Goal: Task Accomplishment & Management: Manage account settings

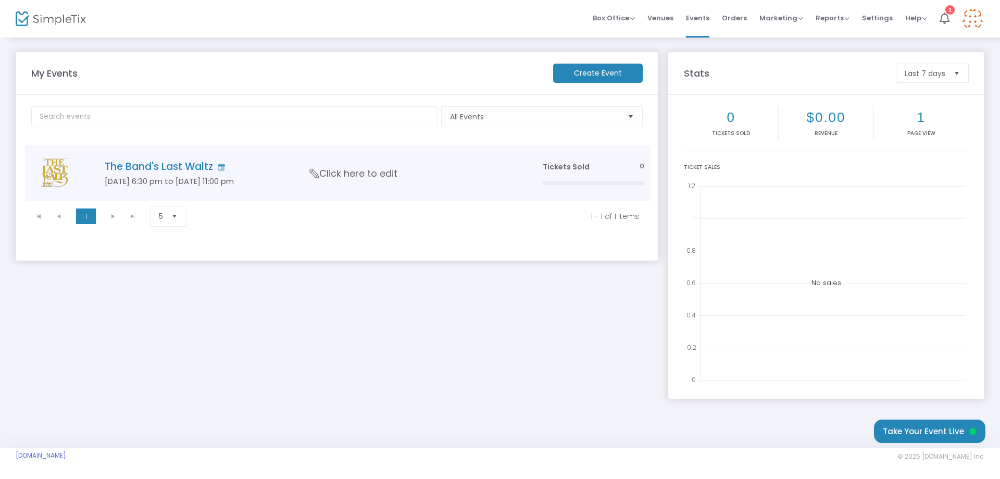
click at [359, 169] on span "Click here to edit" at bounding box center [354, 174] width 88 height 14
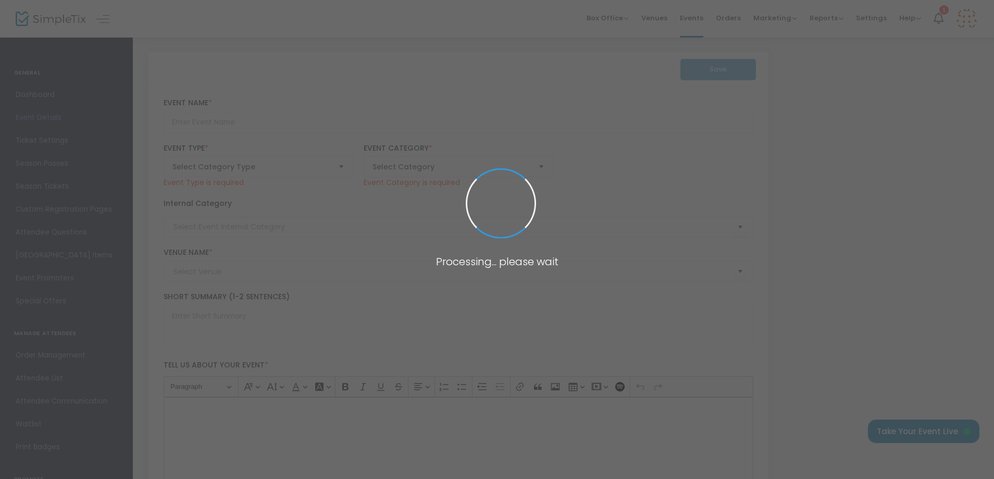
type input "The Band's Last Waltz"
type textarea "The Band's Last Waltz has been celebrated worldwide since the concert was recor…"
type input "Buy Tickets"
type input "[GEOGRAPHIC_DATA]"
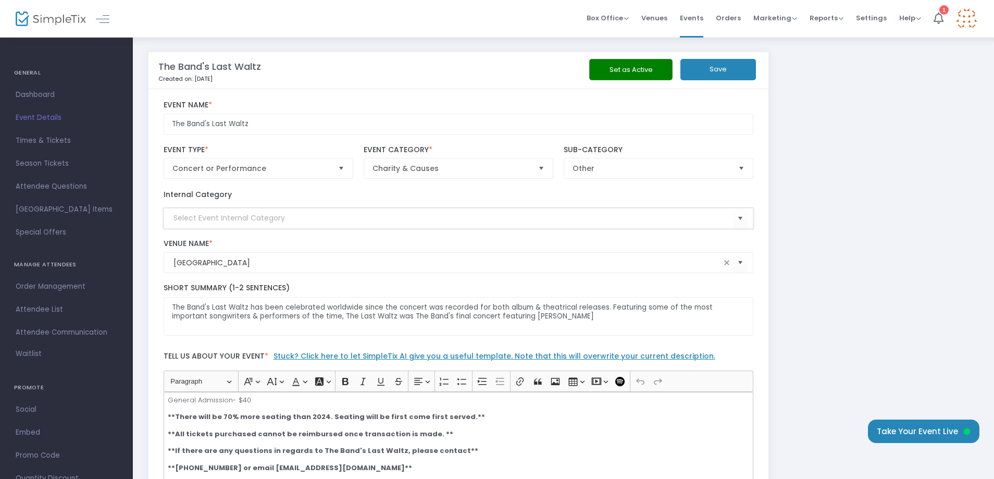
click at [250, 220] on input at bounding box center [453, 218] width 560 height 11
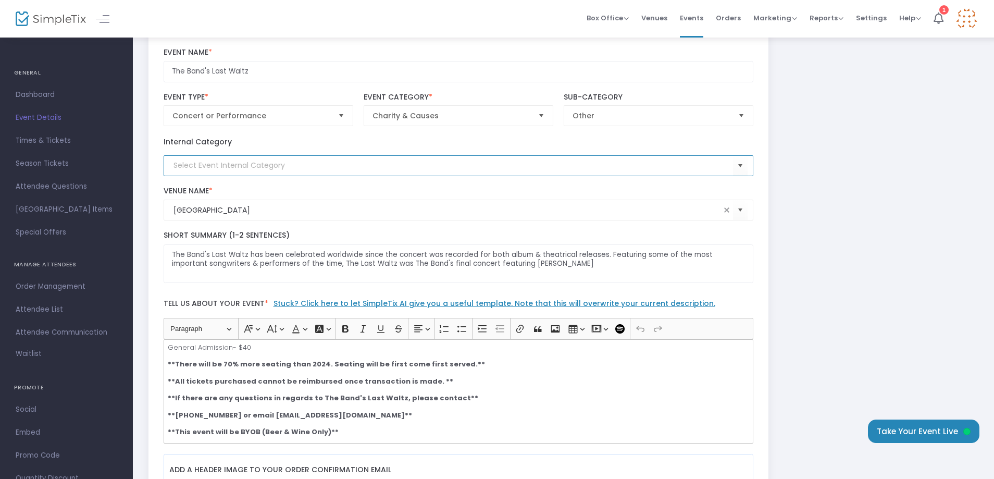
scroll to position [52, 0]
drag, startPoint x: 567, startPoint y: 261, endPoint x: 676, endPoint y: 296, distance: 113.9
drag, startPoint x: 467, startPoint y: 261, endPoint x: 612, endPoint y: 281, distance: 146.2
click at [612, 281] on textarea "The Band's Last Waltz has been celebrated worldwide since the concert was recor…" at bounding box center [459, 264] width 590 height 39
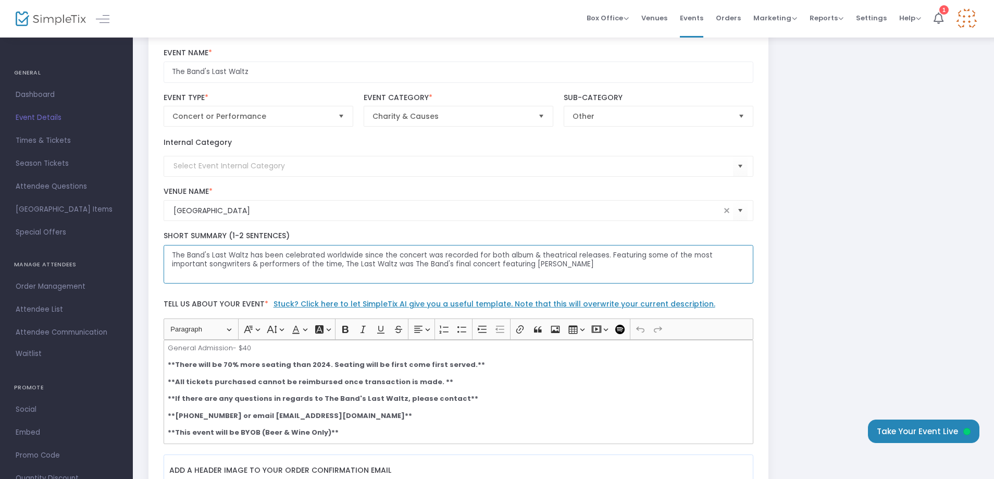
click at [586, 277] on textarea "The Band's Last Waltz has been celebrated worldwide since the concert was recor…" at bounding box center [459, 264] width 590 height 39
click at [578, 279] on textarea "The Band's Last Waltz has been celebrated worldwide since the concert was recor…" at bounding box center [459, 264] width 590 height 39
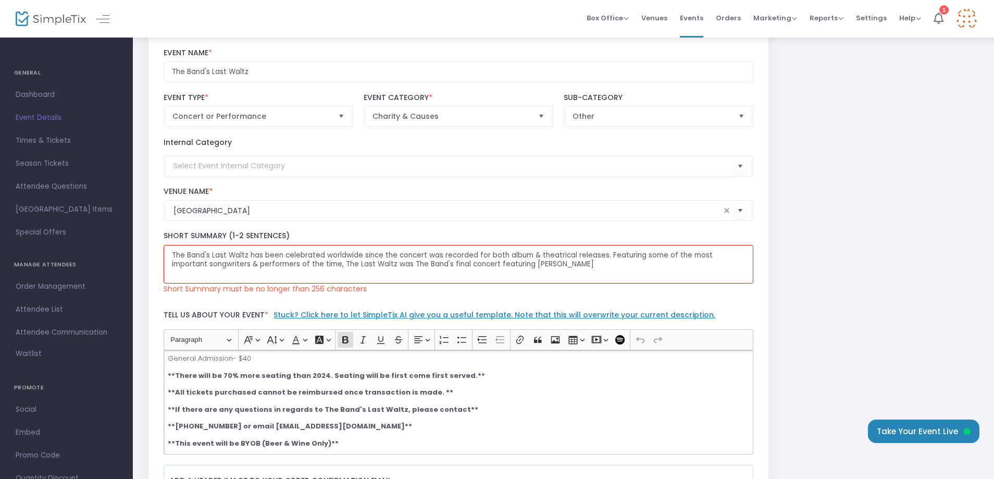
drag, startPoint x: 753, startPoint y: 444, endPoint x: 750, endPoint y: 438, distance: 6.5
click at [750, 439] on div "The Band's Last Waltz has been celebrated worldwide since the concert was recor…" at bounding box center [459, 402] width 590 height 104
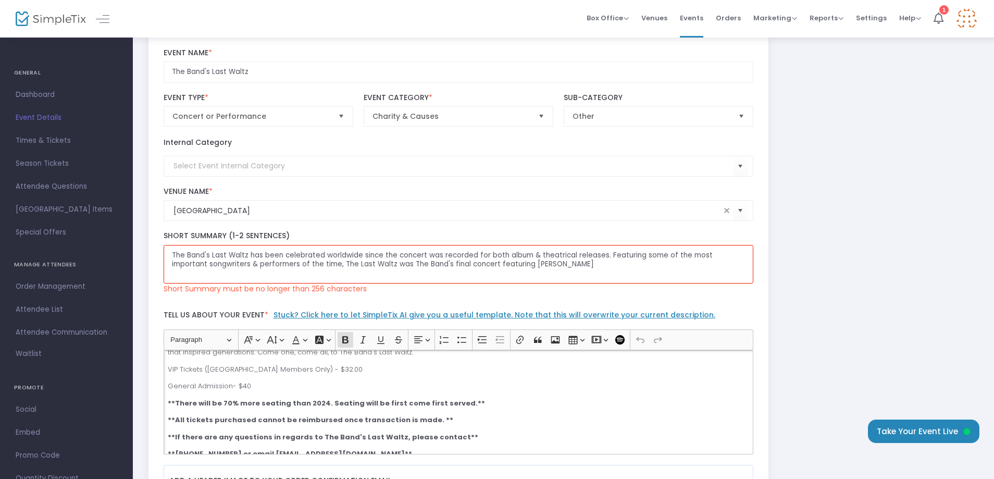
scroll to position [166, 0]
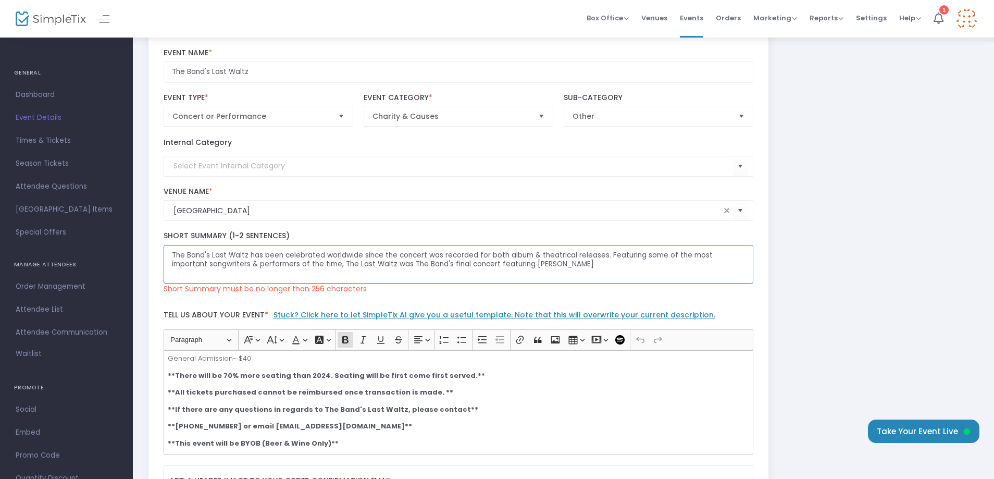
drag, startPoint x: 529, startPoint y: 264, endPoint x: 160, endPoint y: 246, distance: 369.8
click at [160, 246] on div "The Band's Last Waltz has been celebrated worldwide since the concert was recor…" at bounding box center [458, 262] width 600 height 63
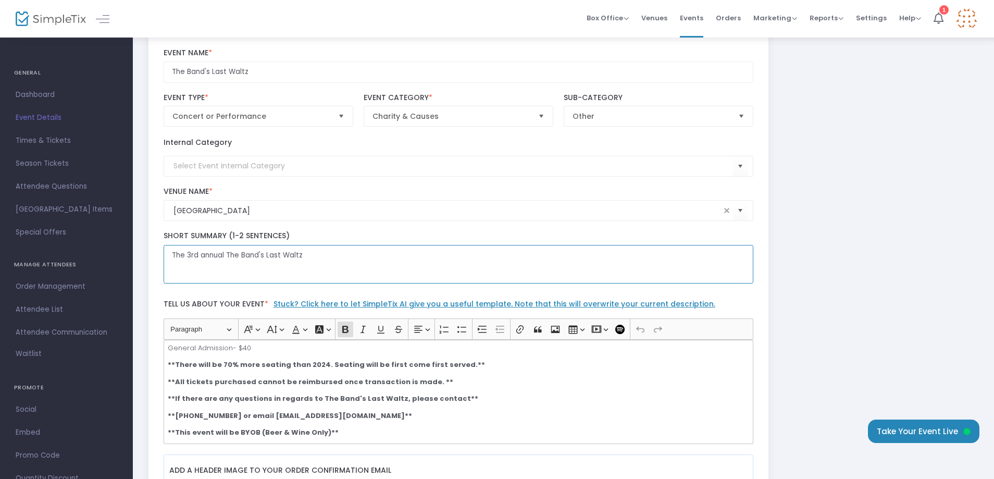
click at [364, 253] on textarea "The 3rd annual The Band's Last Waltz" at bounding box center [459, 264] width 590 height 39
click at [552, 252] on textarea "The 3rd annual "The Band's Last Waltz" taking place in [GEOGRAPHIC_DATA], [GEOG…" at bounding box center [459, 264] width 590 height 39
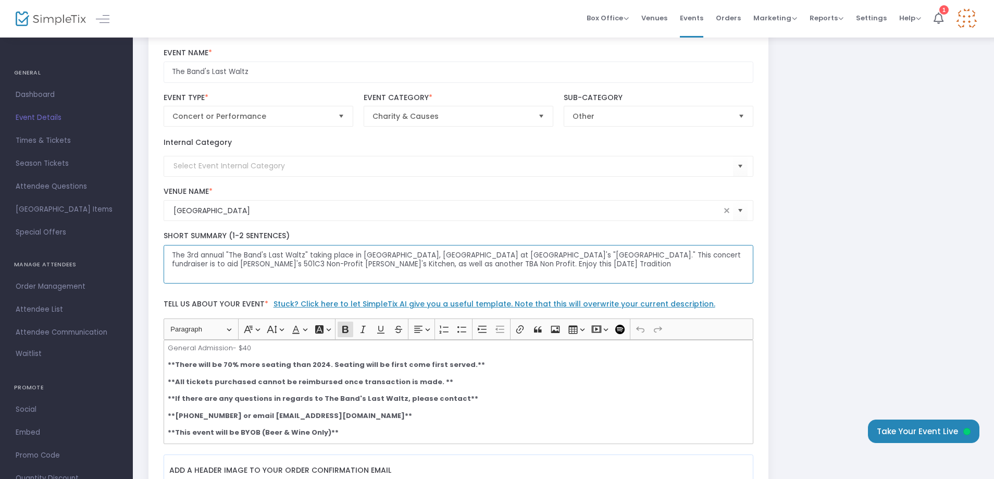
click at [374, 262] on textarea "The 3rd annual "The Band's Last Waltz" taking place in [GEOGRAPHIC_DATA], [GEOG…" at bounding box center [459, 264] width 590 height 39
click at [457, 264] on textarea "The 3rd annual "The Band's Last Waltz" taking place in [GEOGRAPHIC_DATA], [GEOG…" at bounding box center [459, 264] width 590 height 39
click at [426, 264] on textarea "The 3rd annual "The Band's Last Waltz" taking place in [GEOGRAPHIC_DATA], [GEOG…" at bounding box center [459, 264] width 590 height 39
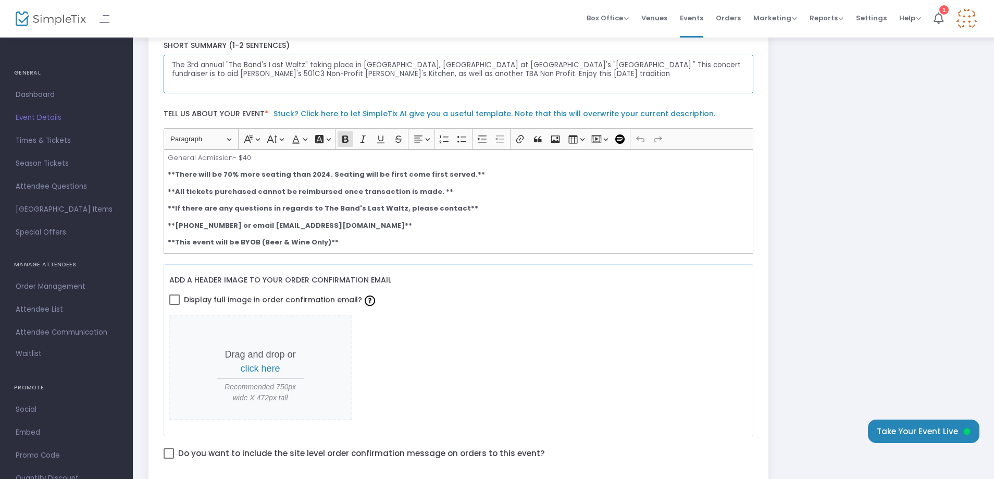
scroll to position [261, 0]
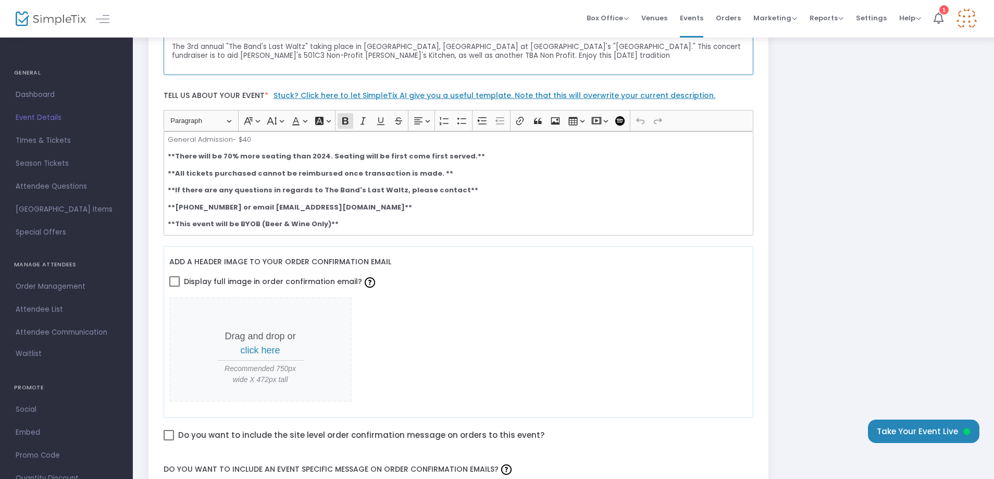
type textarea "The 3rd annual "The Band's Last Waltz" taking place in [GEOGRAPHIC_DATA], [GEOG…"
drag, startPoint x: 338, startPoint y: 227, endPoint x: 169, endPoint y: 224, distance: 168.8
click at [169, 224] on p "**This event will be BYOB (Beer & Wine Only)**" at bounding box center [458, 224] width 581 height 10
copy strong "**This event will be BYOB (Beer & Wine Only)**"
click at [351, 199] on div "The Band's Last Waltz has been celebrated worldwide since the concert was recor…" at bounding box center [459, 183] width 590 height 104
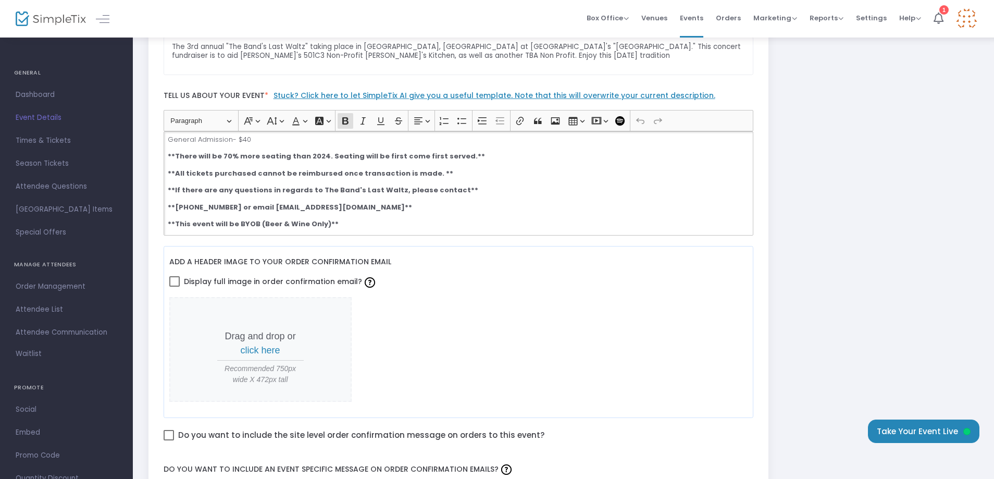
click at [456, 188] on p "**If there are any questions in regards to The Band's Last Waltz, please contac…" at bounding box center [458, 190] width 581 height 10
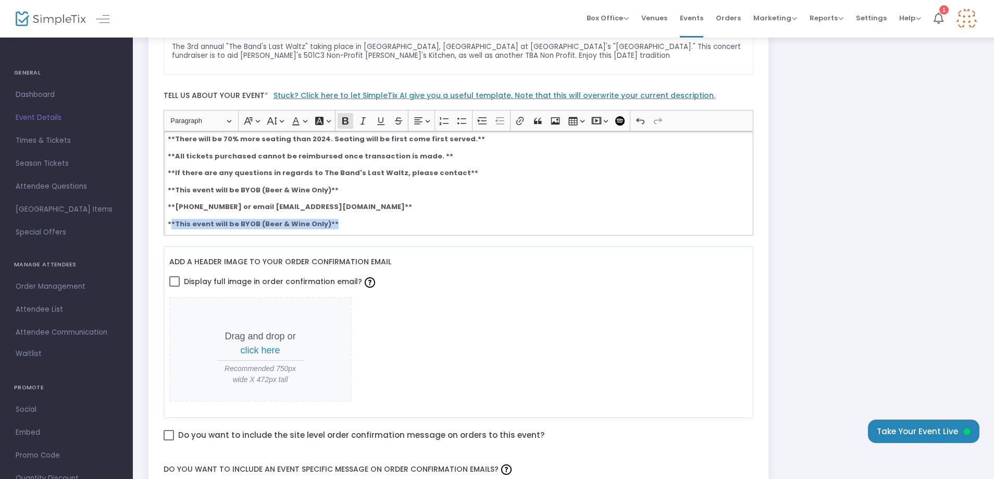
drag, startPoint x: 306, startPoint y: 221, endPoint x: 172, endPoint y: 224, distance: 133.9
click at [172, 224] on p "**This event will be BYOB (Beer & Wine Only)**" at bounding box center [458, 224] width 581 height 10
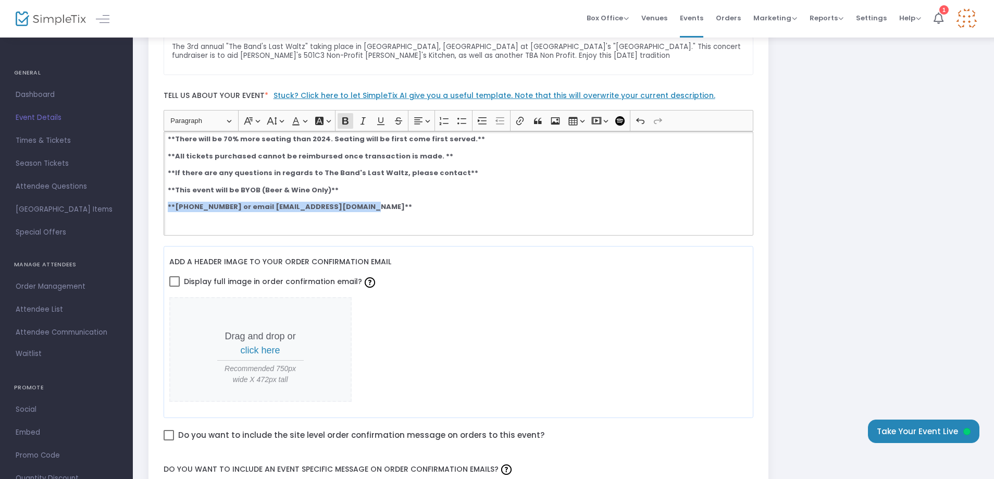
drag, startPoint x: 358, startPoint y: 206, endPoint x: 167, endPoint y: 207, distance: 191.2
click at [167, 207] on div "The Band's Last Waltz has been celebrated worldwide since the concert was recor…" at bounding box center [459, 183] width 590 height 104
copy strong "**[PHONE_NUMBER] or email [EMAIL_ADDRESS][DOMAIN_NAME]**"
click at [348, 173] on strong "**If there are any questions in regards to The Band's Last Waltz, please contac…" at bounding box center [323, 173] width 311 height 10
click at [456, 172] on p "**If there are any questions in regards to The Band's Last Waltz, please contac…" at bounding box center [458, 173] width 581 height 10
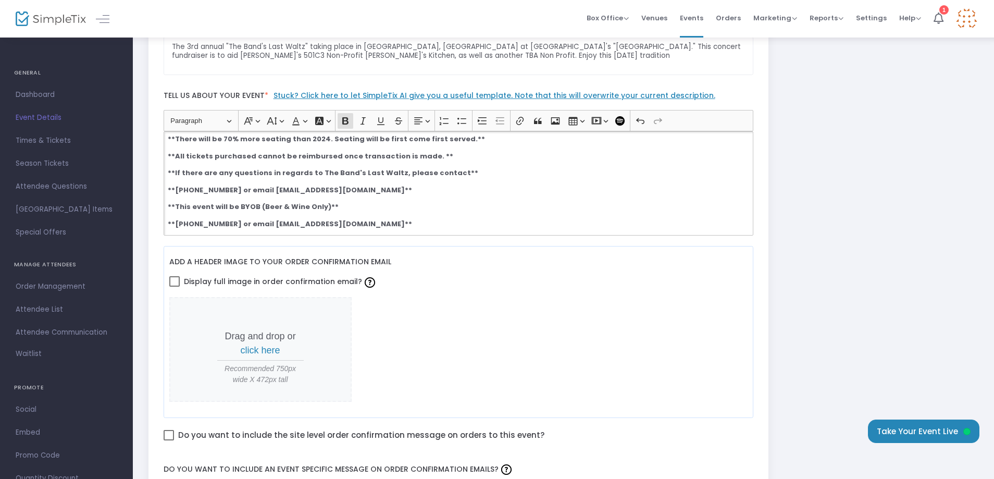
click at [174, 186] on strong "**[PHONE_NUMBER] or email [EMAIL_ADDRESS][DOMAIN_NAME]**" at bounding box center [290, 190] width 244 height 10
click at [442, 168] on strong "**If there are any questions in regards to The Band's Last Waltz, please contac…" at bounding box center [323, 173] width 311 height 10
click at [446, 170] on strong "**If there are any questions in regards to The Band's Last Waltz, please contac…" at bounding box center [323, 173] width 311 height 10
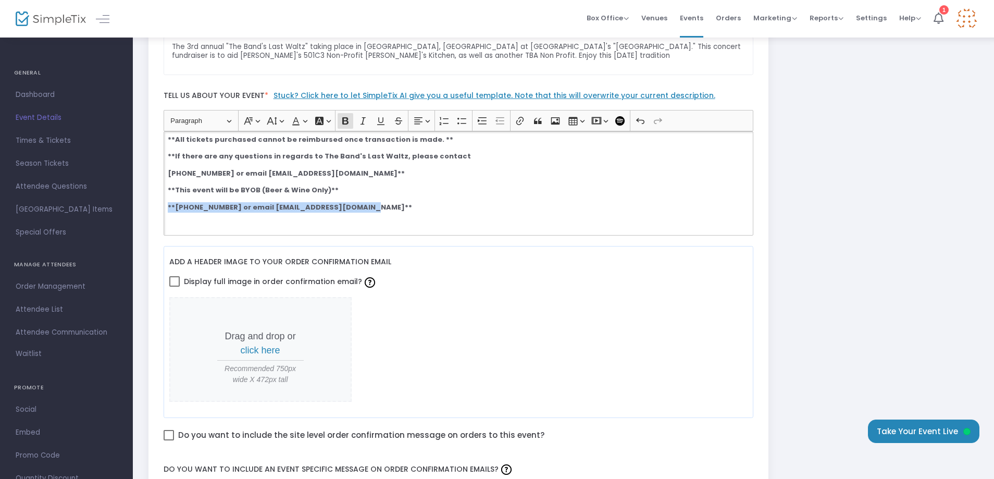
drag, startPoint x: 366, startPoint y: 219, endPoint x: 169, endPoint y: 208, distance: 197.2
click at [169, 208] on p "**[PHONE_NUMBER] or email [EMAIL_ADDRESS][DOMAIN_NAME]**" at bounding box center [458, 207] width 581 height 10
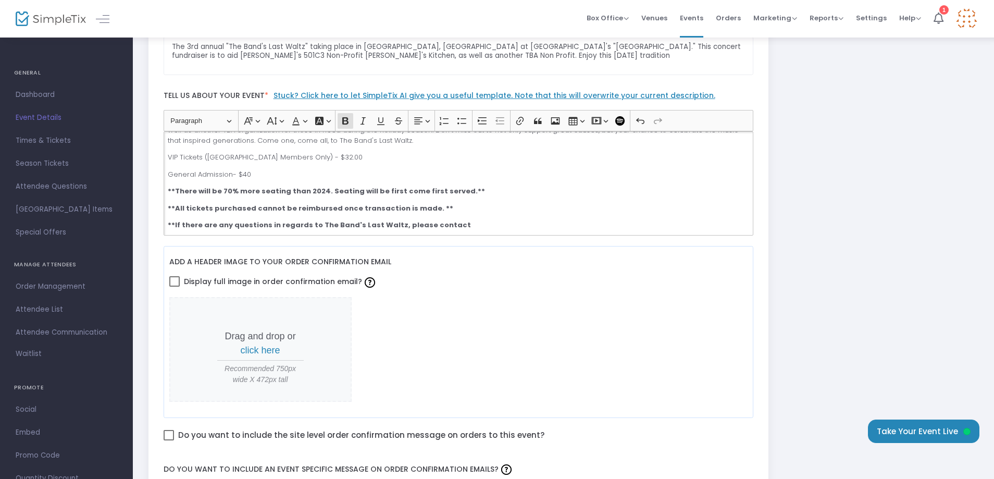
scroll to position [183, 0]
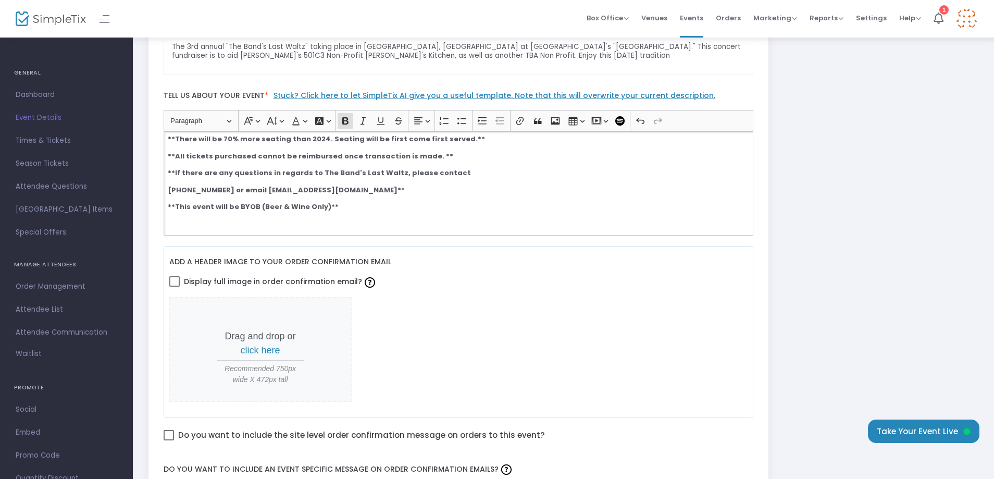
click at [450, 138] on strong "**There will be 70% more seating than 2024. Seating will be first come first se…" at bounding box center [326, 139] width 317 height 10
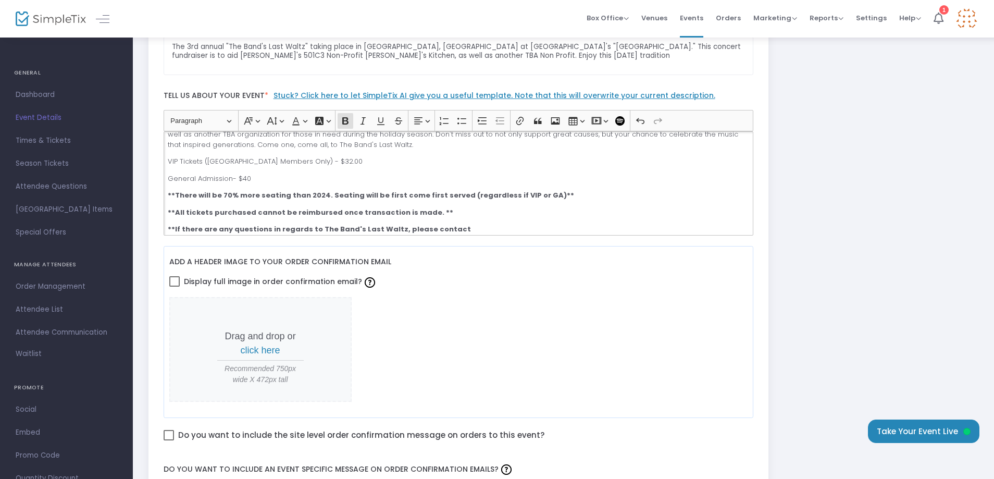
scroll to position [104, 0]
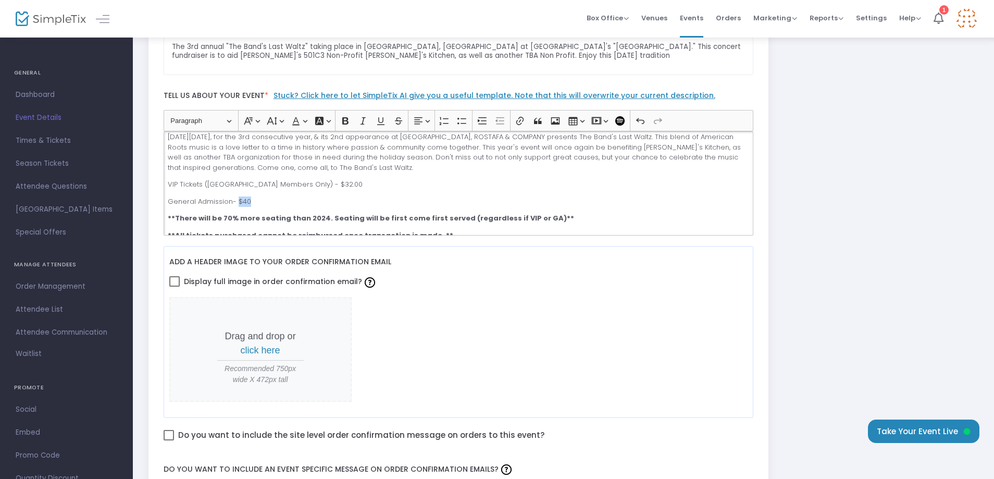
drag, startPoint x: 235, startPoint y: 202, endPoint x: 247, endPoint y: 202, distance: 12.0
click at [247, 202] on p "General Admission- $40" at bounding box center [458, 201] width 581 height 10
click at [342, 120] on icon "Editor toolbar" at bounding box center [345, 121] width 10 height 10
click at [397, 184] on p "VIP Tickets ([GEOGRAPHIC_DATA] Members Only) - $32.00" at bounding box center [458, 184] width 581 height 10
drag, startPoint x: 385, startPoint y: 183, endPoint x: 373, endPoint y: 183, distance: 12.5
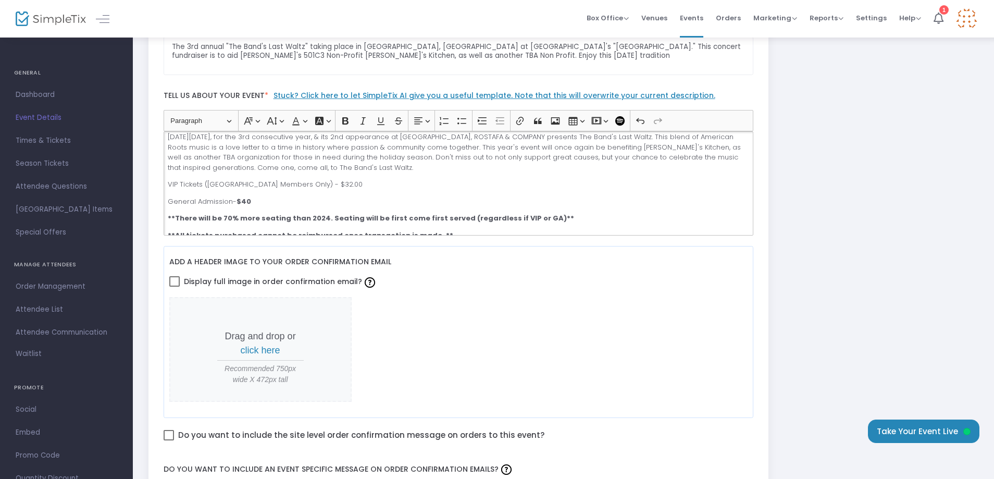
click at [373, 183] on p "VIP Tickets ([GEOGRAPHIC_DATA] Members Only) - $32.00" at bounding box center [458, 184] width 581 height 10
click at [254, 197] on p "General Admission- $40" at bounding box center [458, 201] width 581 height 10
drag, startPoint x: 379, startPoint y: 184, endPoint x: 358, endPoint y: 184, distance: 20.3
click at [358, 184] on p "VIP Tickets ([GEOGRAPHIC_DATA] Members Only) - $32.00" at bounding box center [458, 184] width 581 height 10
click at [348, 117] on icon "Editor toolbar" at bounding box center [345, 121] width 10 height 10
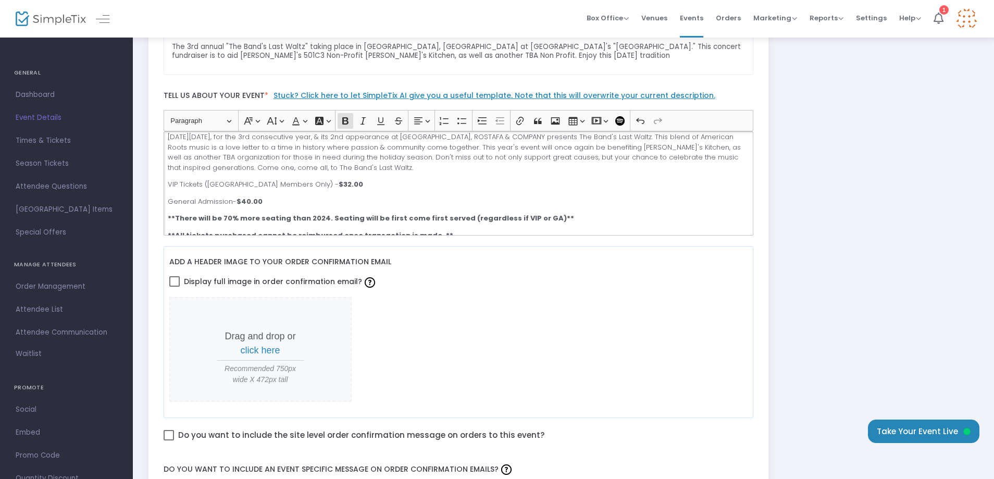
click at [499, 205] on p "General Admission- $40.00" at bounding box center [458, 201] width 581 height 10
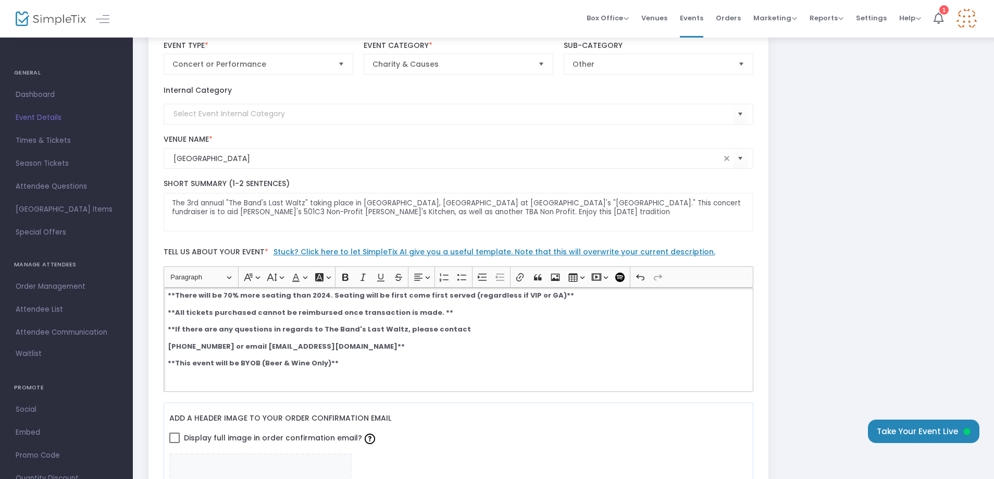
scroll to position [52, 0]
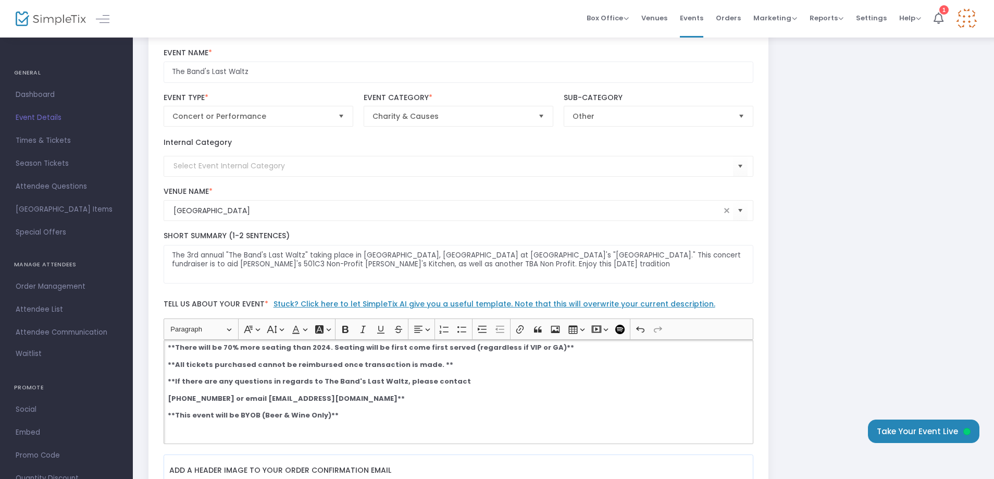
click at [315, 304] on link "Stuck? Click here to let SimpleTix AI give you a useful template. Note that thi…" at bounding box center [495, 304] width 442 height 10
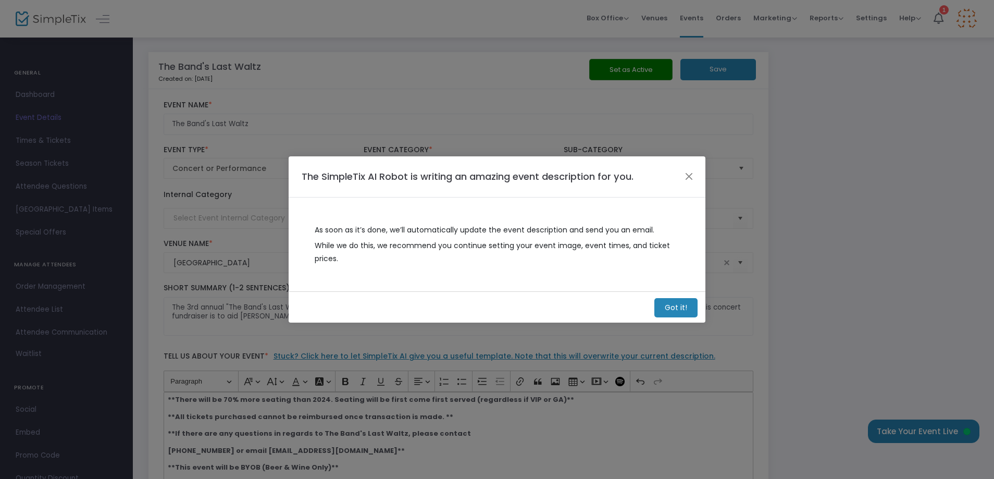
scroll to position [0, 0]
click at [665, 307] on m-button "Got it!" at bounding box center [679, 307] width 43 height 19
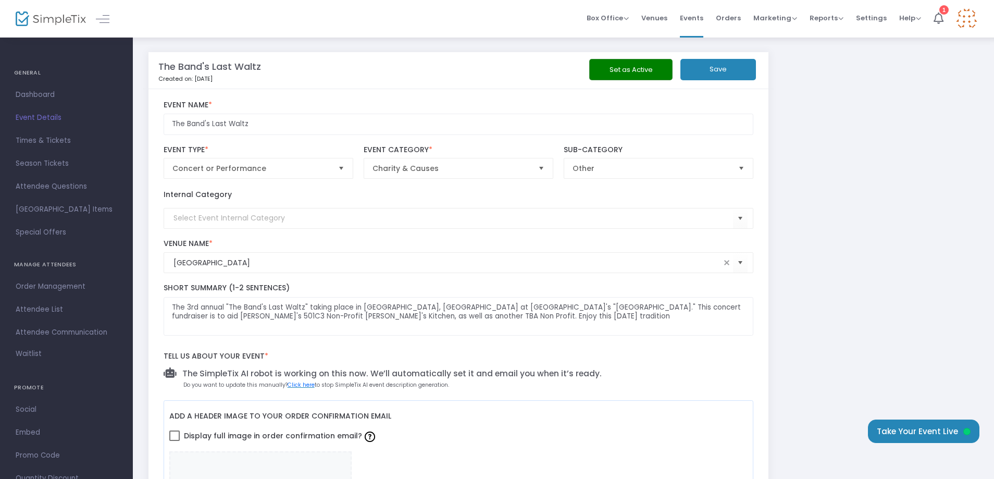
click at [723, 70] on button "Save" at bounding box center [718, 69] width 76 height 21
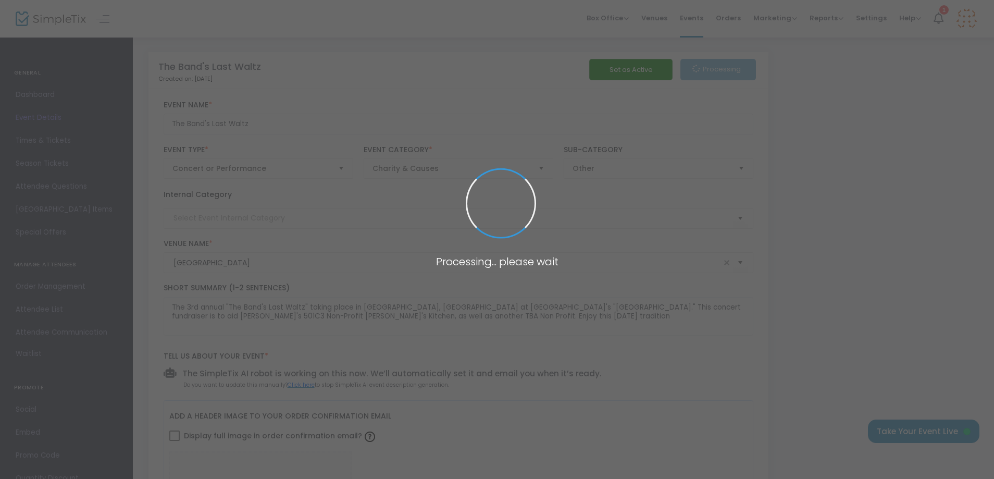
click at [33, 139] on span at bounding box center [497, 239] width 994 height 479
click at [34, 138] on span at bounding box center [497, 239] width 994 height 479
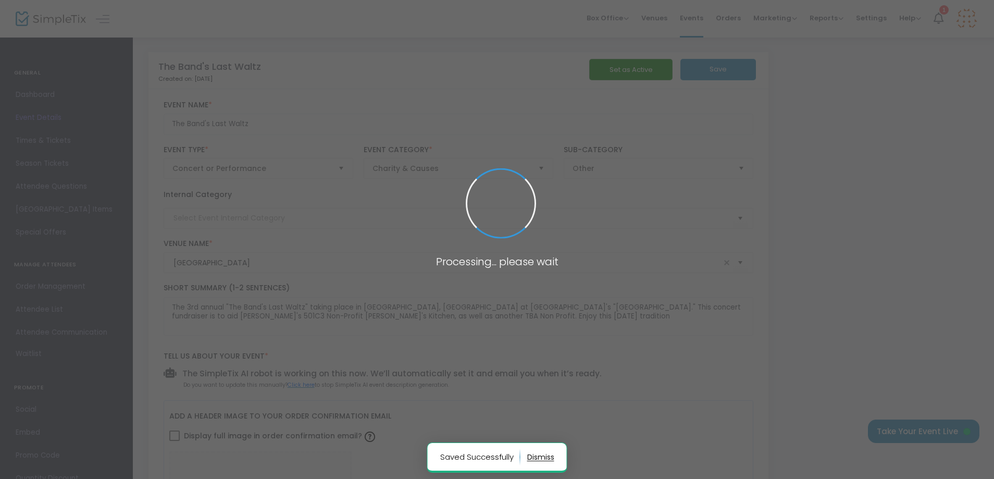
click at [34, 138] on span at bounding box center [497, 239] width 994 height 479
click at [35, 138] on span at bounding box center [497, 239] width 994 height 479
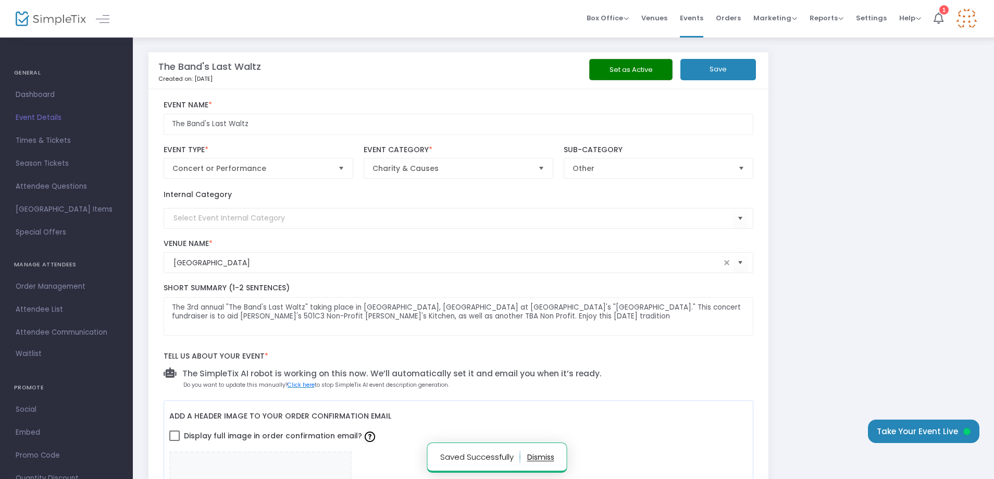
click at [35, 137] on span "Times & Tickets" at bounding box center [67, 141] width 102 height 14
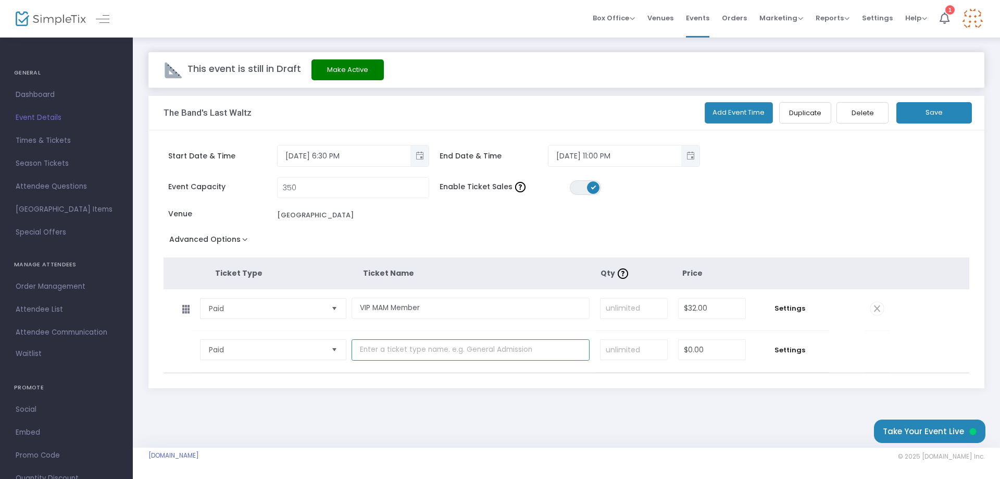
click at [423, 354] on input "text" at bounding box center [471, 349] width 238 height 21
click at [691, 348] on input "0" at bounding box center [712, 350] width 67 height 20
click at [684, 351] on input "40.00" at bounding box center [712, 350] width 67 height 20
type input "$40.00"
click at [407, 355] on input "text" at bounding box center [471, 349] width 238 height 21
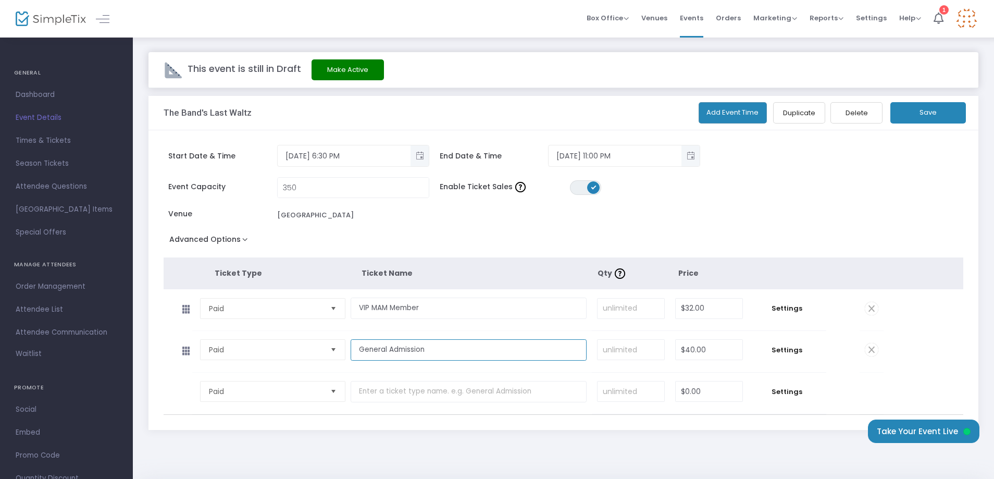
type input "General Admission"
click at [624, 309] on input at bounding box center [631, 309] width 67 height 20
click at [629, 304] on input at bounding box center [631, 309] width 67 height 20
click at [632, 345] on input at bounding box center [631, 350] width 67 height 20
click at [606, 307] on input "50" at bounding box center [631, 309] width 67 height 20
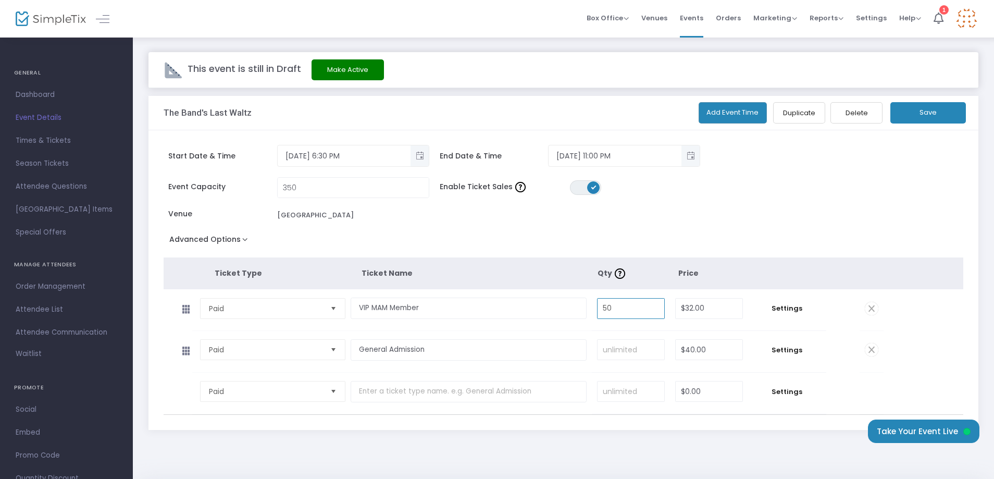
click at [607, 307] on input "50" at bounding box center [631, 309] width 67 height 20
type input "40"
click at [632, 348] on input at bounding box center [631, 350] width 67 height 20
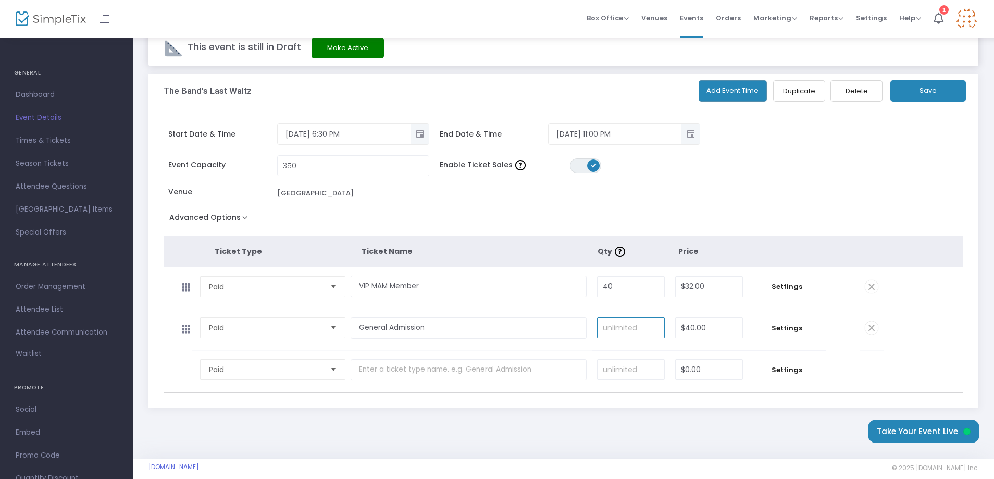
scroll to position [33, 0]
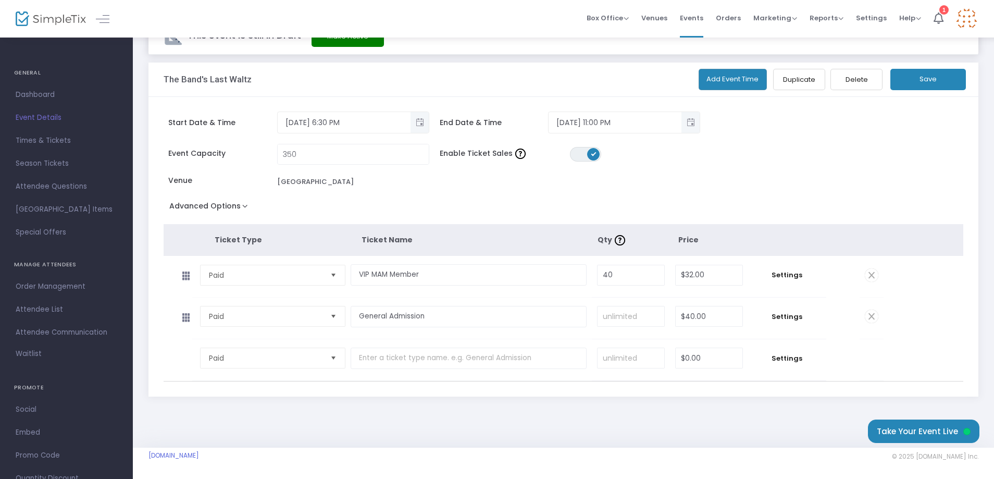
click at [829, 179] on div "Event Capacity 350 Enable Ticket Sales ON OFF Venue [GEOGRAPHIC_DATA]" at bounding box center [502, 171] width 688 height 55
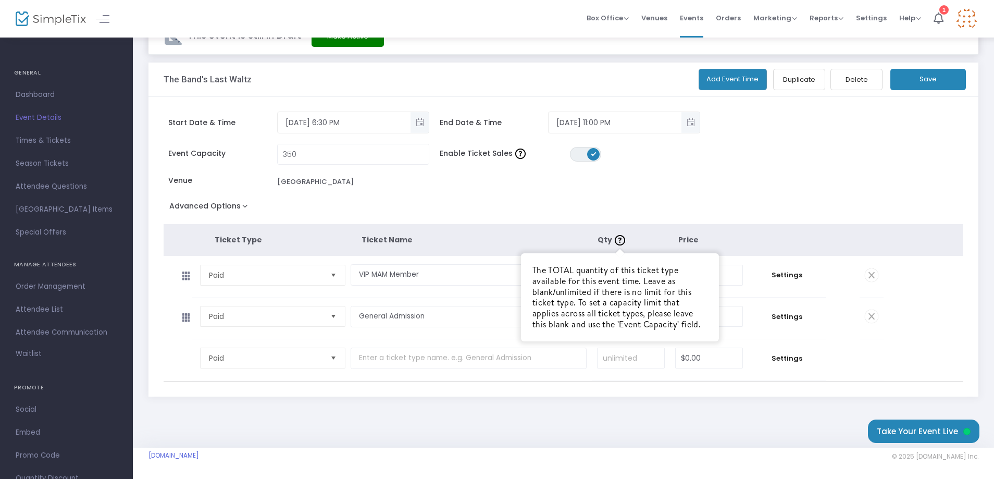
click at [623, 241] on img at bounding box center [620, 240] width 10 height 10
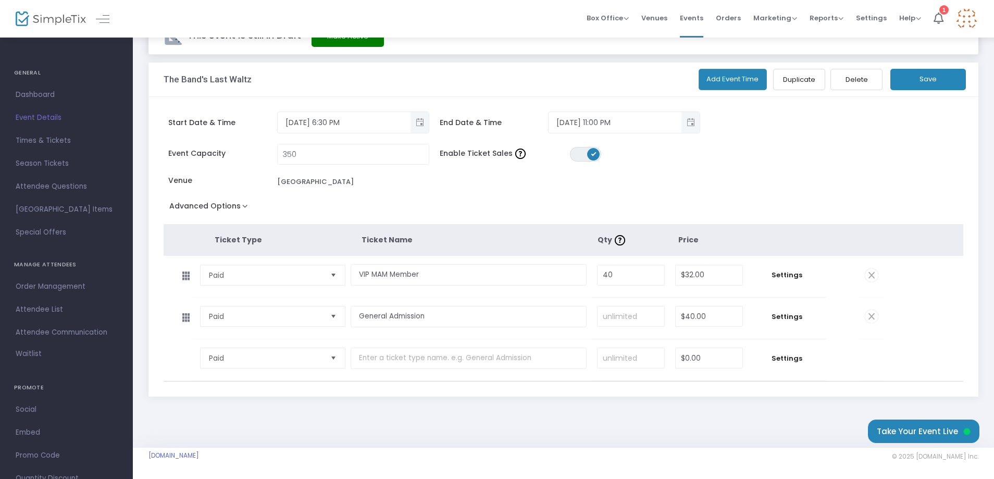
click at [872, 157] on div "Start Date & Time [DATE] 6:30 PM End Date & Time [DATE] 11:00 PM Event Capacity…" at bounding box center [563, 247] width 830 height 300
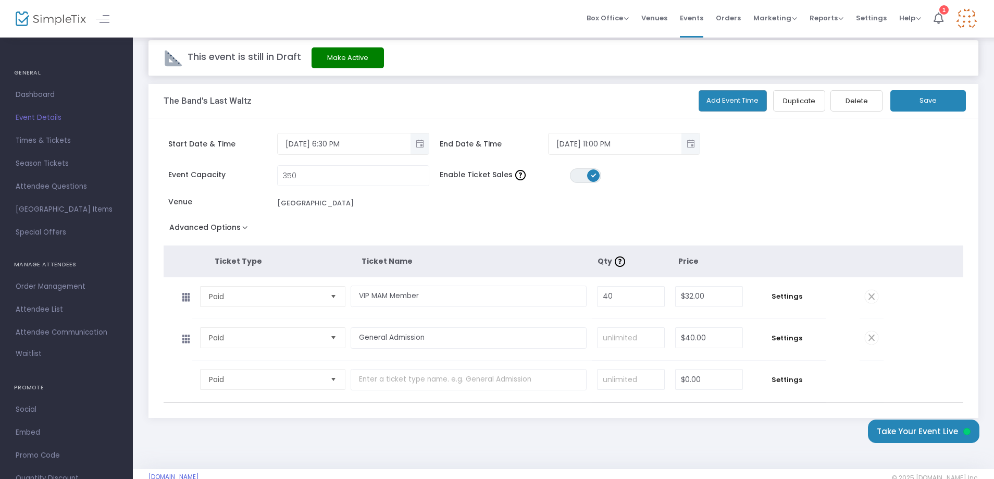
scroll to position [0, 0]
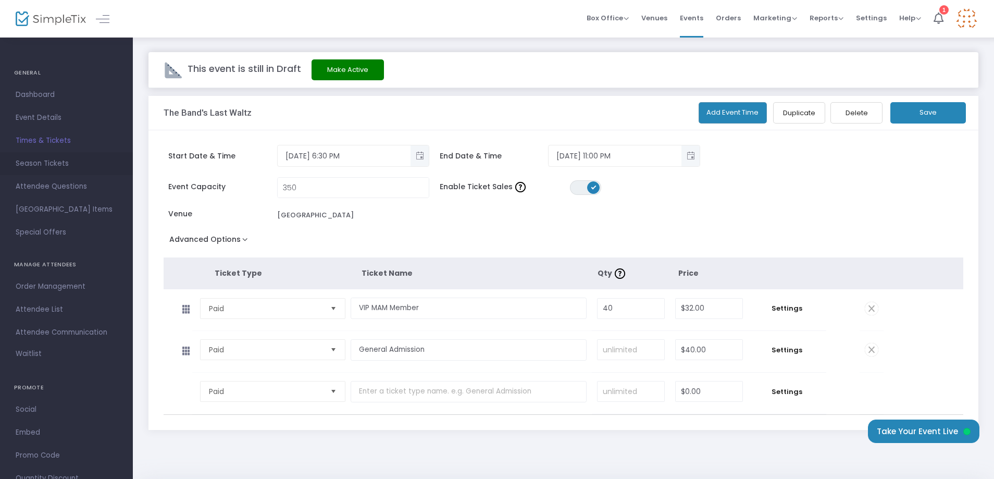
click at [41, 162] on span "Season Tickets" at bounding box center [67, 164] width 102 height 14
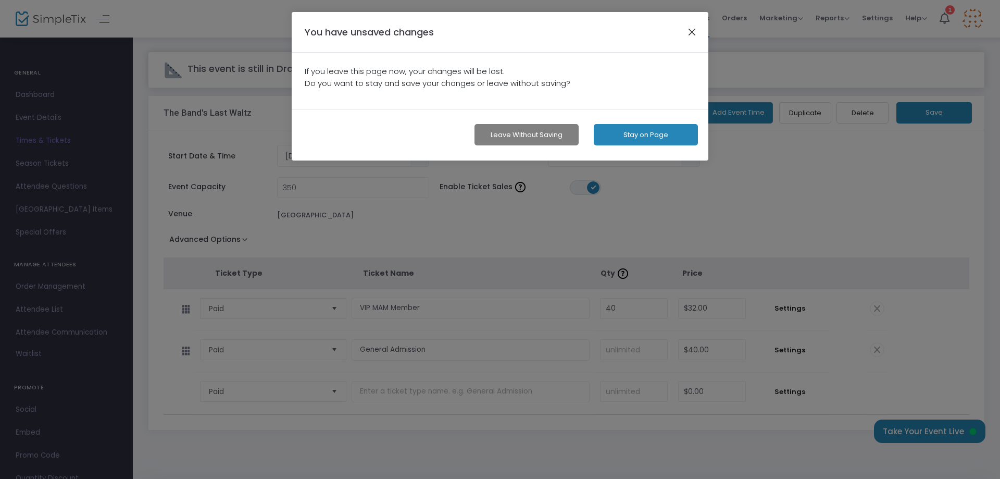
click at [691, 29] on button "button" at bounding box center [693, 32] width 14 height 14
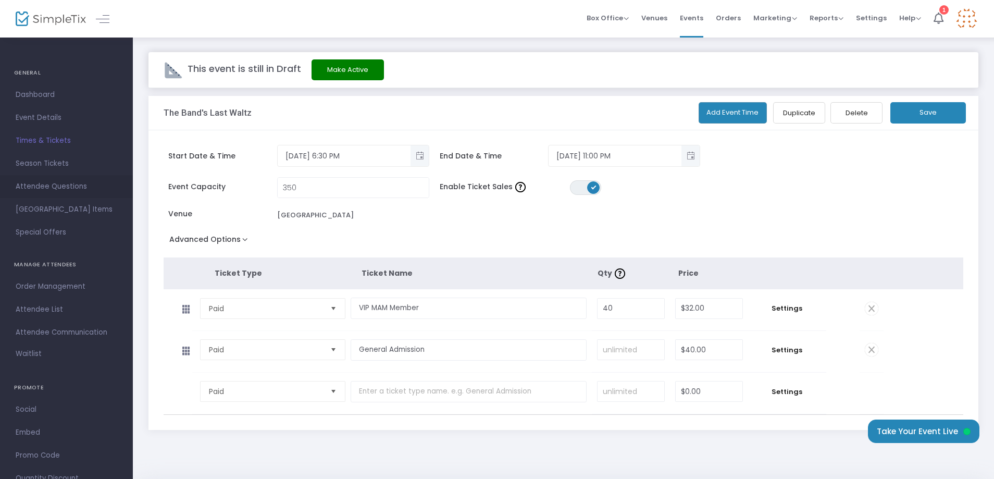
click at [76, 189] on span "Attendee Questions" at bounding box center [67, 187] width 102 height 14
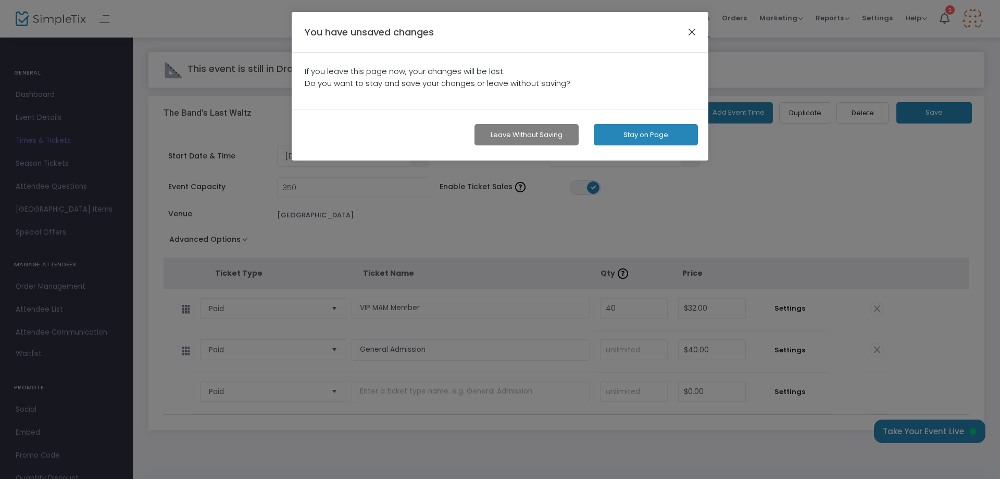
click at [693, 30] on button "button" at bounding box center [693, 32] width 14 height 14
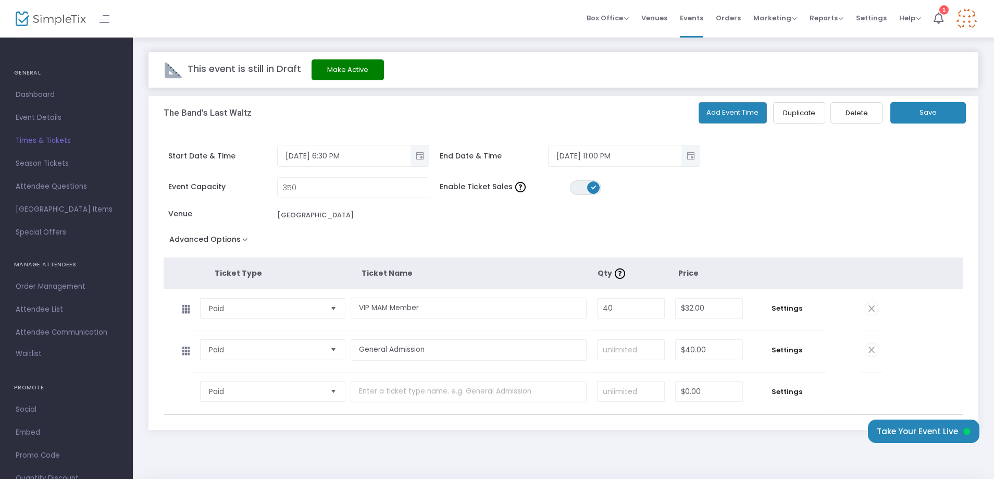
click at [941, 119] on button "Save" at bounding box center [928, 112] width 76 height 21
click at [47, 164] on span "Season Tickets" at bounding box center [67, 164] width 102 height 14
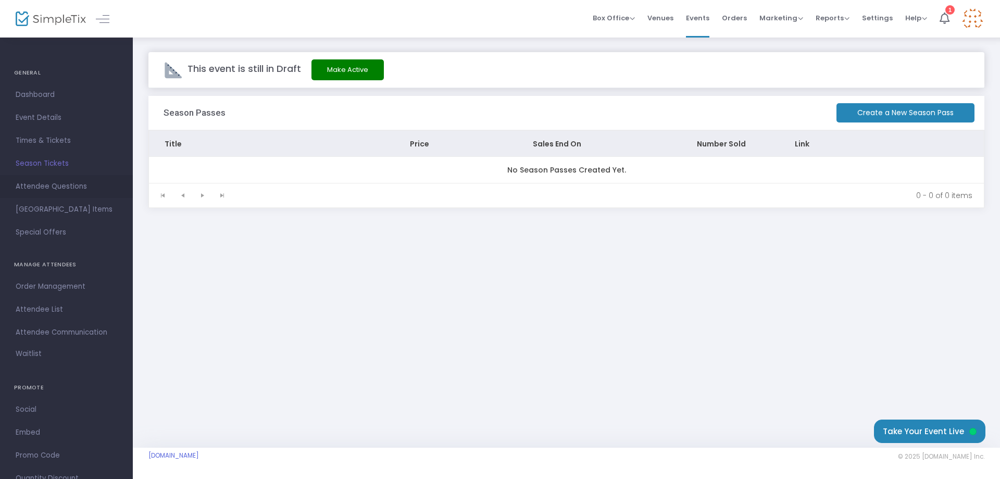
click at [34, 182] on span "Attendee Questions" at bounding box center [67, 187] width 102 height 14
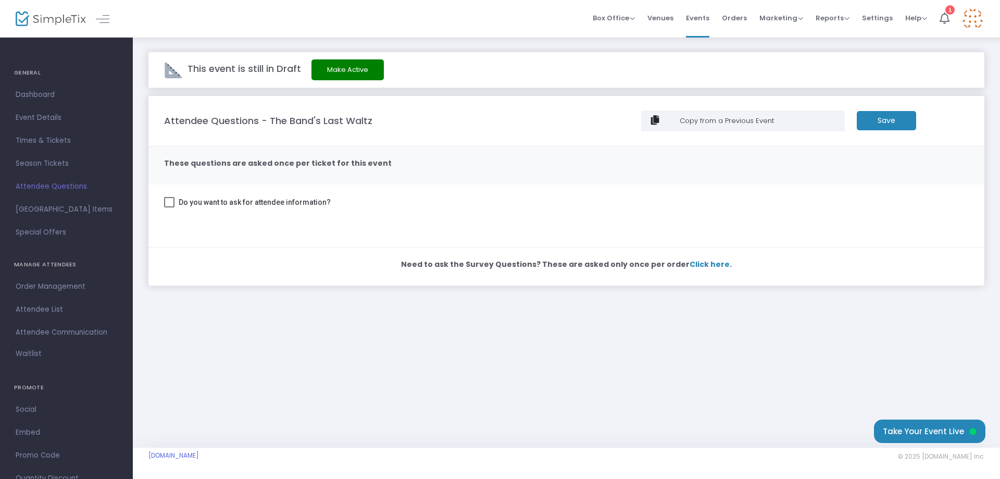
click at [169, 209] on mat-checkbox "Do you want to ask for attendee information?" at bounding box center [247, 204] width 167 height 16
click at [171, 203] on span at bounding box center [169, 202] width 10 height 10
click at [169, 207] on input "Do you want to ask for attendee information?" at bounding box center [169, 207] width 1 height 1
checkbox input "true"
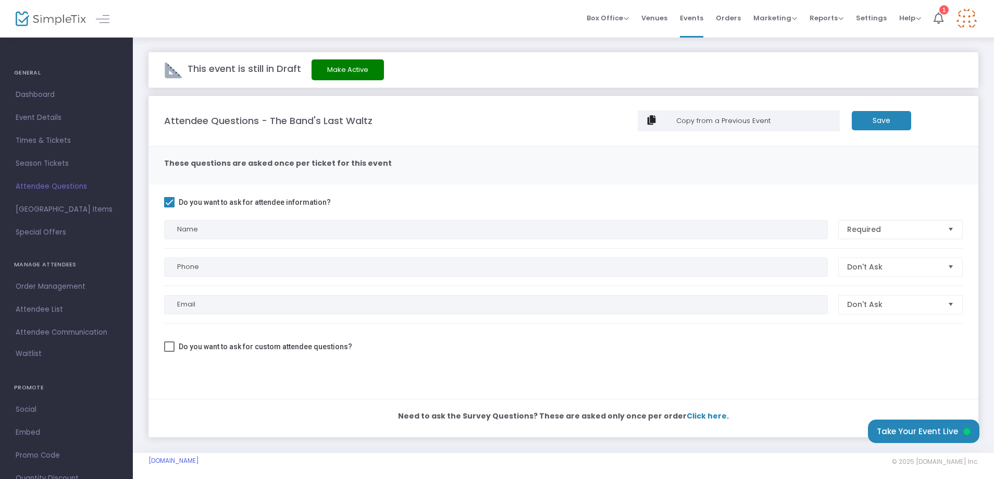
click at [958, 267] on span "Select" at bounding box center [950, 266] width 17 height 17
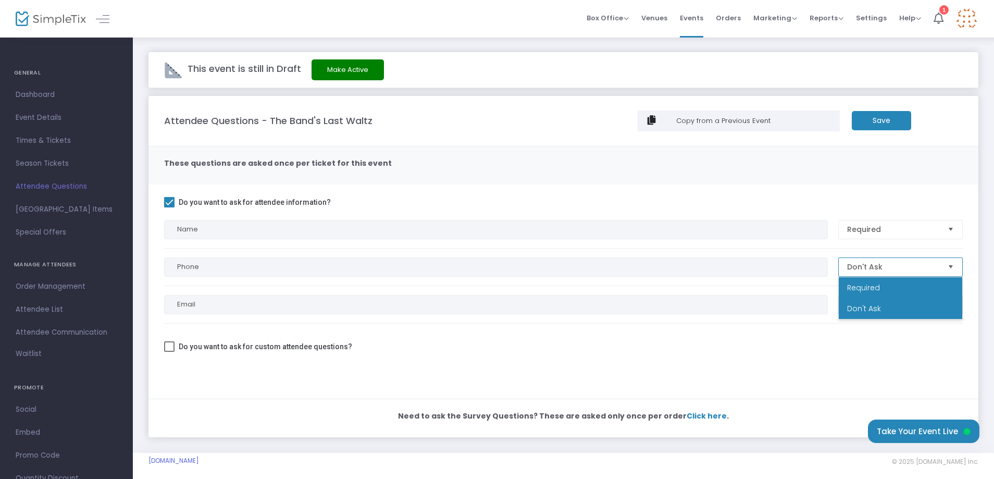
click at [889, 285] on li "Required" at bounding box center [900, 287] width 123 height 21
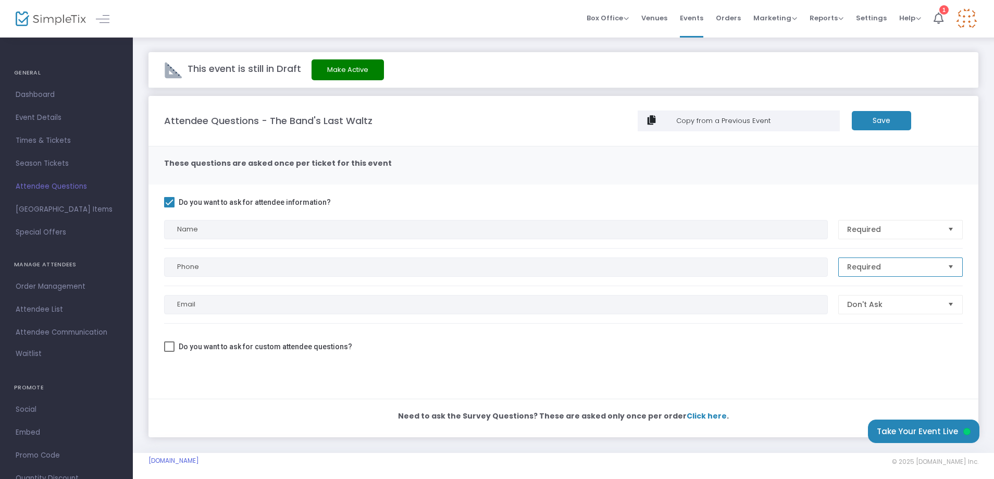
click at [947, 304] on span "Select" at bounding box center [950, 304] width 17 height 17
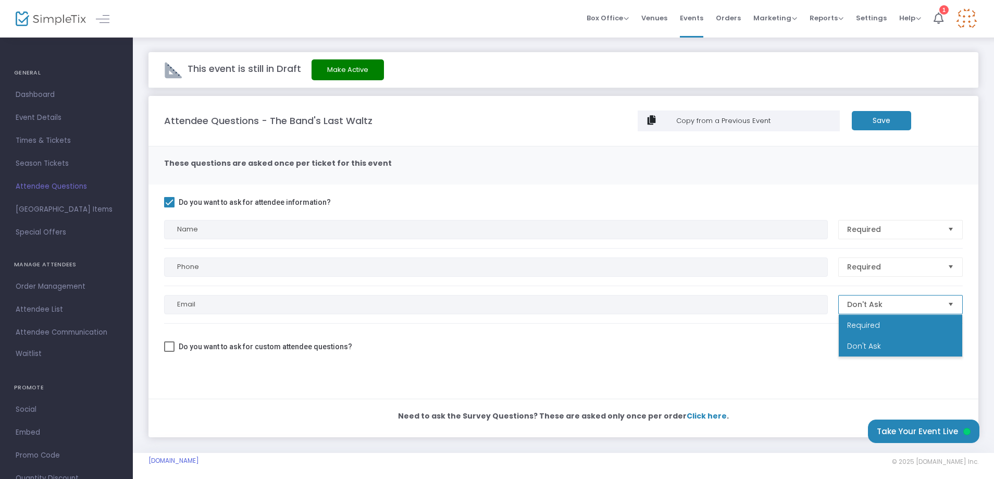
click at [905, 328] on li "Required" at bounding box center [900, 325] width 123 height 21
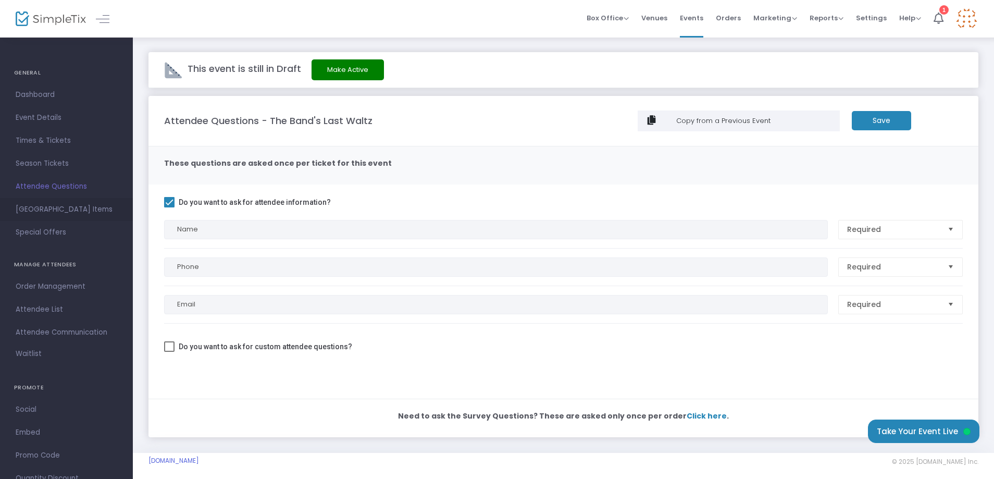
click at [78, 211] on span "[GEOGRAPHIC_DATA] Items" at bounding box center [67, 210] width 102 height 14
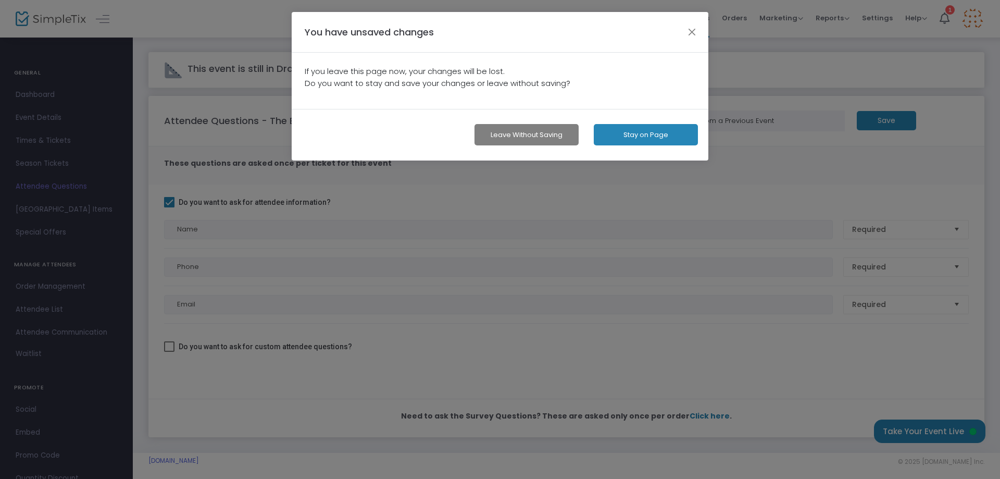
click at [704, 23] on div "You have unsaved changes" at bounding box center [500, 32] width 417 height 41
click at [688, 27] on button "button" at bounding box center [693, 32] width 14 height 14
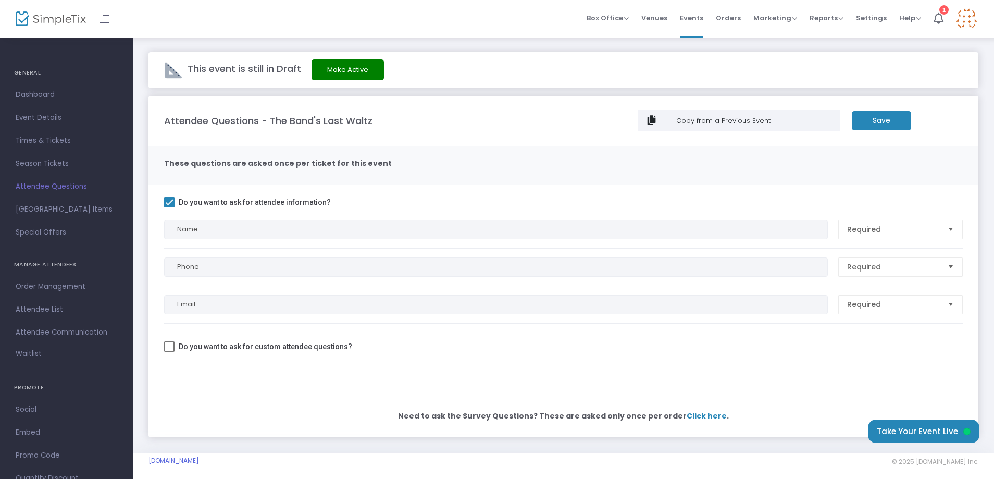
click at [891, 125] on m-button "Save" at bounding box center [881, 120] width 59 height 19
click at [67, 203] on span "[GEOGRAPHIC_DATA] Items" at bounding box center [67, 210] width 102 height 14
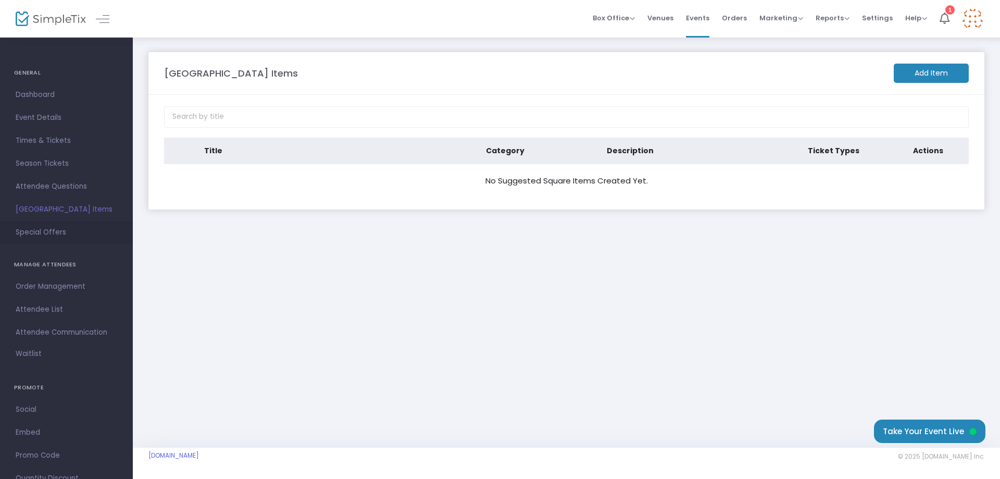
click at [50, 230] on span "Special Offers" at bounding box center [67, 233] width 102 height 14
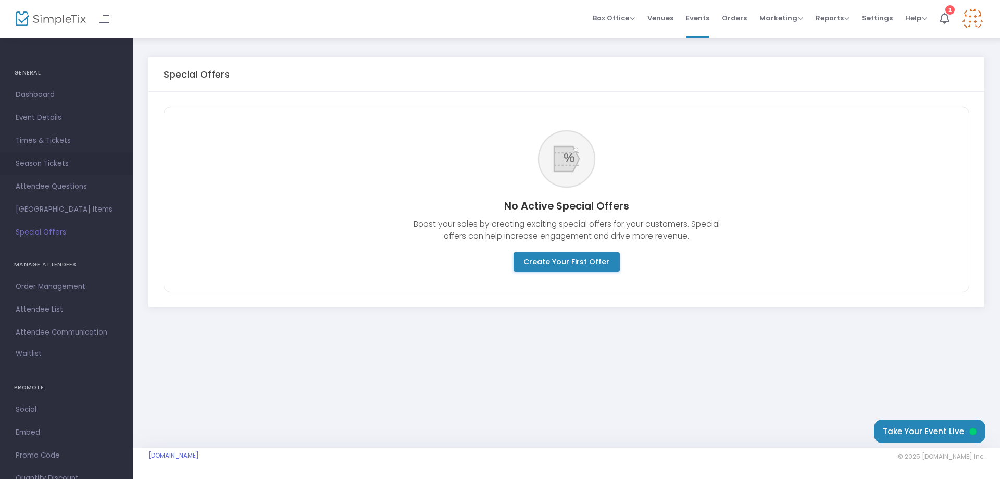
click at [51, 157] on span "Season Tickets" at bounding box center [67, 164] width 102 height 14
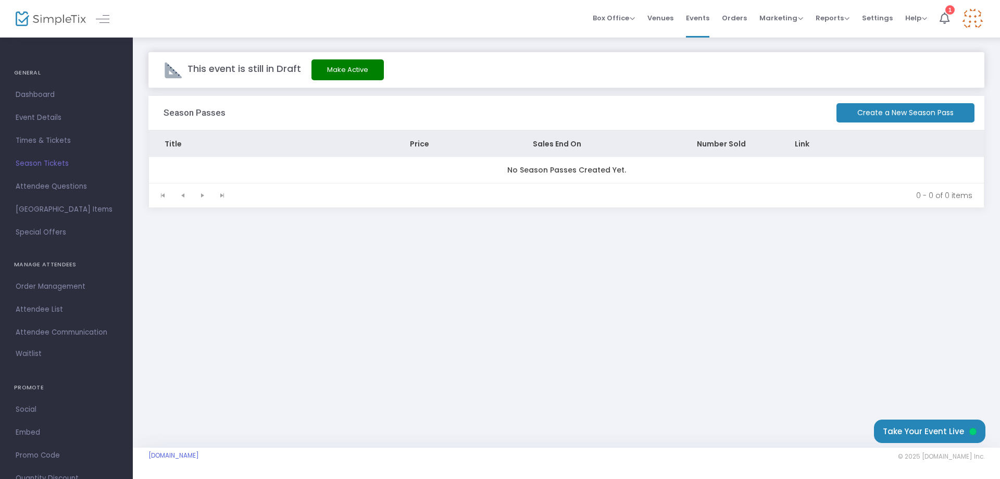
click at [72, 140] on span "Times & Tickets" at bounding box center [67, 141] width 102 height 14
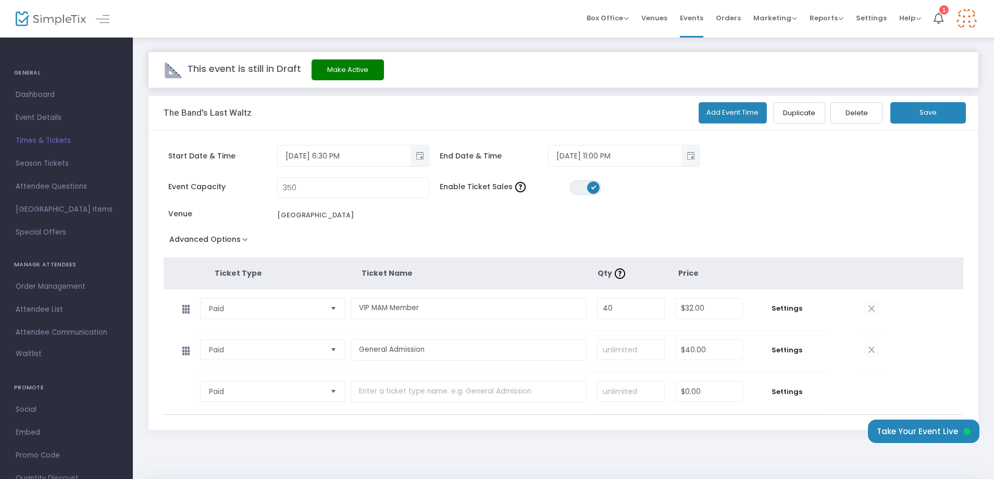
click at [245, 238] on button "Advanced Options" at bounding box center [211, 241] width 94 height 19
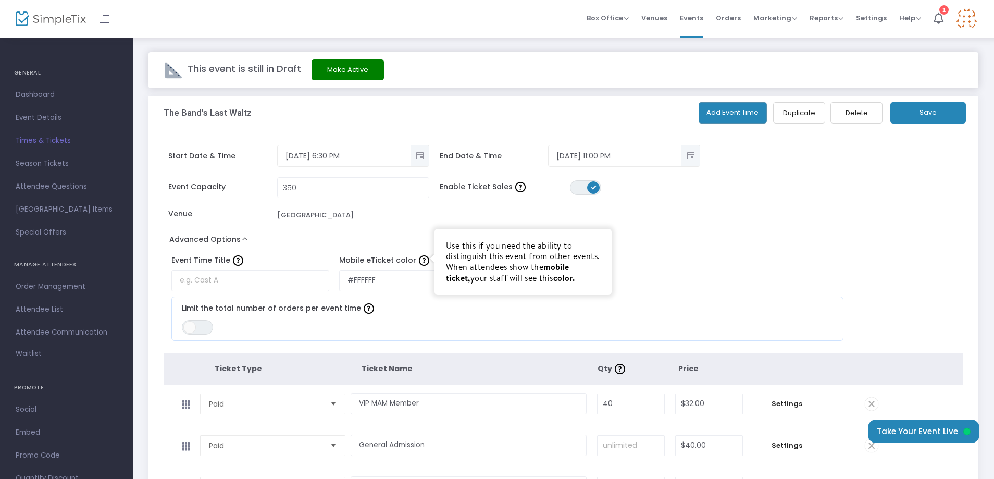
click at [421, 259] on img at bounding box center [424, 260] width 10 height 10
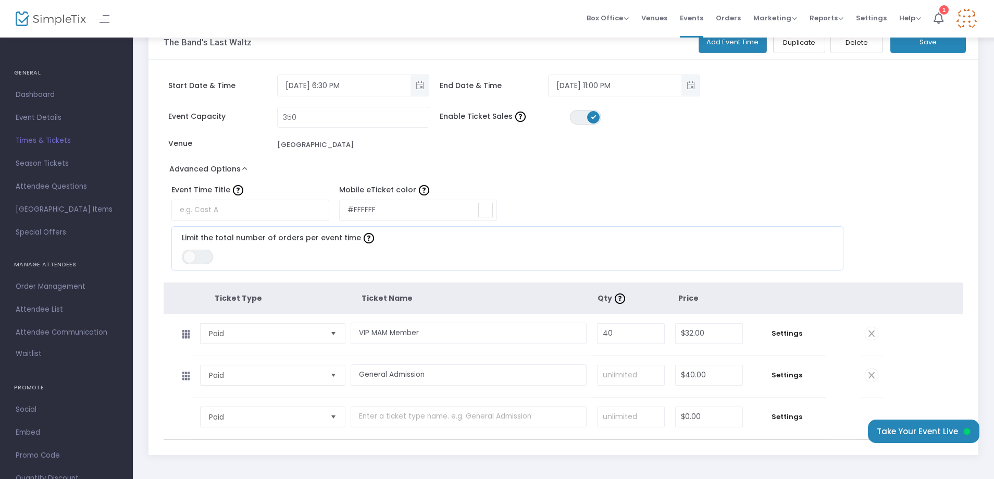
scroll to position [52, 0]
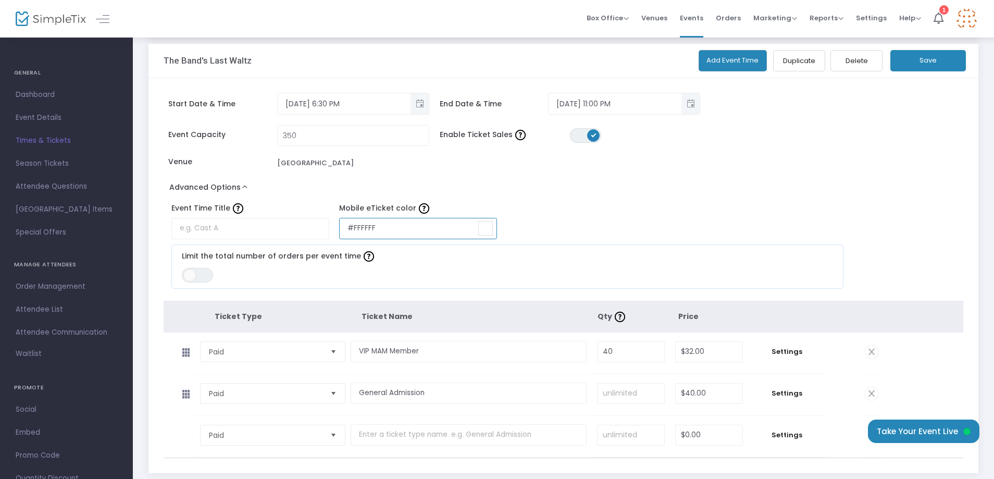
click at [369, 227] on input "#FFFFFF" at bounding box center [418, 228] width 158 height 21
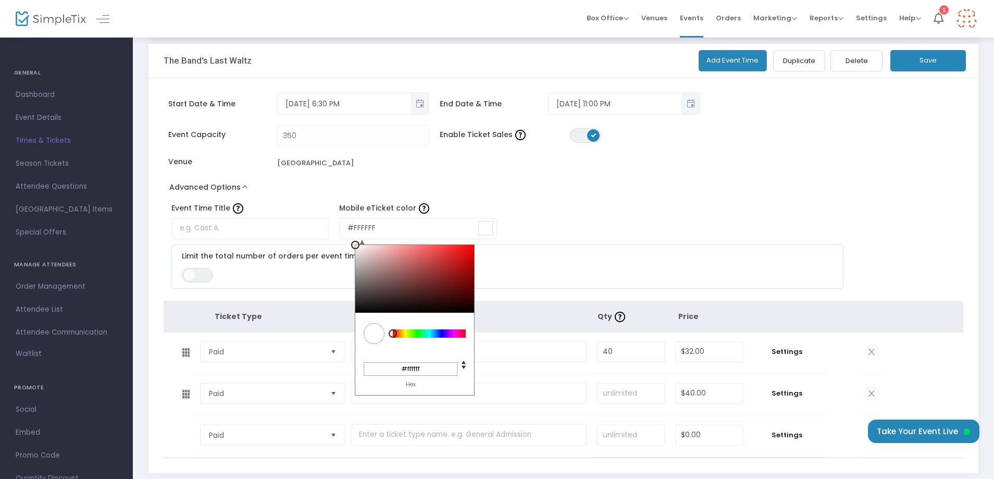
click at [396, 338] on div at bounding box center [429, 334] width 81 height 38
drag, startPoint x: 396, startPoint y: 338, endPoint x: 402, endPoint y: 339, distance: 5.3
click at [402, 339] on div at bounding box center [429, 334] width 81 height 38
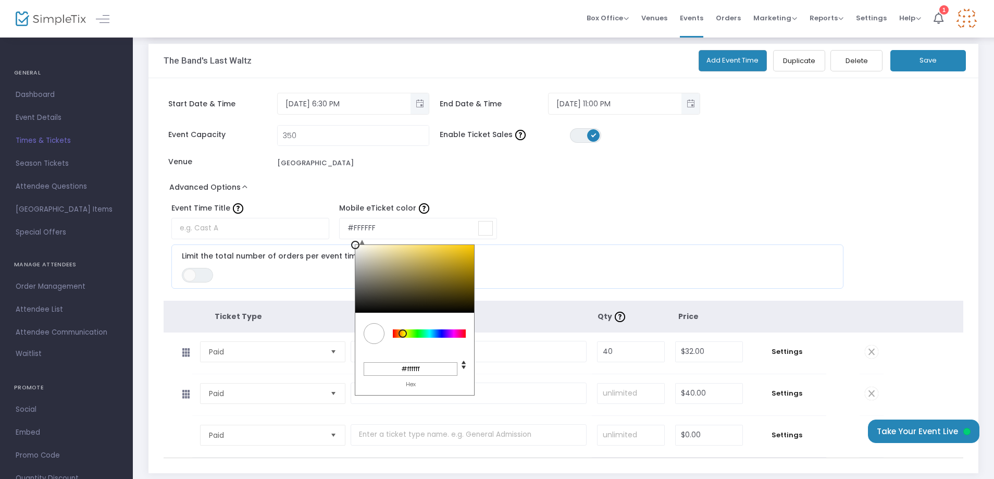
drag, startPoint x: 398, startPoint y: 333, endPoint x: 403, endPoint y: 336, distance: 6.1
click at [403, 336] on div at bounding box center [403, 333] width 8 height 8
type input "#ccb147"
type input "#ccb146"
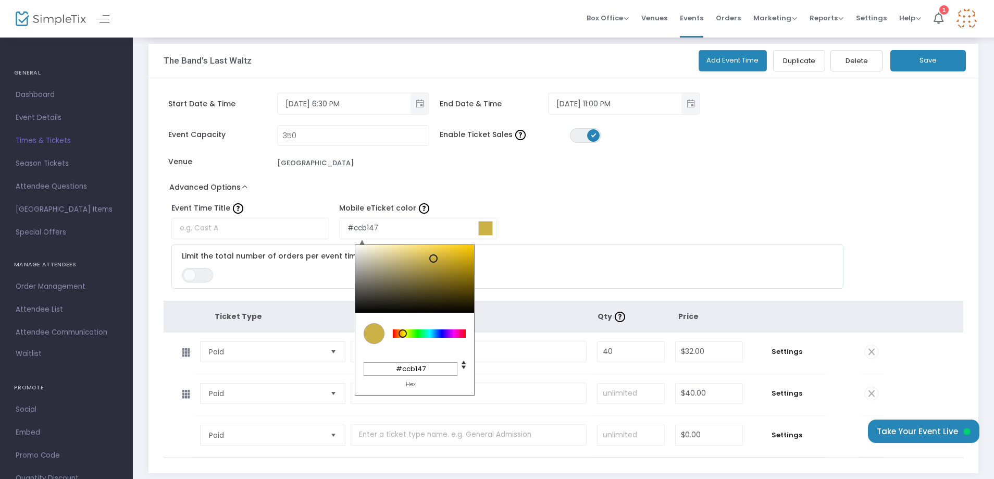
type input "#ccb146"
type input "#ccb145"
type input "#ccb144"
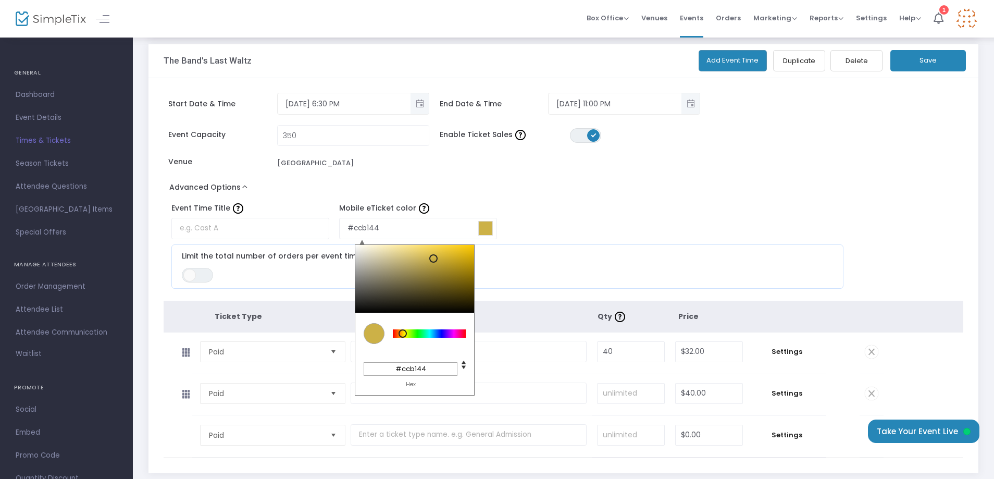
type input "#ccb044"
type input "#caae41"
type input "#c8ad40"
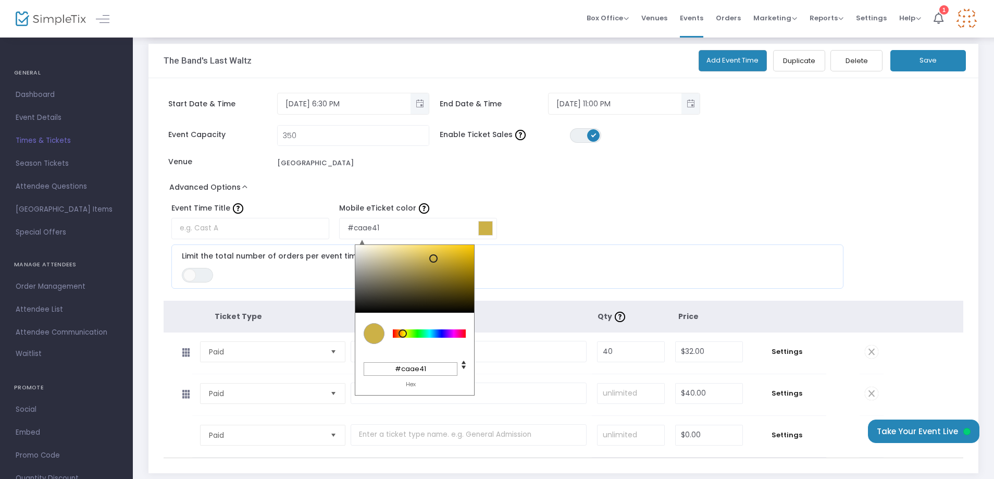
type input "#c8ad40"
type input "#c6ab3f"
type input "#c6ab3e"
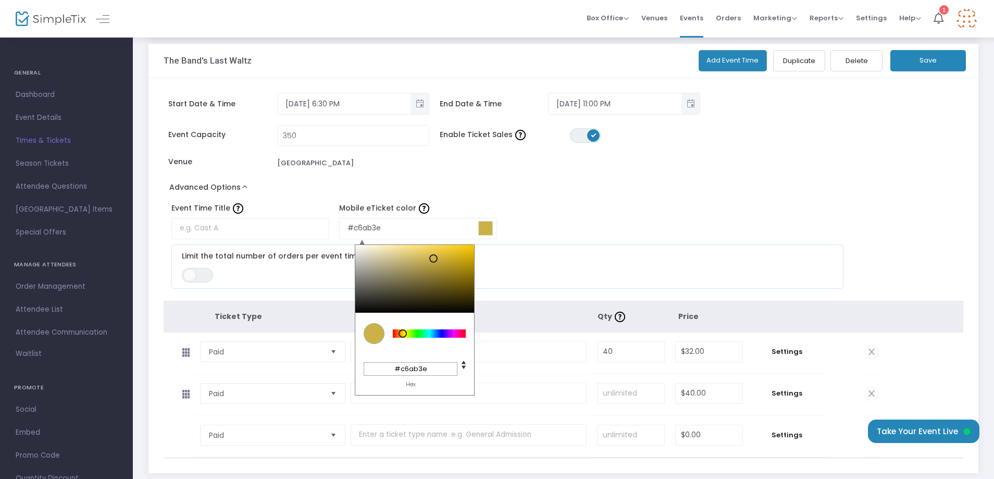
type input "#c4a93d"
type input "#c4a93c"
type input "#c2a73b"
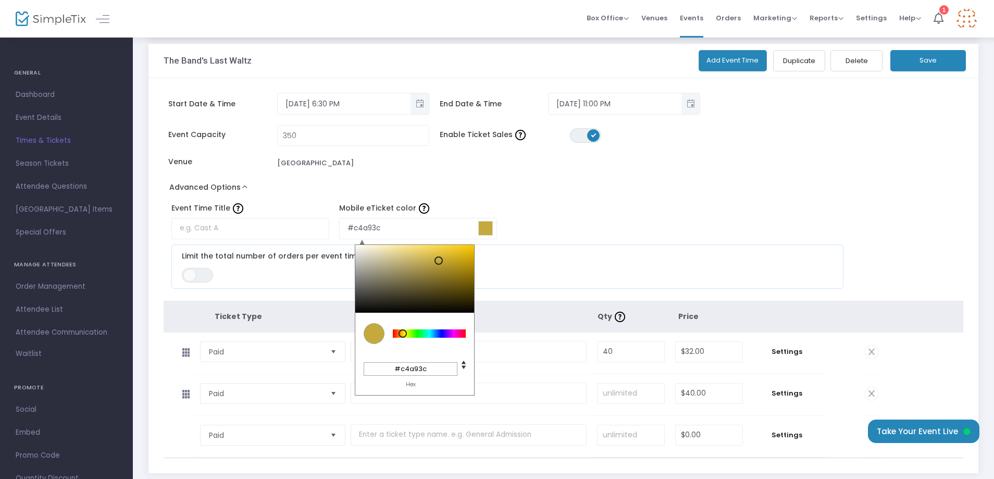
type input "#c2a73b"
type input "#c0a53b"
type input "#bea339"
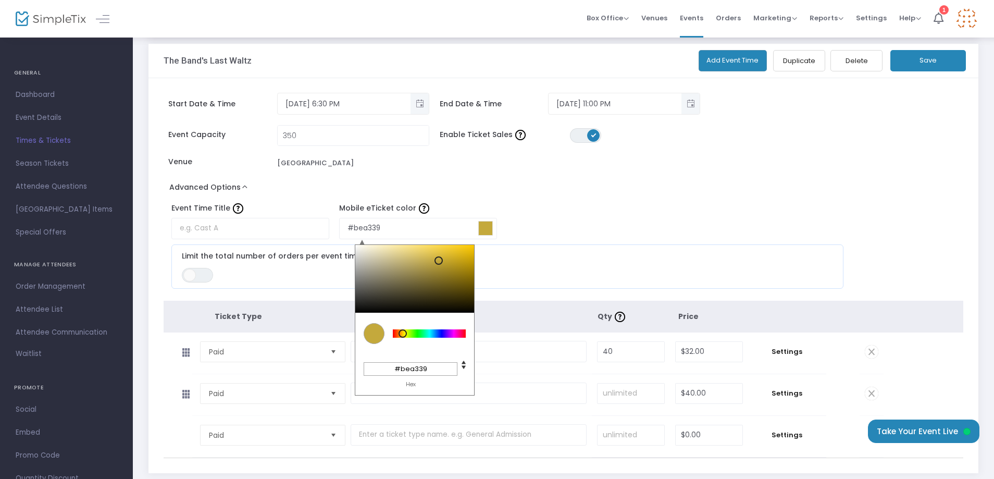
type input "#bca239"
type input "#baa037"
type input "#baa036"
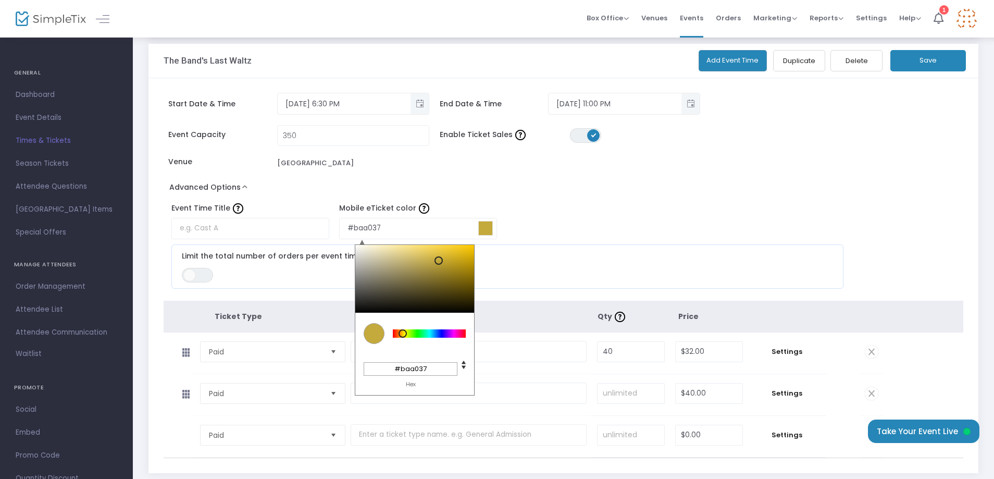
type input "#baa036"
type input "#b99e35"
type input "#b99e36"
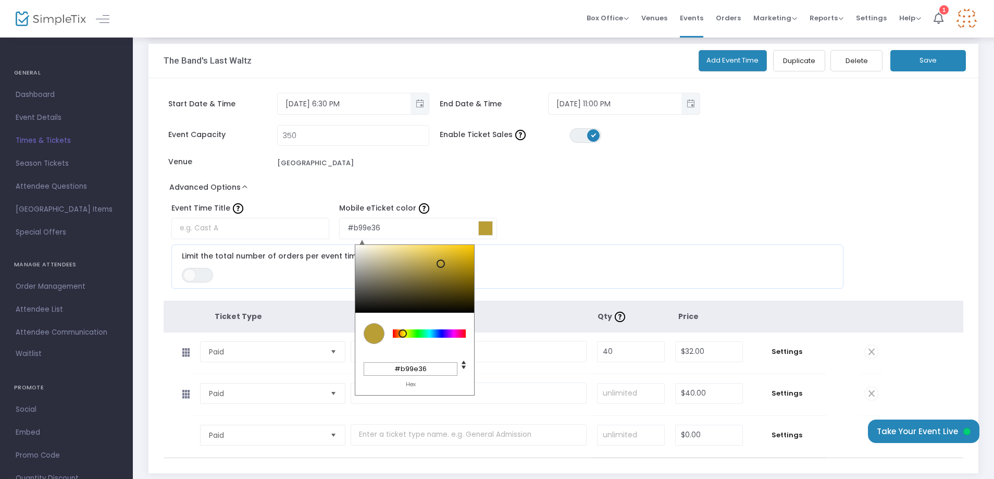
type input "#b99e37"
type input "#b99f38"
type input "#b99f39"
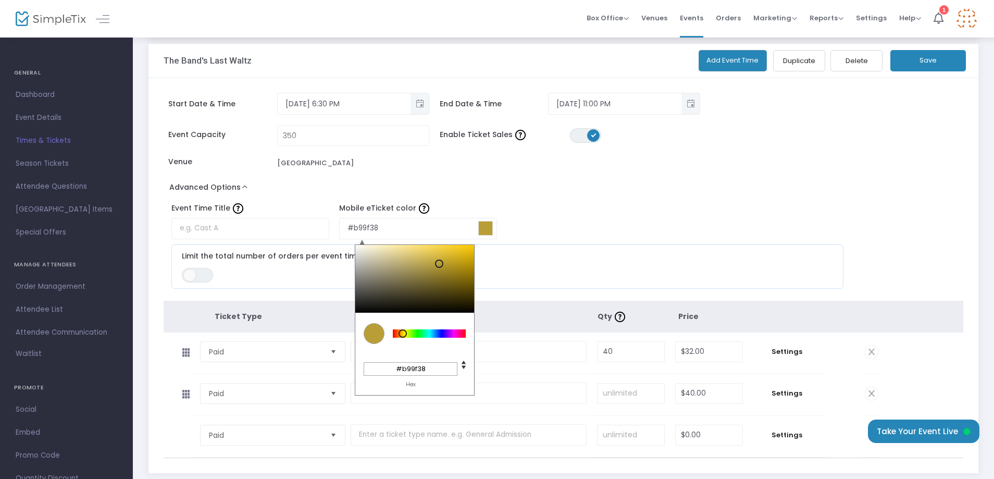
type input "#b99f39"
drag, startPoint x: 433, startPoint y: 258, endPoint x: 438, endPoint y: 264, distance: 7.0
click at [438, 264] on div at bounding box center [414, 279] width 119 height 68
click at [588, 187] on div "Advanced Options Event Time Title Mobile eTicket color #b99f39 C M Y K 48 53 47…" at bounding box center [564, 237] width 800 height 114
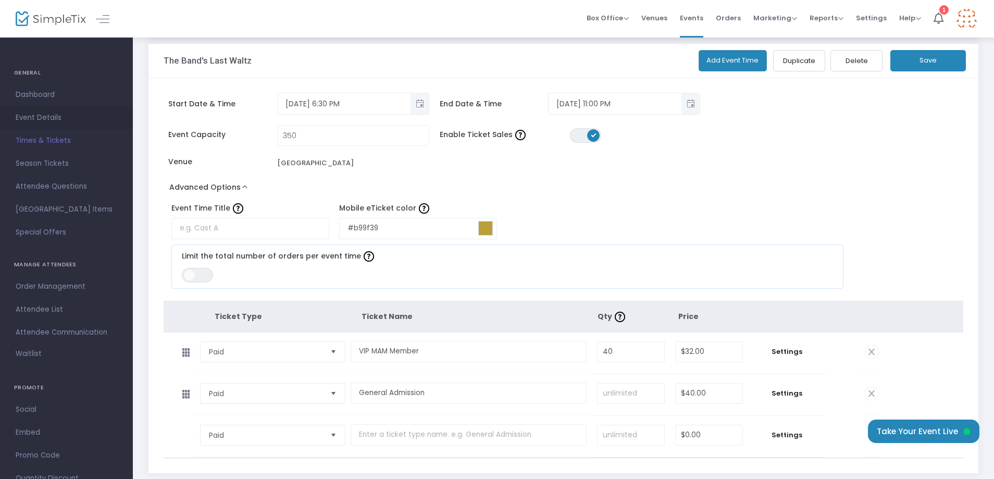
click at [54, 116] on span "Event Details" at bounding box center [67, 118] width 102 height 14
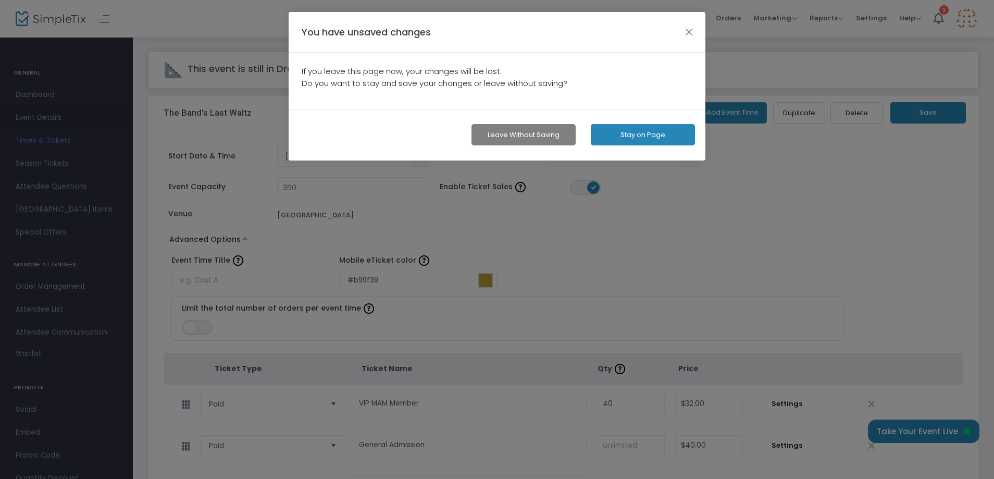
scroll to position [0, 0]
click at [761, 197] on ngb-modal-window "You have unsaved changes If you leave this page now, your changes will be lost.…" at bounding box center [500, 239] width 1000 height 479
click at [692, 30] on button "button" at bounding box center [693, 32] width 14 height 14
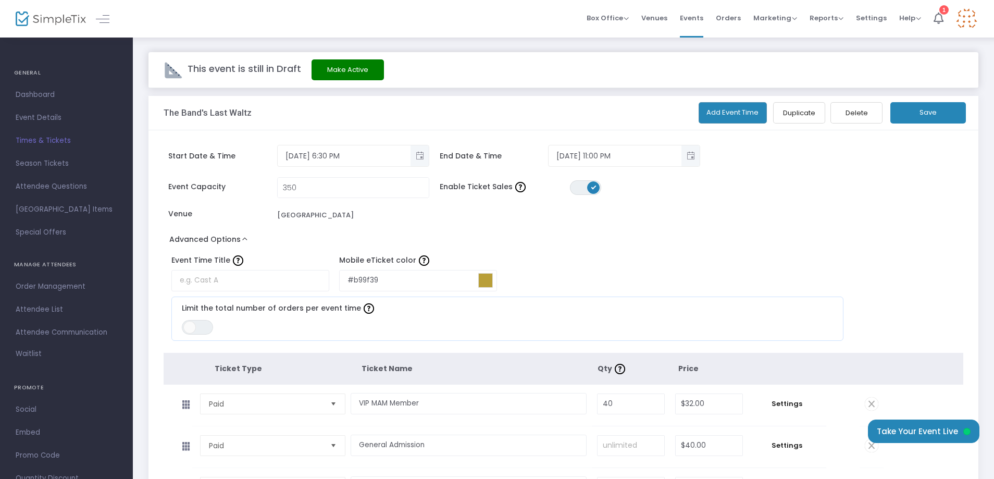
click at [915, 116] on button "Save" at bounding box center [928, 112] width 76 height 21
click at [43, 114] on span "Event Details" at bounding box center [67, 118] width 102 height 14
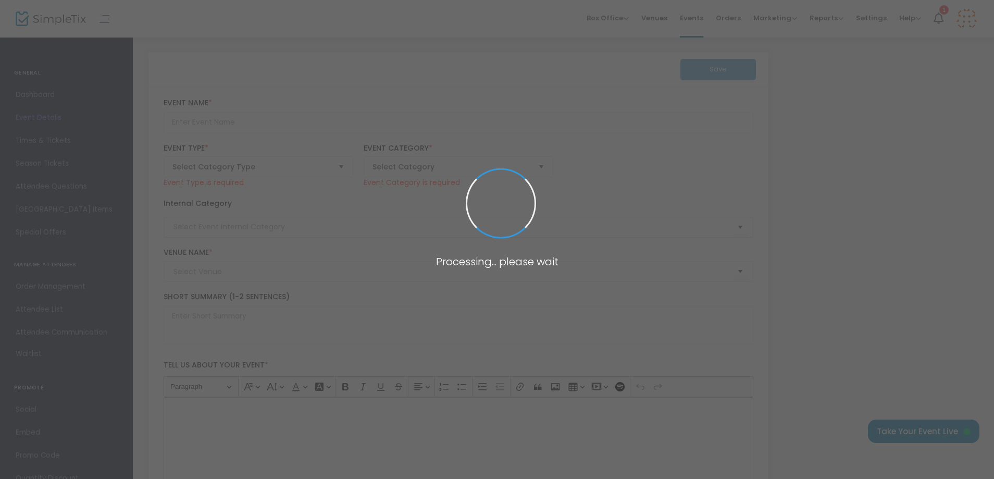
type input "The Band's Last Waltz"
type textarea "The 3rd annual "The Band's Last Waltz" taking place in [GEOGRAPHIC_DATA], [GEOG…"
type input "Buy Tickets"
type input "[GEOGRAPHIC_DATA]"
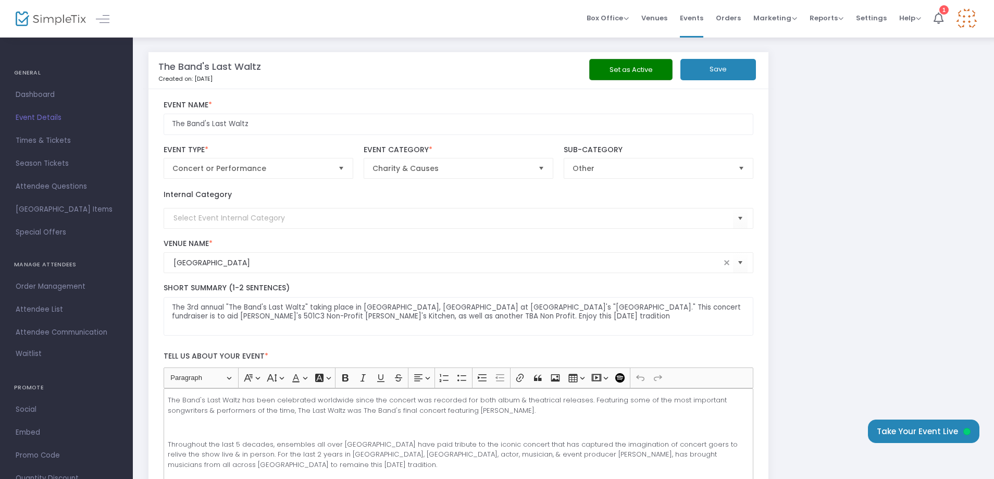
click at [729, 75] on button "Save" at bounding box center [718, 69] width 76 height 21
click at [51, 93] on span "Dashboard" at bounding box center [67, 95] width 102 height 14
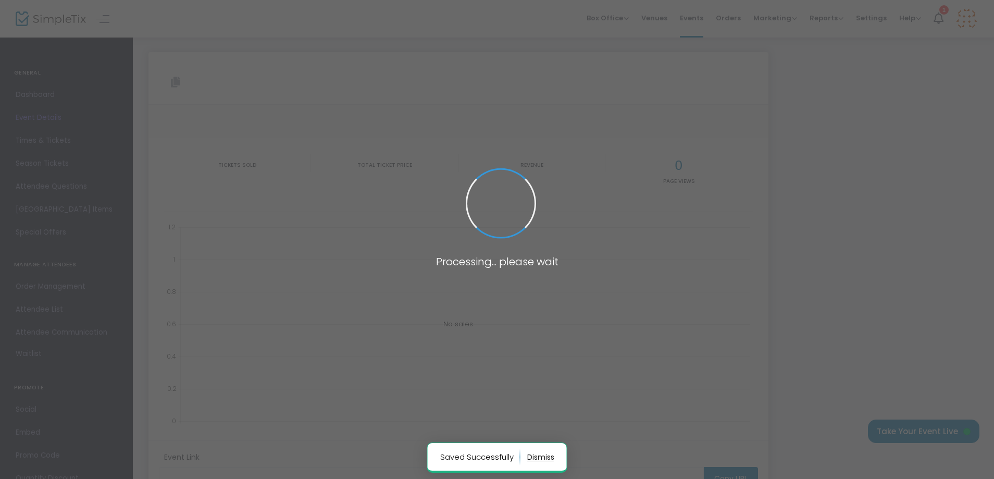
type input "[URL][DOMAIN_NAME]"
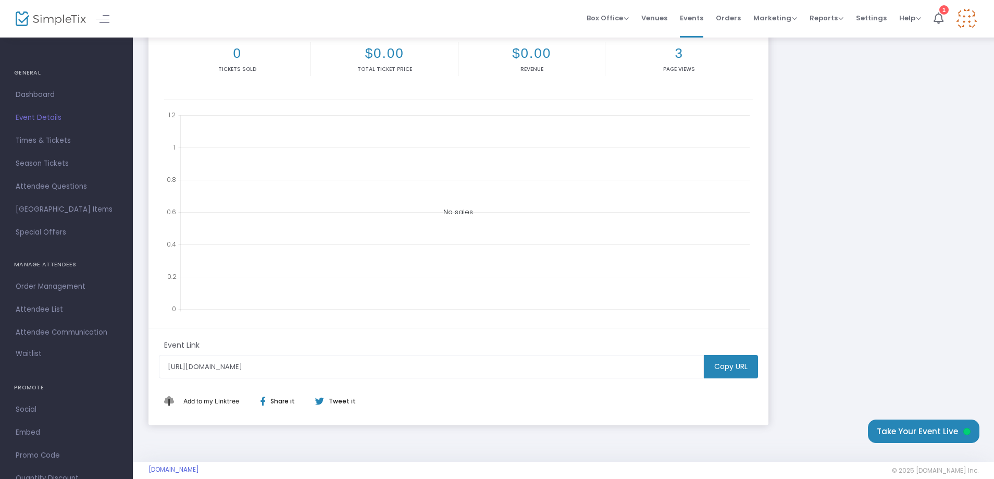
scroll to position [203, 0]
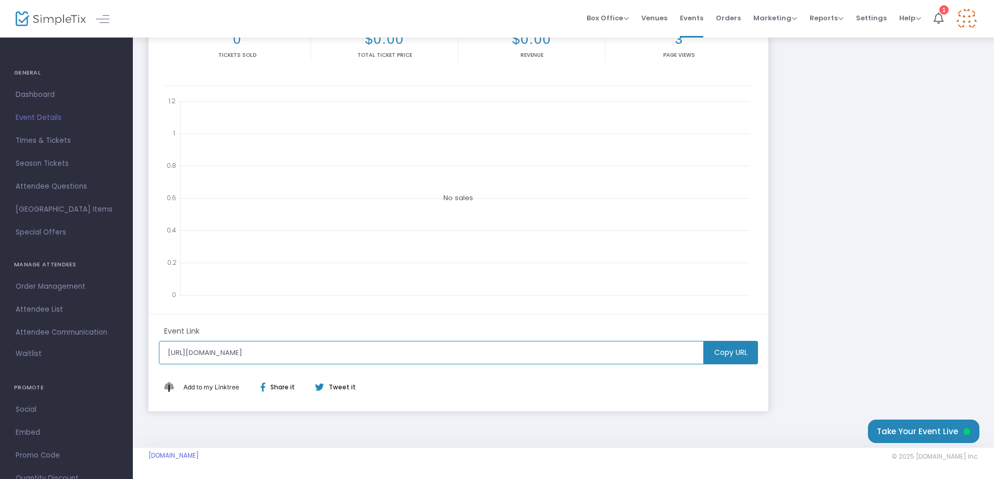
click at [417, 357] on input "[URL][DOMAIN_NAME]" at bounding box center [431, 352] width 544 height 23
click at [406, 347] on input "[URL][DOMAIN_NAME]" at bounding box center [431, 352] width 544 height 23
click at [264, 348] on input "[URL][DOMAIN_NAME]" at bounding box center [431, 352] width 544 height 23
click at [308, 344] on input "[URL][DOMAIN_NAME]" at bounding box center [431, 352] width 544 height 23
drag, startPoint x: 568, startPoint y: 364, endPoint x: 291, endPoint y: 336, distance: 278.6
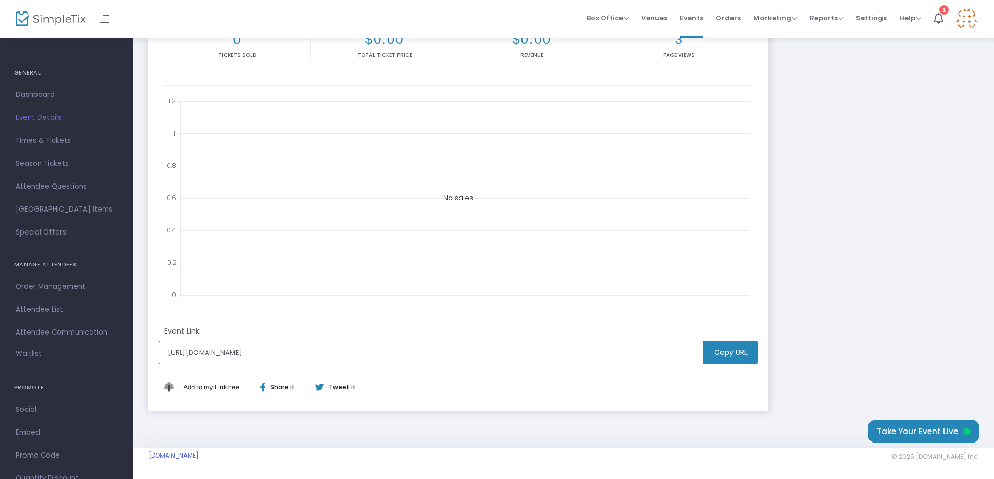
click at [291, 336] on m-panel-footer "Event Link [URL][DOMAIN_NAME] Copy URL Add to my Linktree Share it Tweet it" at bounding box center [458, 362] width 620 height 97
drag, startPoint x: 289, startPoint y: 336, endPoint x: 253, endPoint y: 332, distance: 36.6
click at [259, 334] on div "Event Link" at bounding box center [458, 333] width 599 height 15
click at [443, 364] on input "[URL][DOMAIN_NAME]" at bounding box center [431, 352] width 544 height 23
click at [441, 357] on input "[URL][DOMAIN_NAME]" at bounding box center [431, 352] width 544 height 23
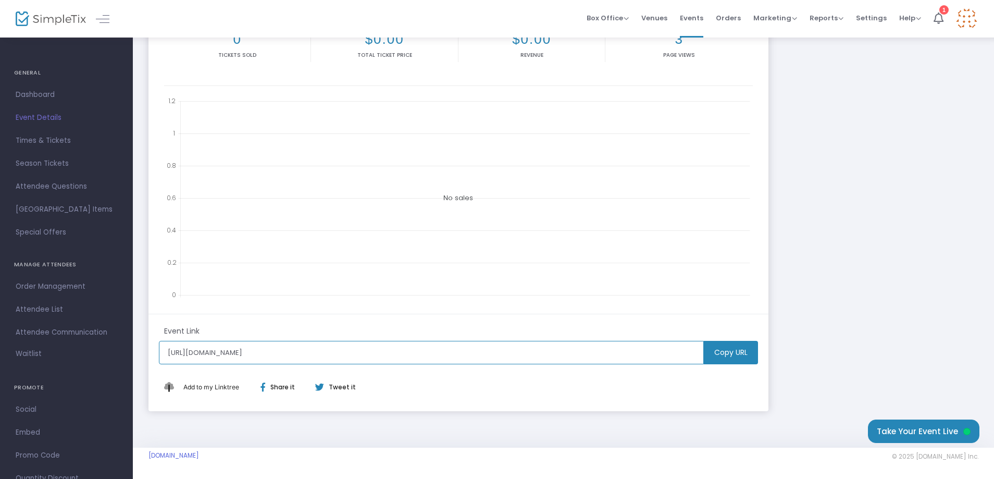
click at [437, 348] on input "[URL][DOMAIN_NAME]" at bounding box center [431, 352] width 544 height 23
click at [427, 356] on input "[URL][DOMAIN_NAME]" at bounding box center [431, 352] width 544 height 23
click at [384, 353] on input "[URL][DOMAIN_NAME]" at bounding box center [431, 352] width 544 height 23
drag, startPoint x: 395, startPoint y: 348, endPoint x: 188, endPoint y: 333, distance: 207.4
click at [188, 333] on m-panel-footer "Event Link [URL][DOMAIN_NAME] Copy URL Add to my Linktree Share it Tweet it" at bounding box center [458, 362] width 620 height 97
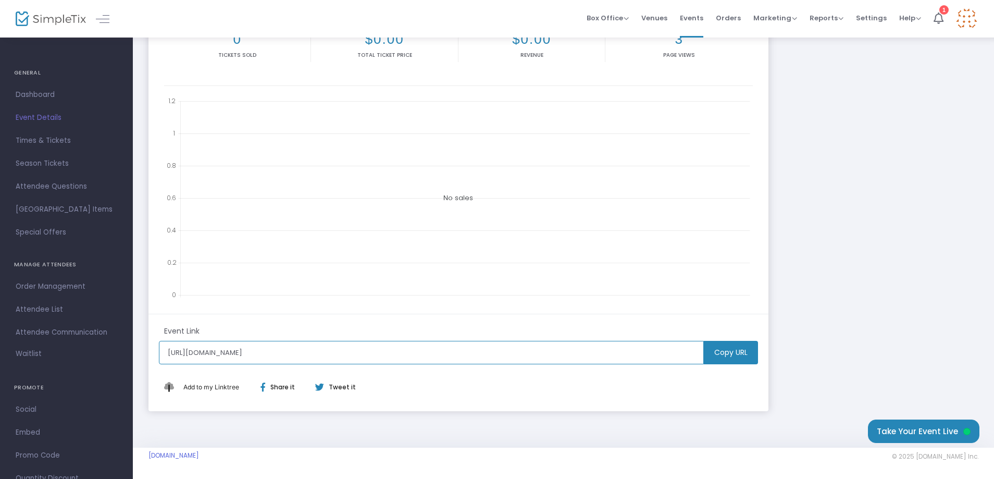
scroll to position [0, 0]
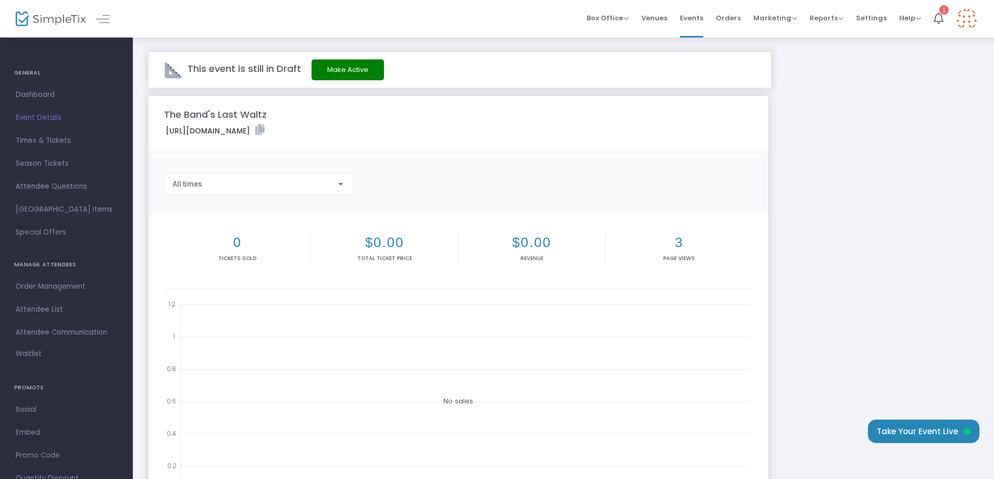
click at [265, 133] on label "[URL][DOMAIN_NAME]" at bounding box center [215, 131] width 99 height 12
click at [265, 129] on icon at bounding box center [259, 130] width 9 height 10
click at [307, 186] on div "All times" at bounding box center [254, 184] width 164 height 8
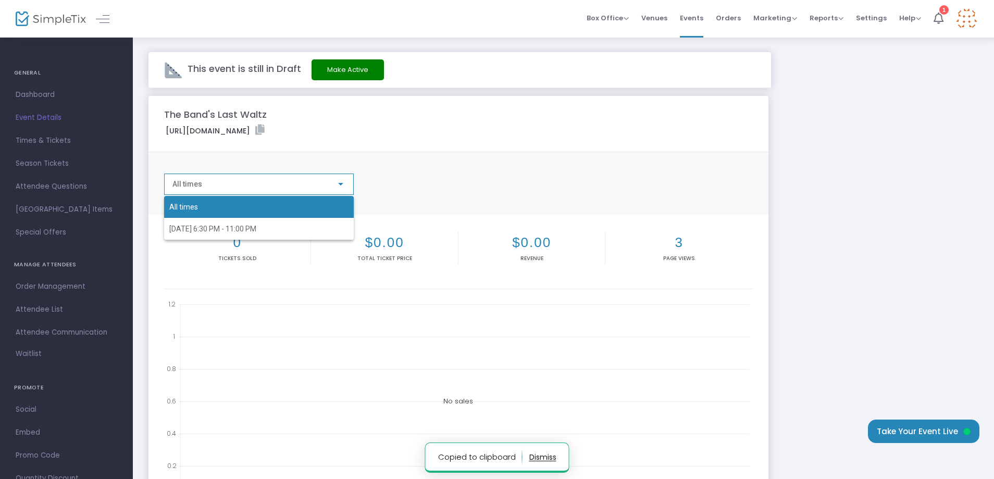
click at [442, 186] on div at bounding box center [497, 239] width 994 height 479
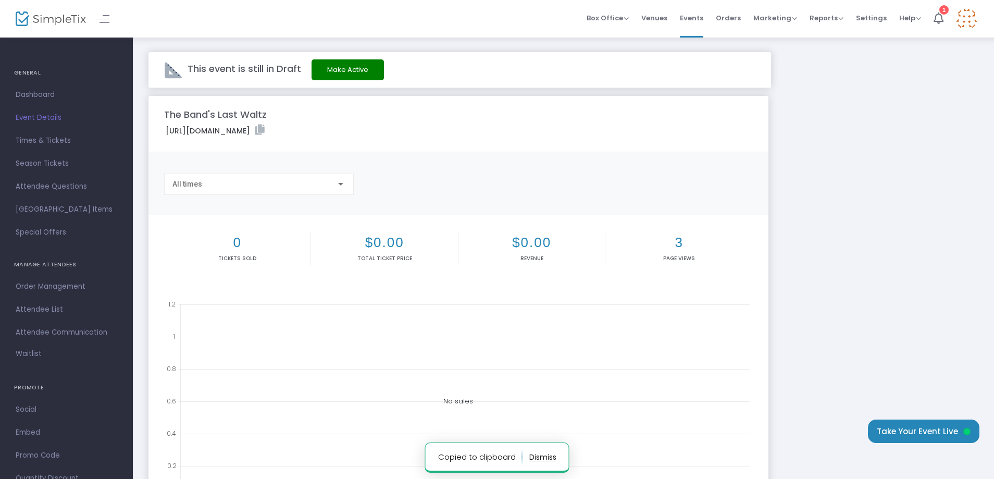
click at [319, 187] on div "All times" at bounding box center [254, 184] width 164 height 8
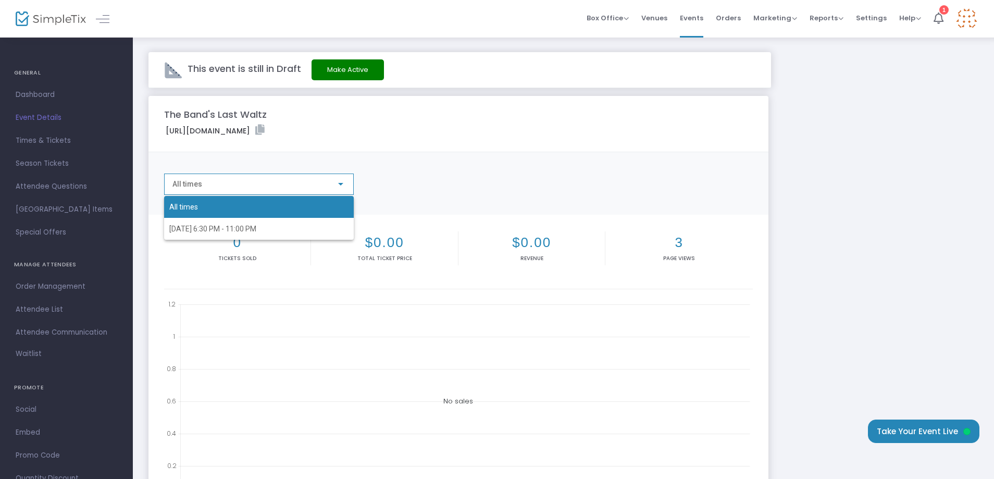
click at [446, 188] on div at bounding box center [497, 239] width 994 height 479
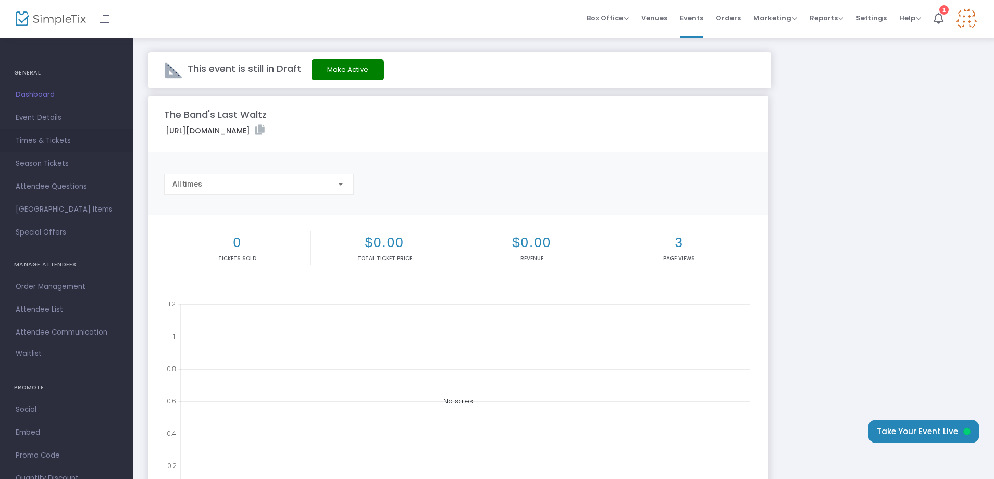
click at [44, 137] on span "Times & Tickets" at bounding box center [67, 141] width 102 height 14
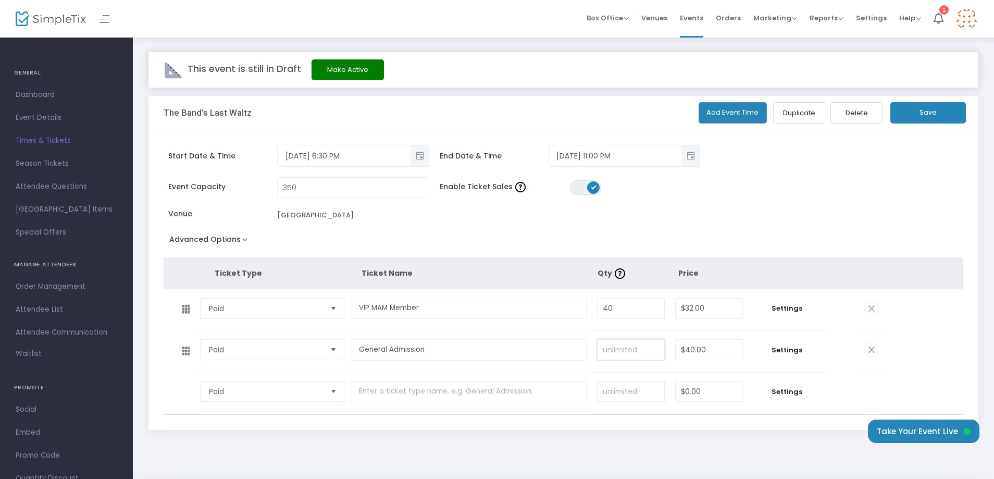
click at [637, 355] on input at bounding box center [631, 350] width 67 height 20
type input "3"
click at [799, 307] on span "Settings" at bounding box center [787, 308] width 68 height 10
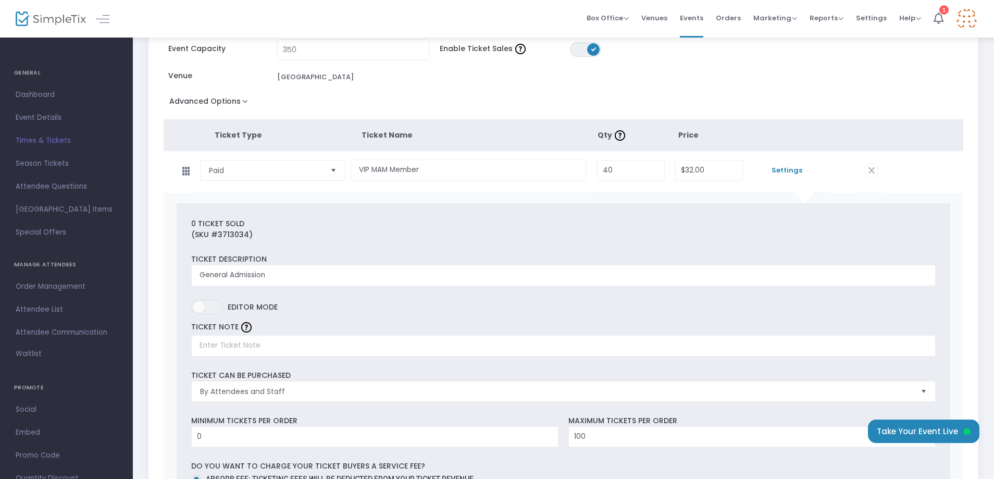
scroll to position [156, 0]
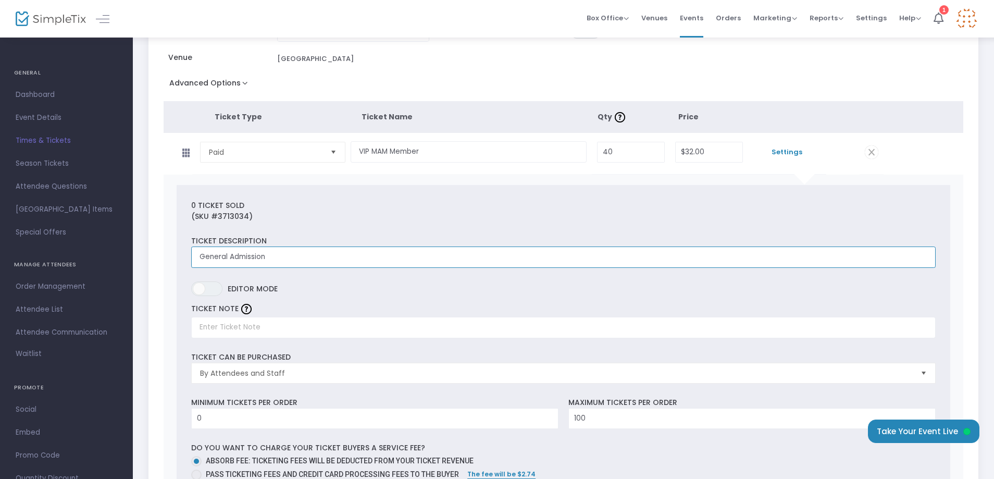
drag, startPoint x: 315, startPoint y: 261, endPoint x: 156, endPoint y: 249, distance: 159.4
click at [156, 249] on div "Start Date & Time [DATE] 6:30 PM End Date & Time [DATE] 11:00 PM Event Capacity…" at bounding box center [563, 449] width 830 height 950
type input "VIP MAM Member"
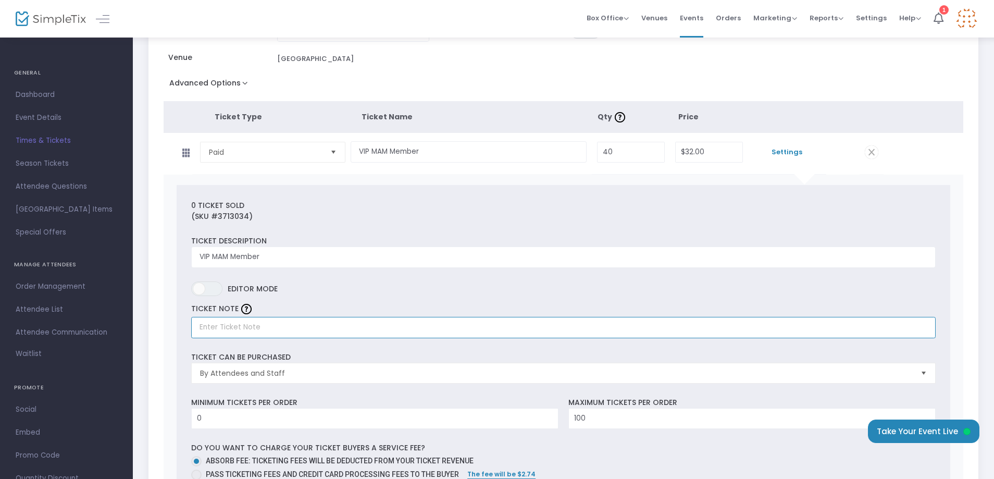
click at [302, 331] on input "text" at bounding box center [563, 327] width 745 height 21
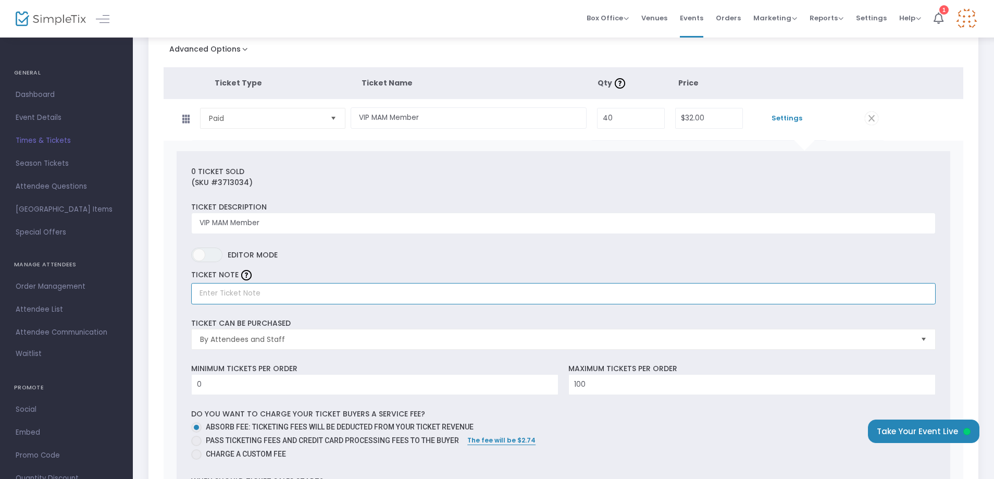
scroll to position [208, 0]
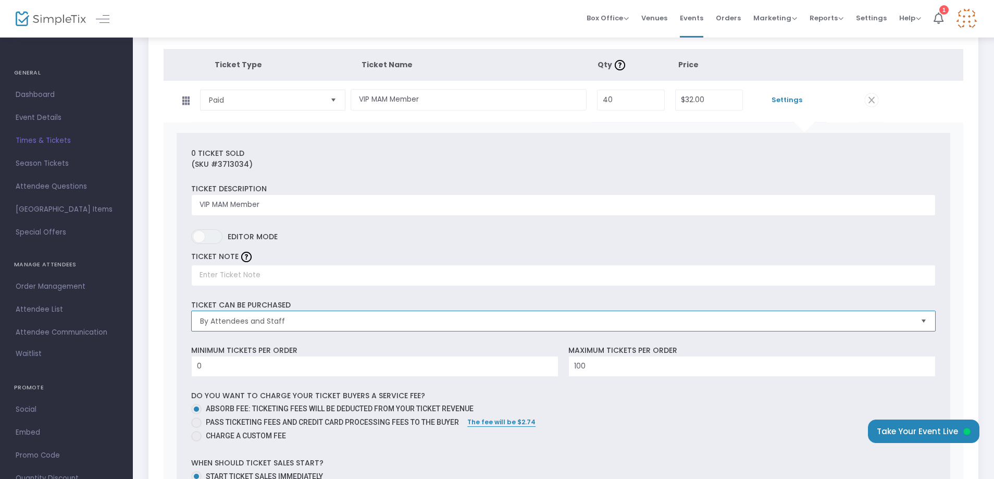
click at [297, 316] on span "By Attendees and Staff" at bounding box center [556, 321] width 712 height 10
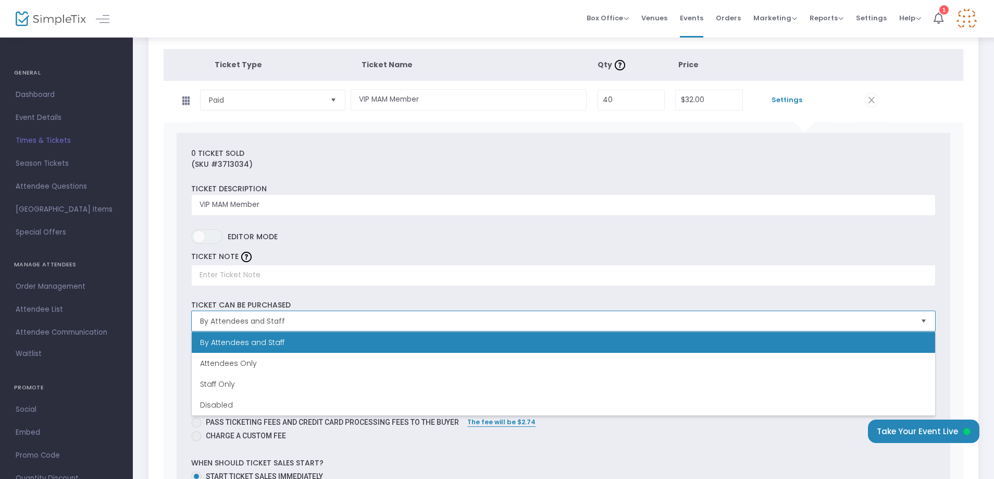
click at [307, 317] on span "By Attendees and Staff" at bounding box center [556, 321] width 712 height 10
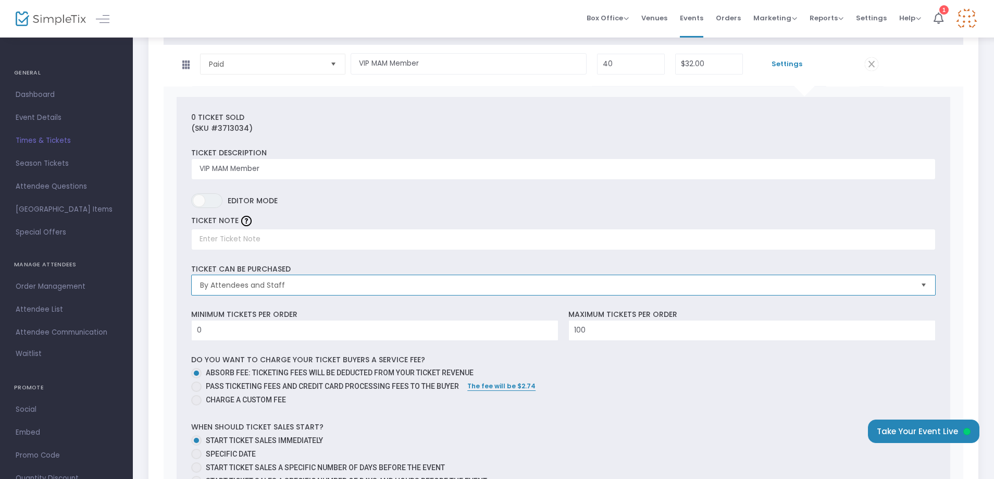
scroll to position [313, 0]
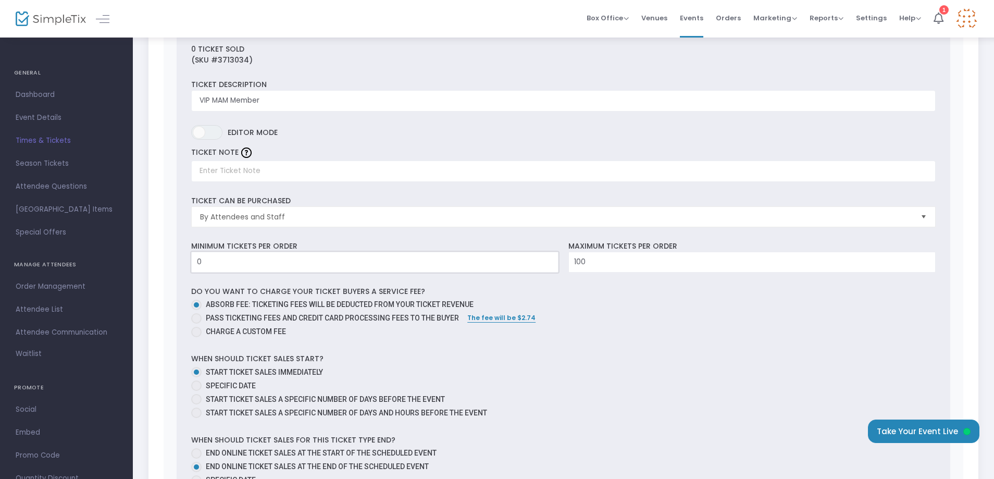
click at [269, 265] on input "0" at bounding box center [375, 262] width 366 height 20
type input "40"
click at [592, 260] on input "40" at bounding box center [752, 262] width 366 height 20
click at [194, 319] on span at bounding box center [196, 318] width 10 height 10
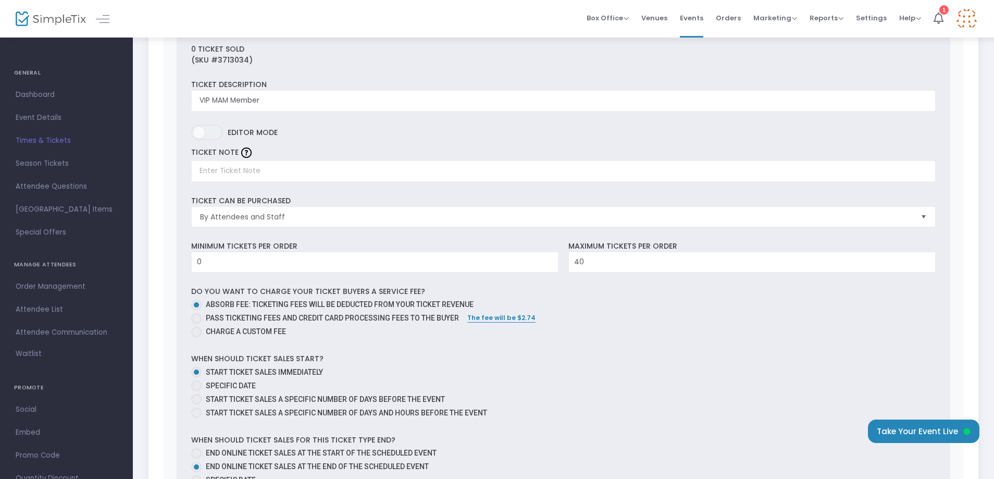
click at [196, 324] on input "Pass ticketing fees and credit card processing fees to the buyer" at bounding box center [196, 324] width 1 height 1
radio input "true"
click at [436, 352] on div "0 Ticket sold (SKU #3713034) Ticket Description VIP MAM Member Required. ON OFF…" at bounding box center [564, 344] width 774 height 630
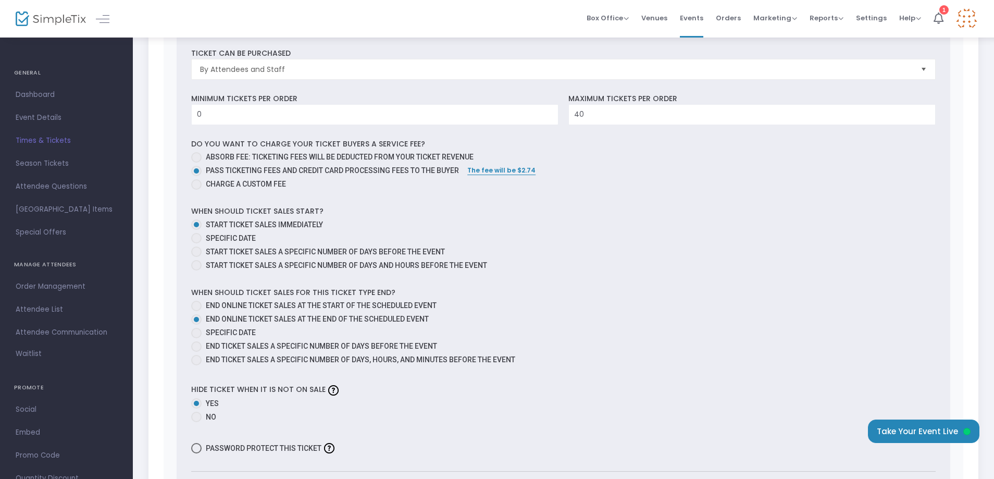
scroll to position [469, 0]
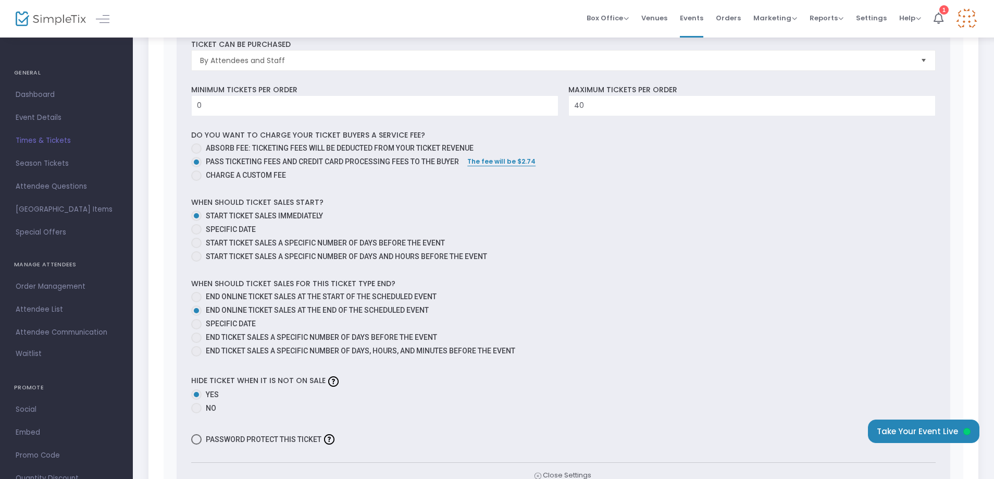
click at [200, 340] on span at bounding box center [196, 337] width 10 height 10
click at [196, 343] on input "End ticket sales a specific number of days before the event" at bounding box center [196, 343] width 1 height 1
radio input "true"
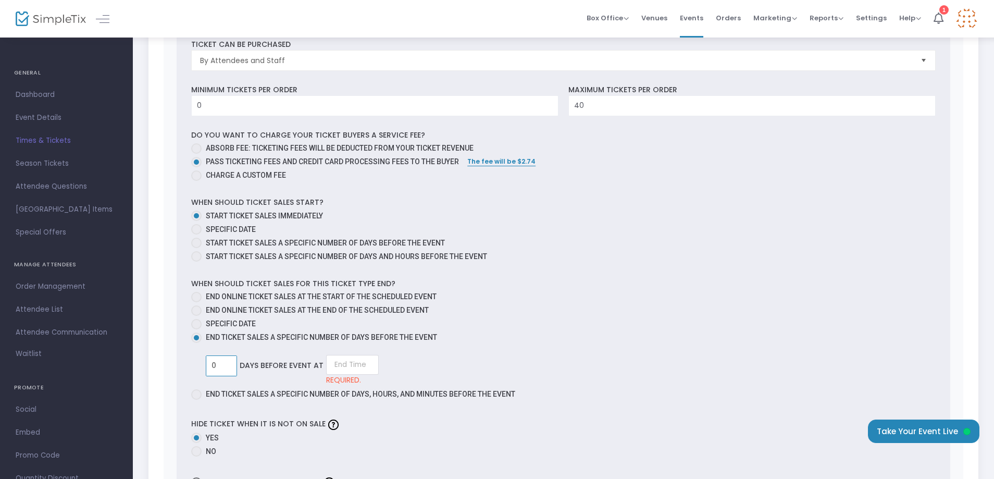
click at [233, 366] on input "0" at bounding box center [221, 366] width 30 height 20
type input "0"
click at [192, 393] on span at bounding box center [196, 394] width 10 height 10
click at [196, 400] on input "End ticket sales a specific number of days, hours, and minutes before the event" at bounding box center [196, 400] width 1 height 1
radio input "true"
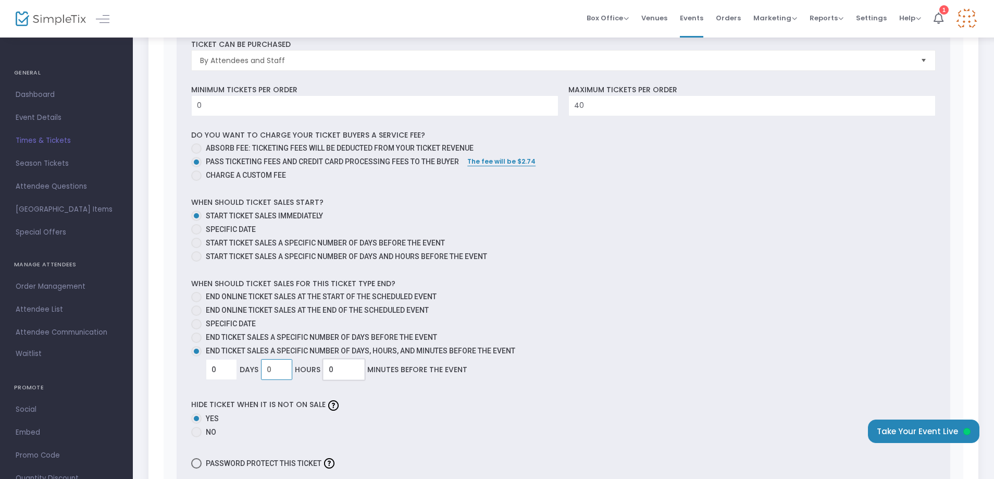
click at [347, 370] on input "0" at bounding box center [344, 369] width 41 height 20
click at [194, 334] on span at bounding box center [196, 337] width 10 height 10
click at [196, 343] on input "End ticket sales a specific number of days before the event" at bounding box center [196, 343] width 1 height 1
radio input "true"
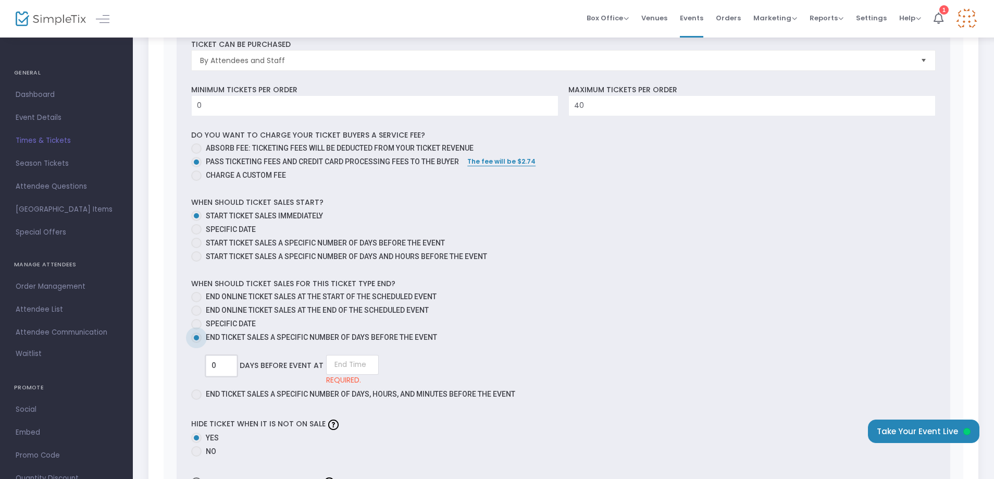
click at [228, 365] on input "0" at bounding box center [221, 366] width 30 height 20
click at [353, 368] on input at bounding box center [348, 365] width 53 height 20
type input "0"
click at [344, 364] on input at bounding box center [352, 365] width 53 height 20
click at [354, 387] on link "12:00 AM" at bounding box center [351, 387] width 52 height 24
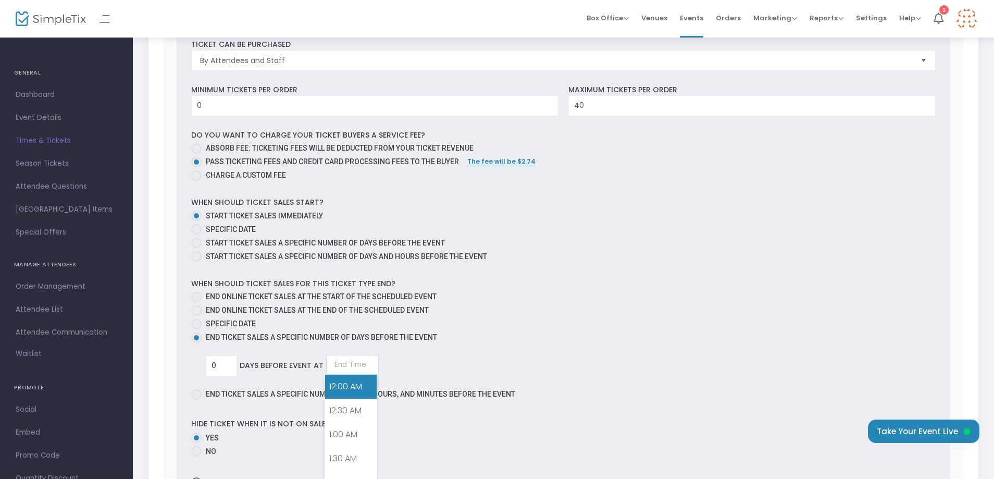
type input "12:00 AM"
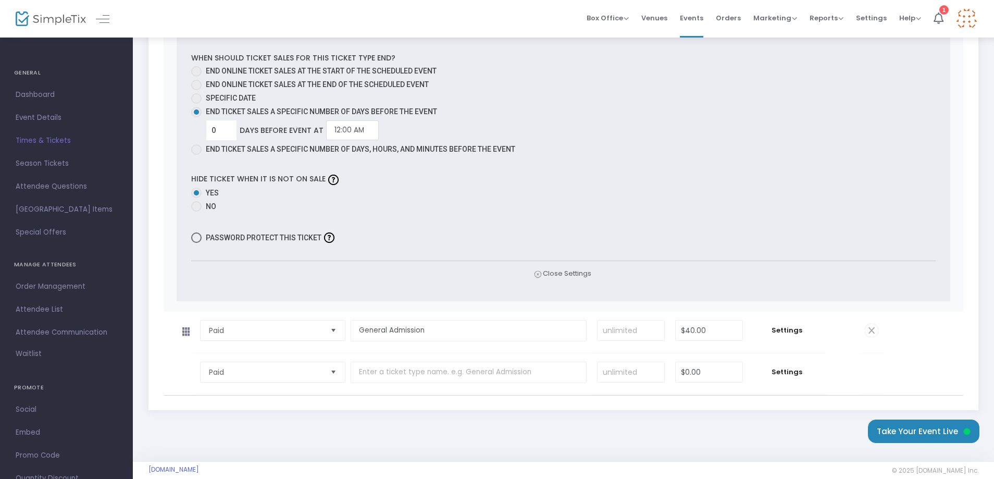
scroll to position [709, 0]
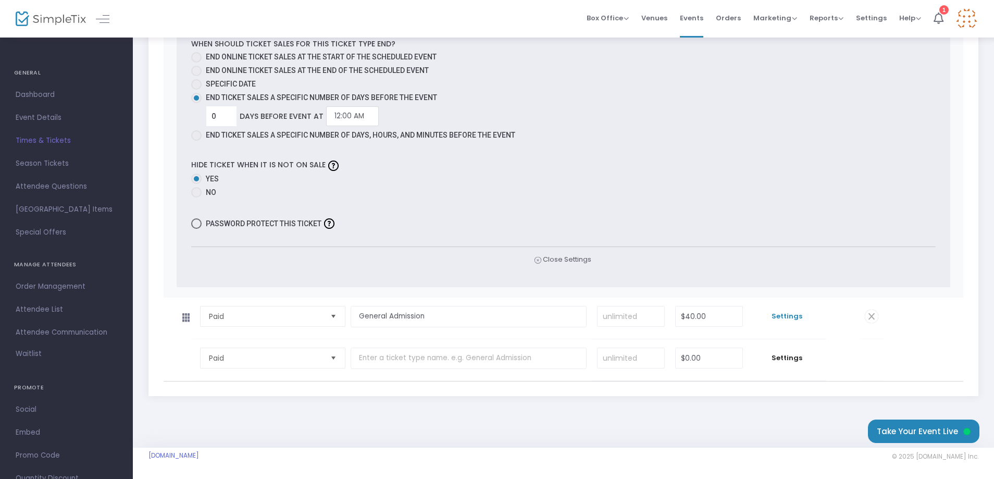
click at [789, 317] on span "Settings" at bounding box center [787, 316] width 68 height 10
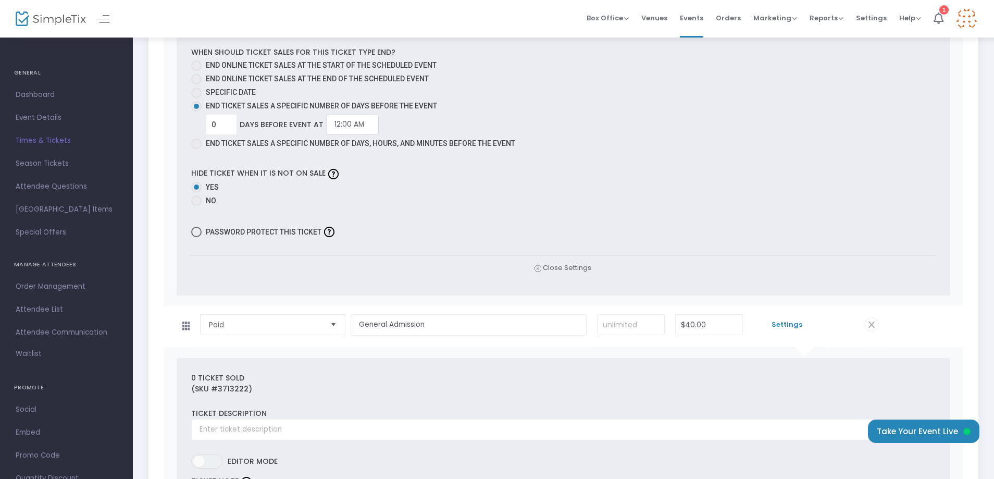
scroll to position [813, 0]
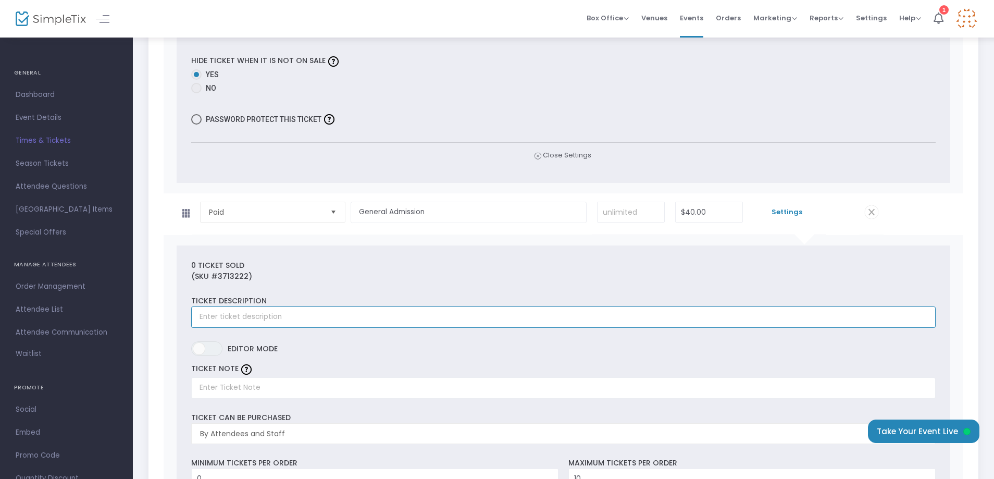
click at [340, 318] on input "text" at bounding box center [563, 316] width 745 height 21
type input "General Admission"
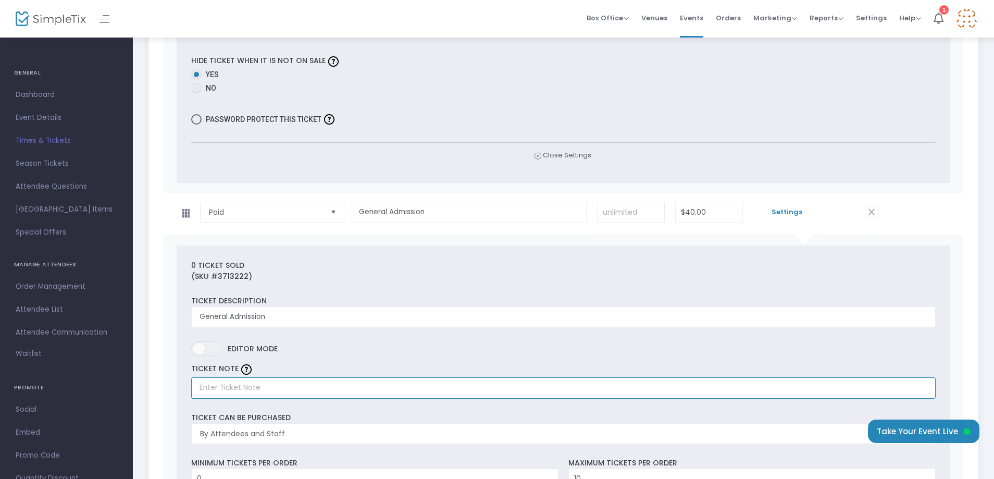
click at [295, 387] on input "text" at bounding box center [563, 387] width 745 height 21
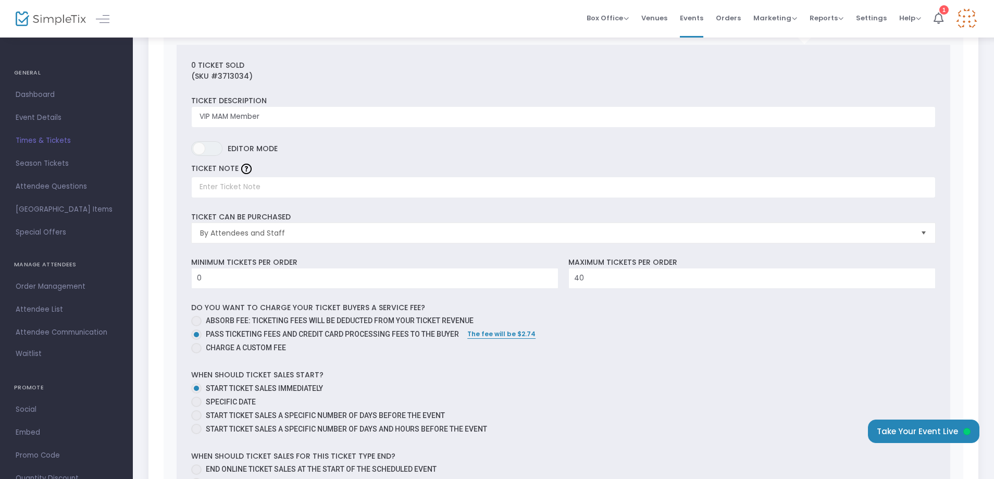
scroll to position [365, 0]
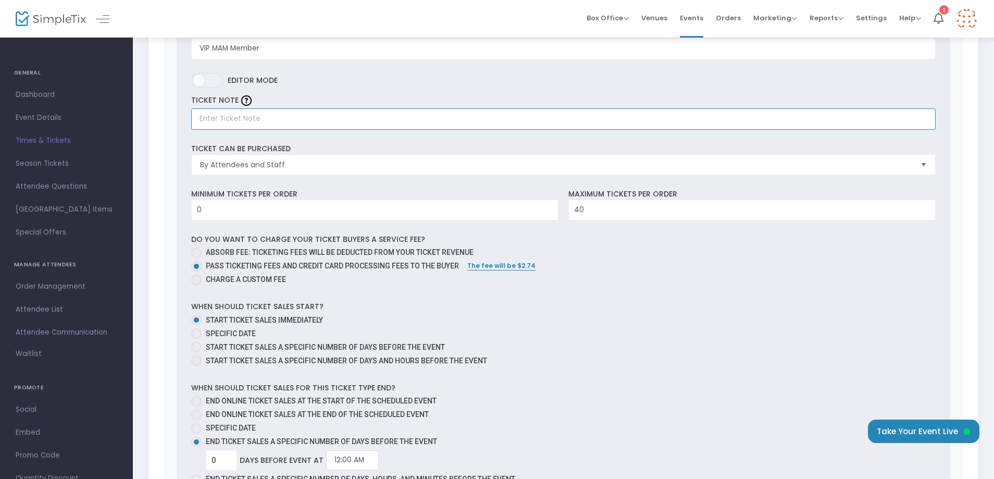
click at [244, 121] on input "text" at bounding box center [563, 118] width 745 height 21
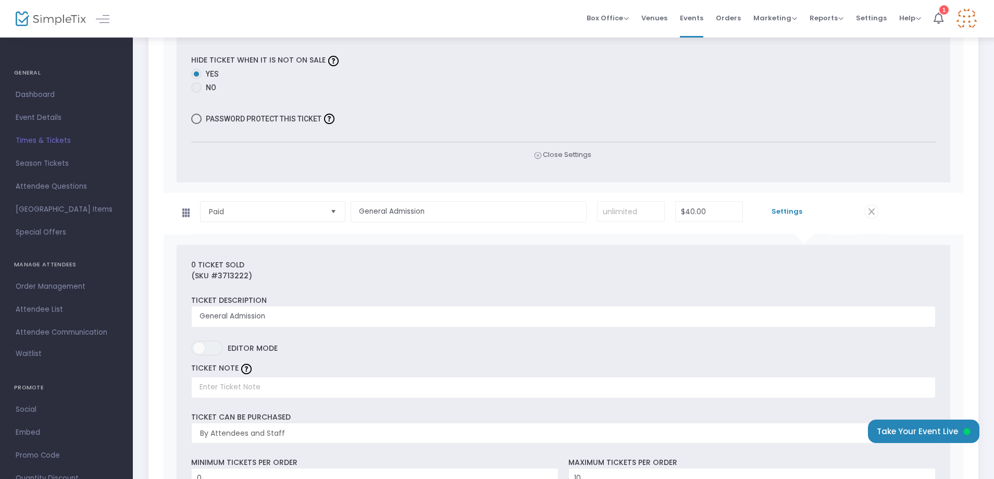
scroll to position [938, 0]
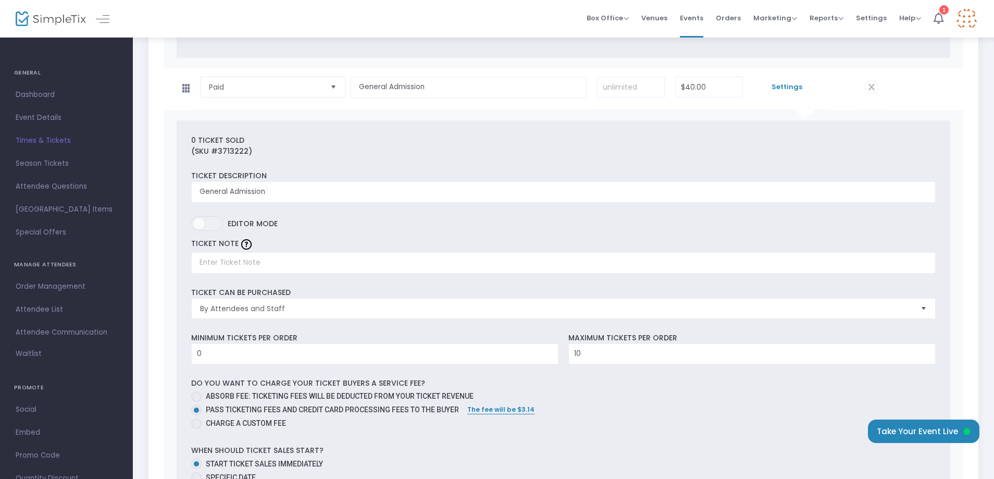
type input "1 Ticket Per Person"
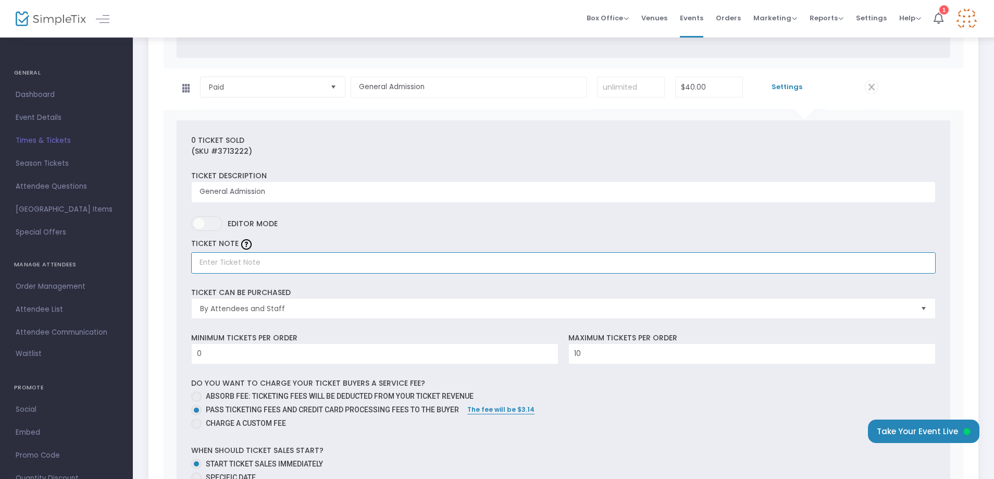
click at [259, 265] on input "text" at bounding box center [563, 262] width 745 height 21
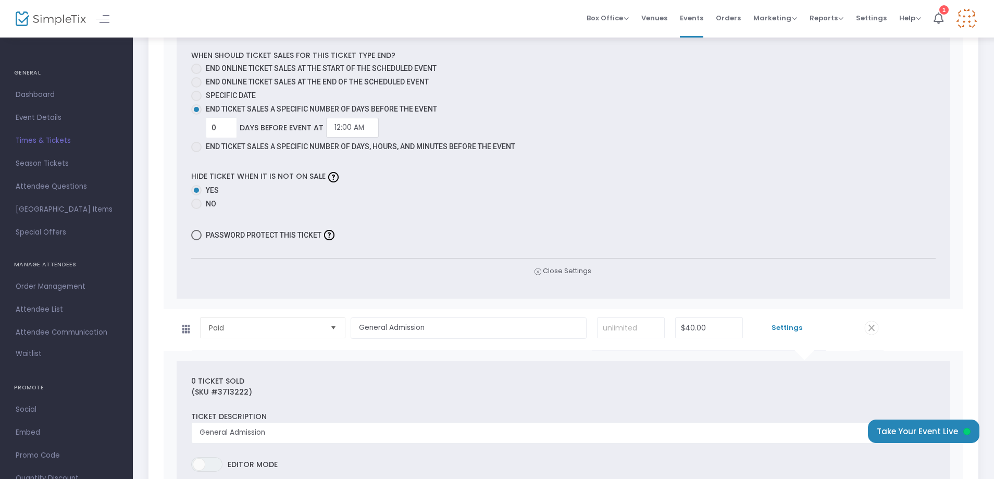
scroll to position [1042, 0]
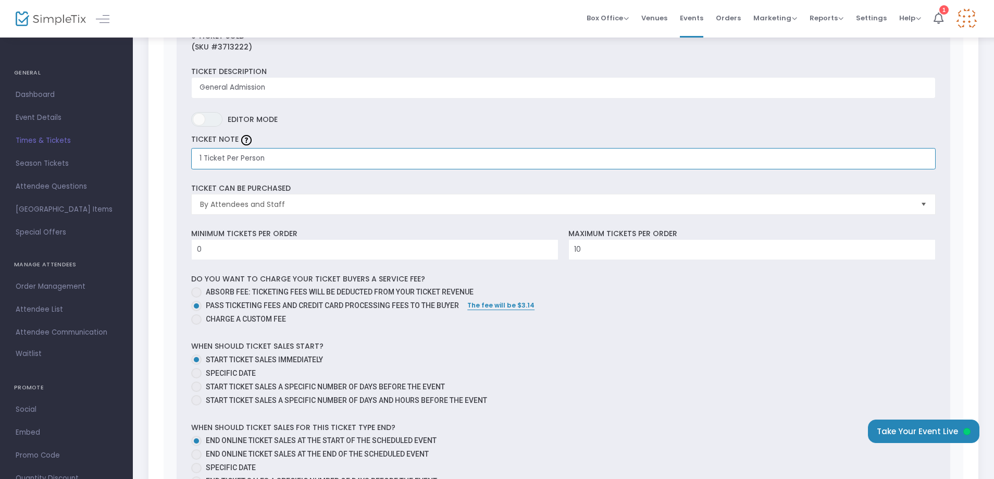
type input "1 Ticket Per Person"
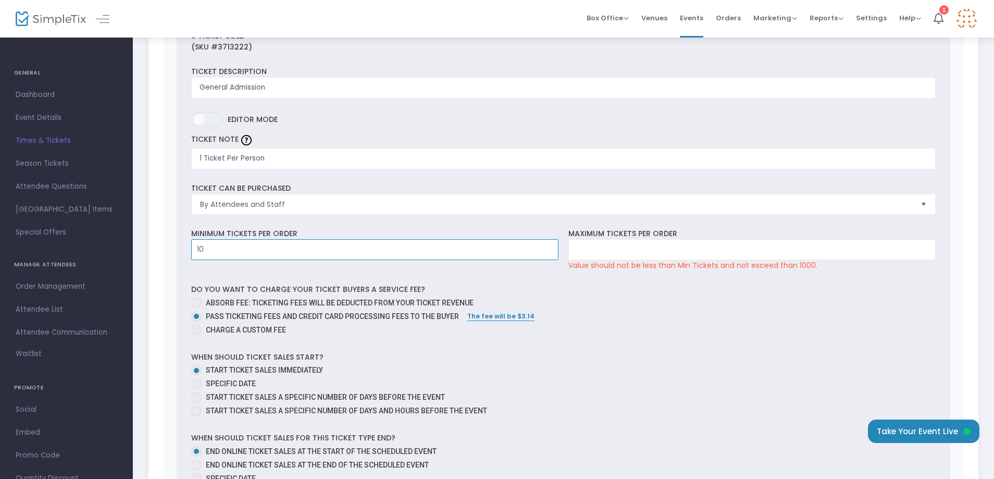
type input "10"
click at [619, 251] on input "10" at bounding box center [752, 250] width 366 height 20
click at [672, 288] on div "Do you want to charge your ticket buyers a service fee? Absorb fee: Ticketing f…" at bounding box center [563, 311] width 754 height 54
click at [653, 251] on input at bounding box center [752, 250] width 366 height 20
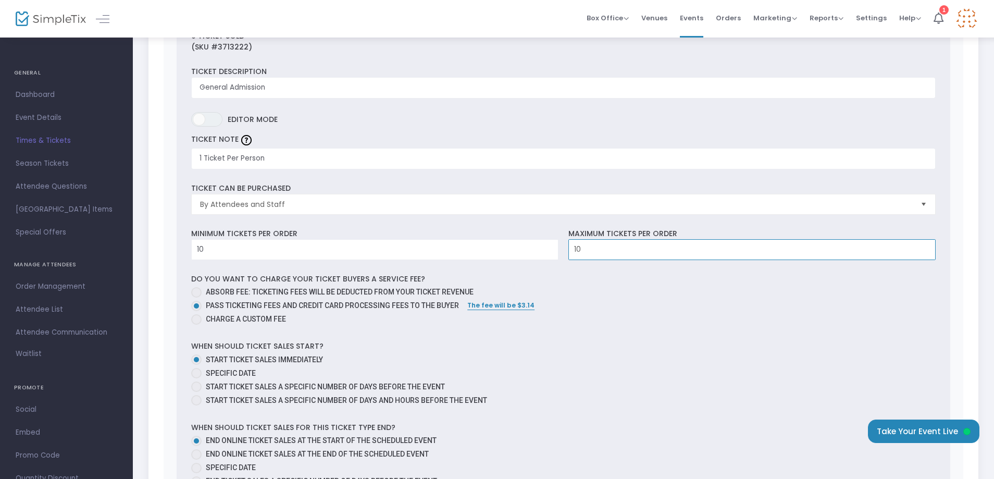
type input "10"
type input "100"
click at [677, 306] on mat-radio-group "Absorb fee: Ticketing fees will be deducted from your ticket revenue Pass ticke…" at bounding box center [563, 307] width 745 height 41
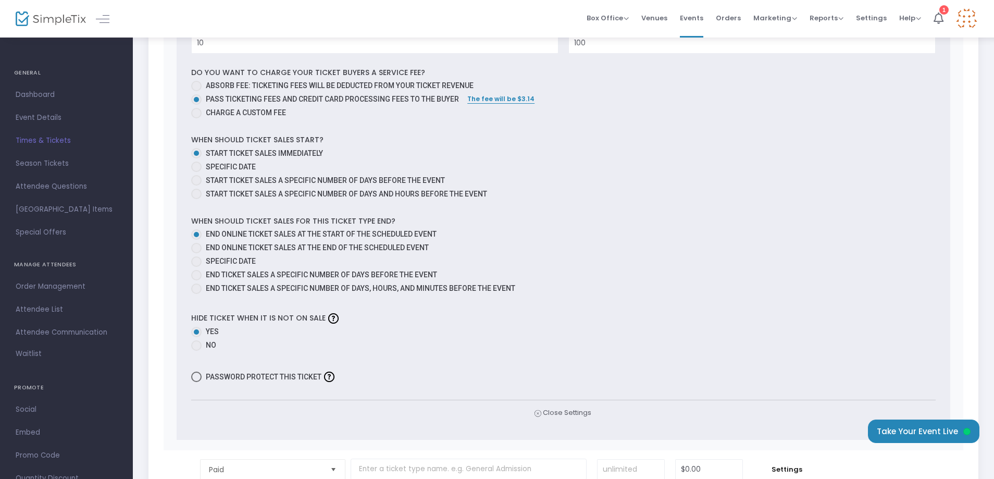
scroll to position [1250, 0]
click at [197, 276] on span at bounding box center [196, 273] width 10 height 10
click at [196, 278] on input "End ticket sales a specific number of days before the event" at bounding box center [196, 278] width 1 height 1
radio input "true"
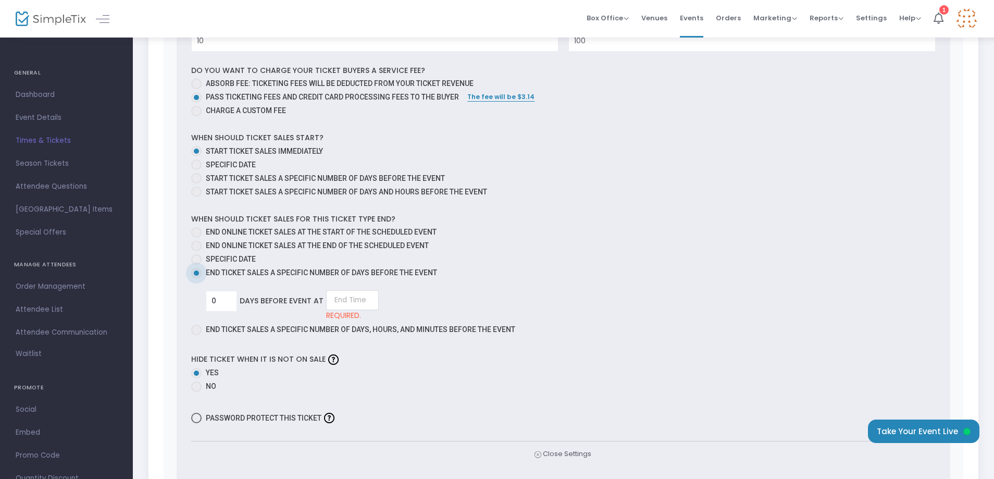
click at [196, 327] on span at bounding box center [196, 330] width 10 height 10
click at [196, 335] on input "End ticket sales a specific number of days, hours, and minutes before the event" at bounding box center [196, 335] width 1 height 1
radio input "true"
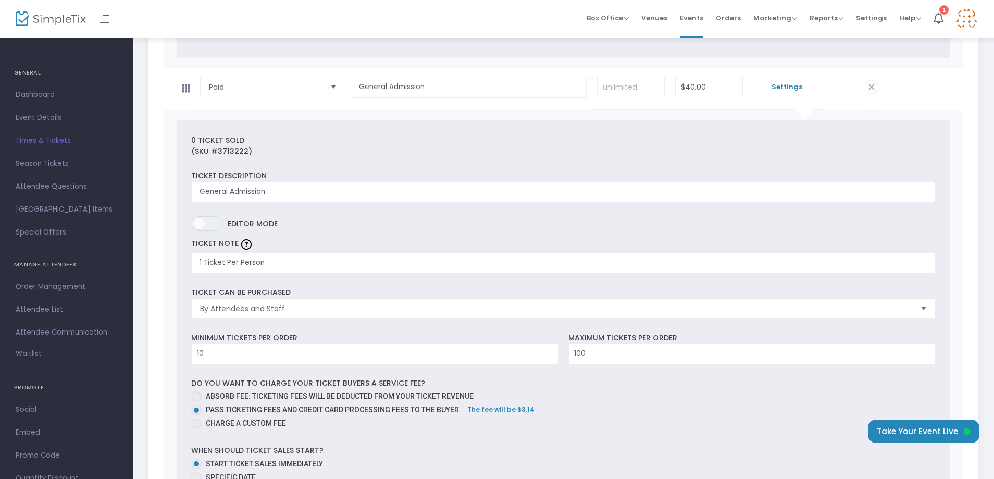
scroll to position [1198, 0]
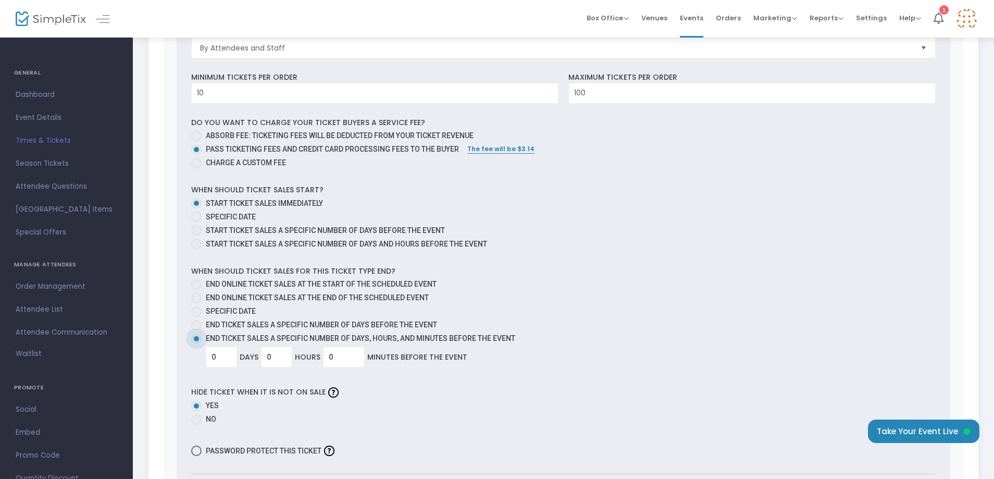
click at [198, 325] on span at bounding box center [196, 325] width 10 height 10
click at [196, 330] on input "End ticket sales a specific number of days before the event" at bounding box center [196, 330] width 1 height 1
radio input "true"
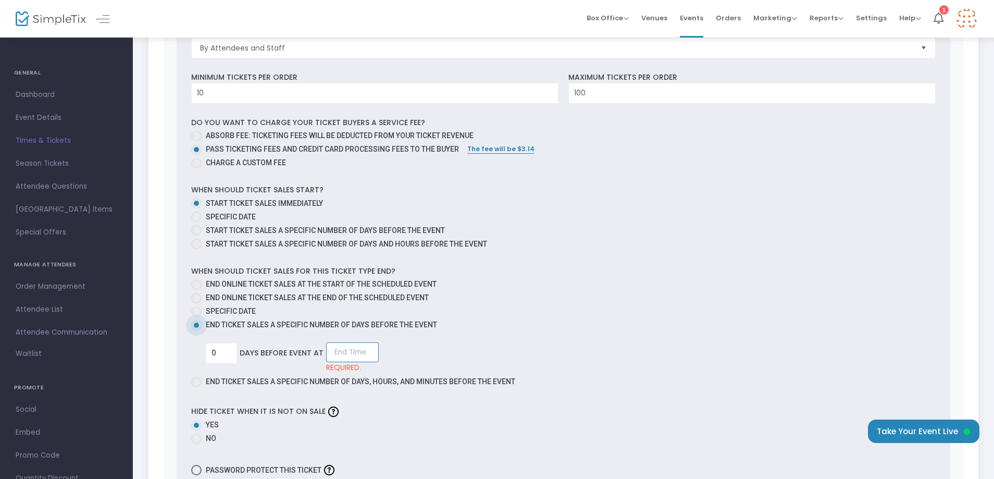
click at [356, 355] on input at bounding box center [352, 352] width 53 height 20
click at [344, 375] on link "12:00 AM" at bounding box center [351, 374] width 52 height 24
type input "12:00 AM"
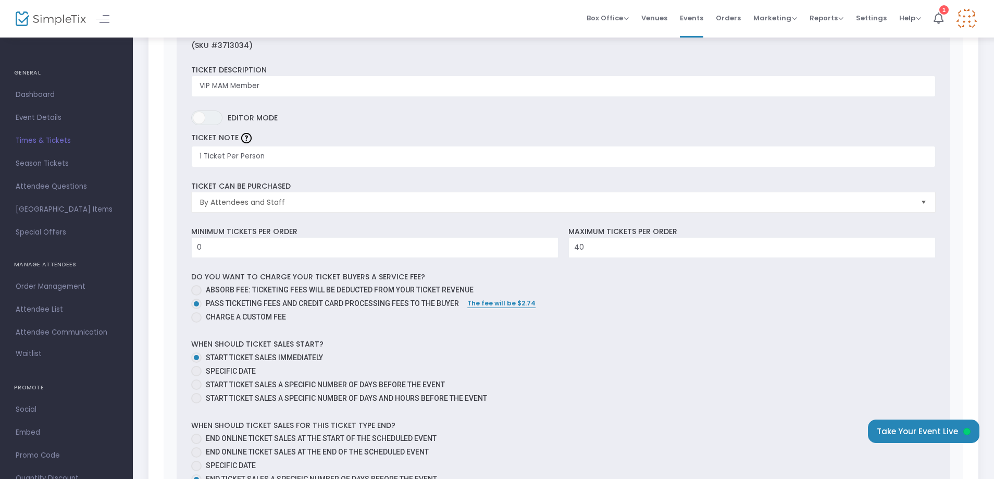
scroll to position [238, 0]
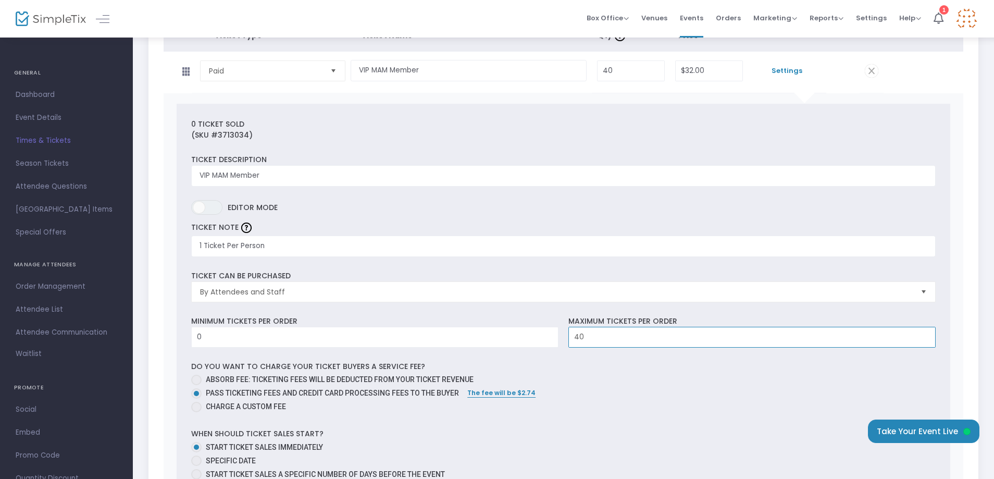
click at [605, 337] on input "40" at bounding box center [752, 337] width 366 height 20
click at [601, 339] on input "40" at bounding box center [752, 337] width 366 height 20
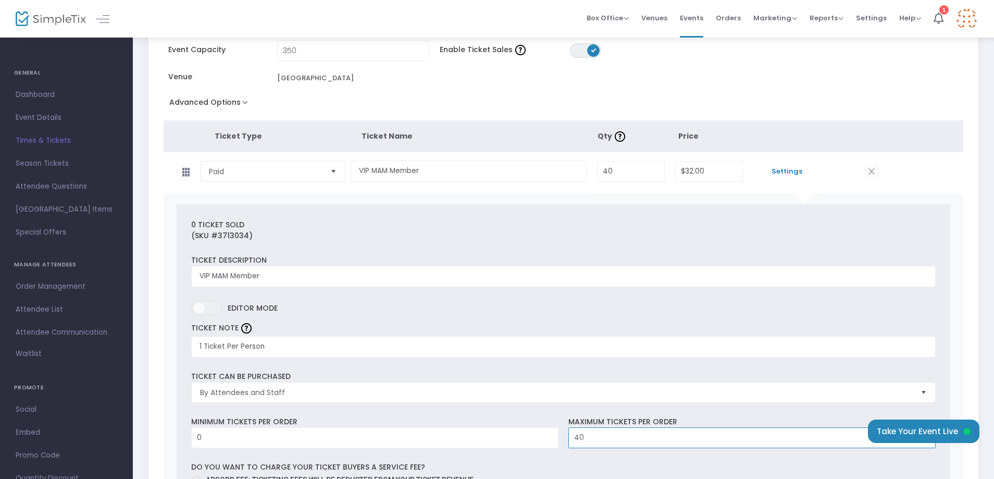
scroll to position [0, 0]
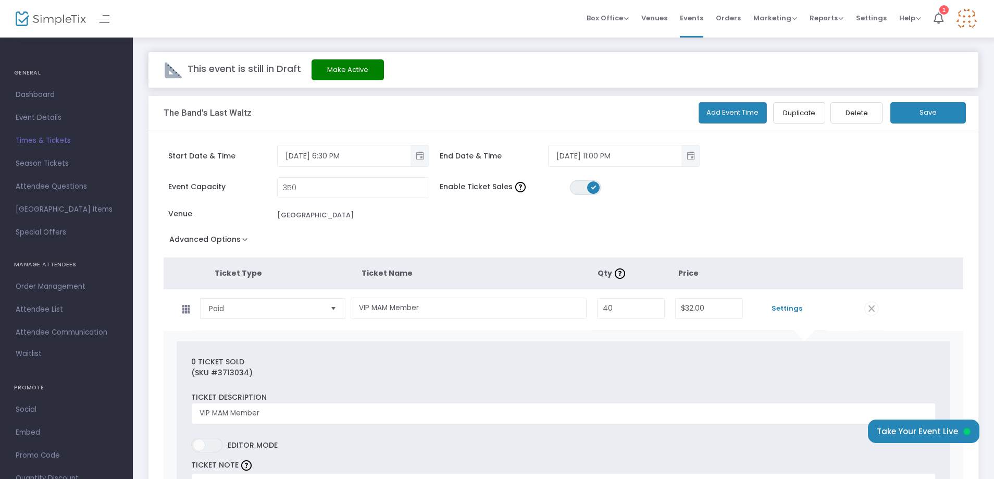
click at [937, 114] on button "Save" at bounding box center [928, 112] width 76 height 21
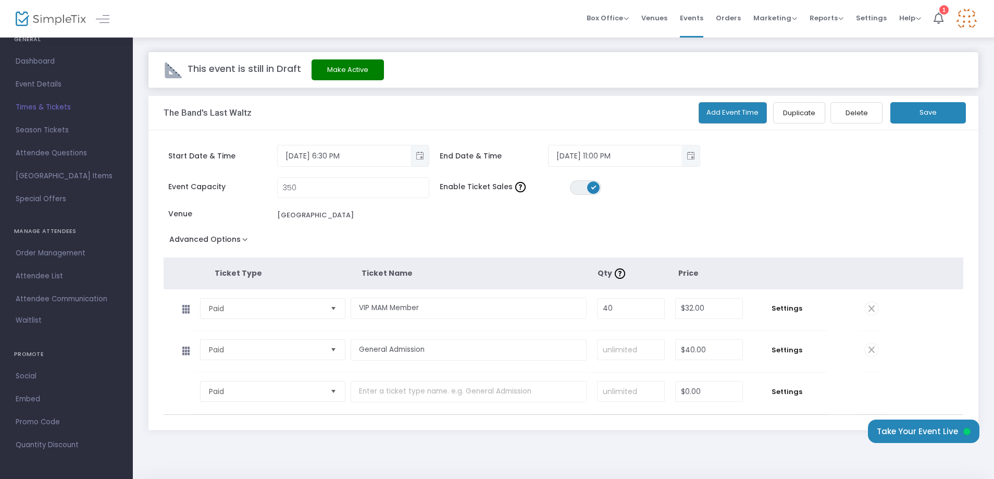
click at [362, 73] on button "Make Active" at bounding box center [348, 69] width 72 height 21
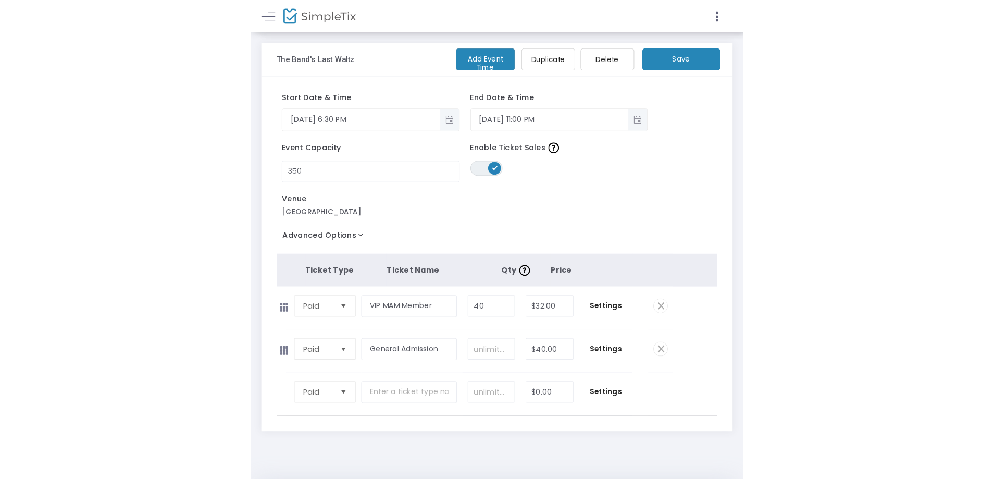
scroll to position [24, 0]
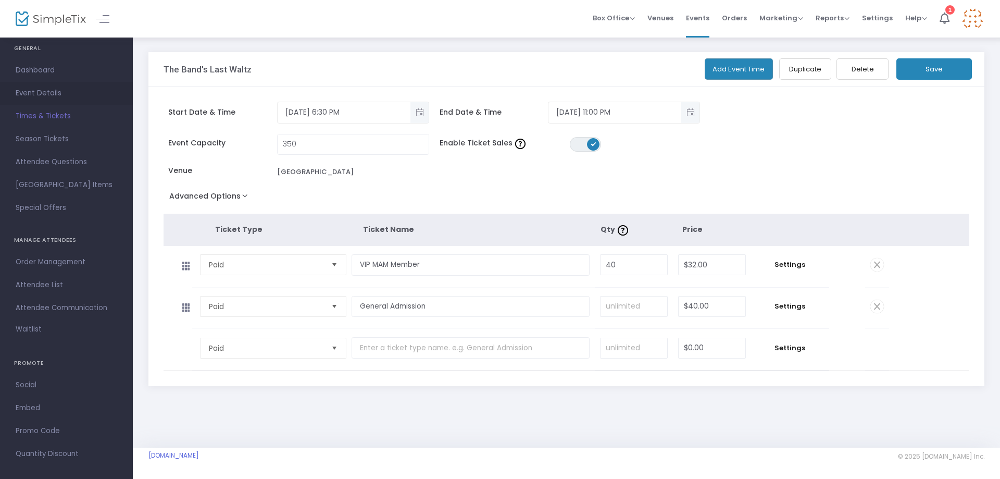
click at [47, 88] on span "Event Details" at bounding box center [67, 93] width 102 height 14
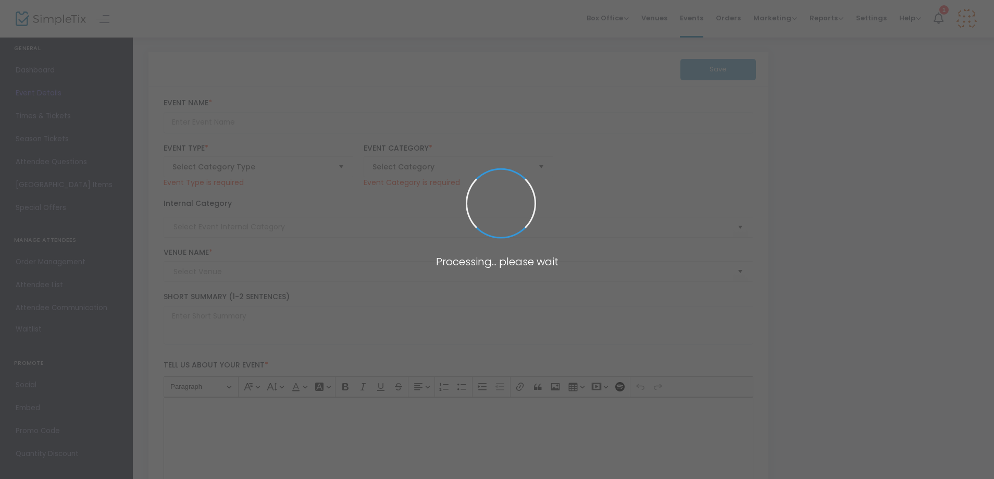
type input "The Band's Last Waltz"
type textarea "The 3rd annual "The Band's Last Waltz" taking place in [GEOGRAPHIC_DATA], [GEOG…"
type input "Buy Tickets"
type input "[GEOGRAPHIC_DATA]"
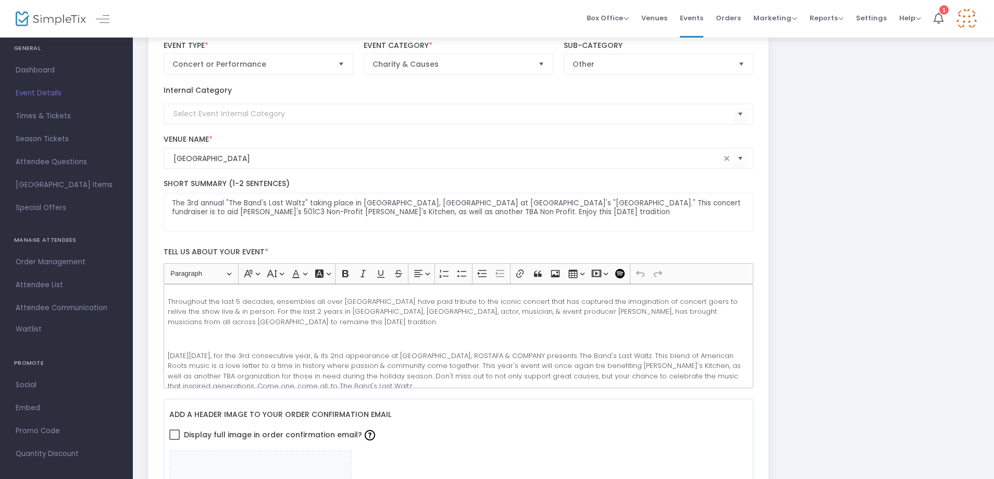
scroll to position [104, 0]
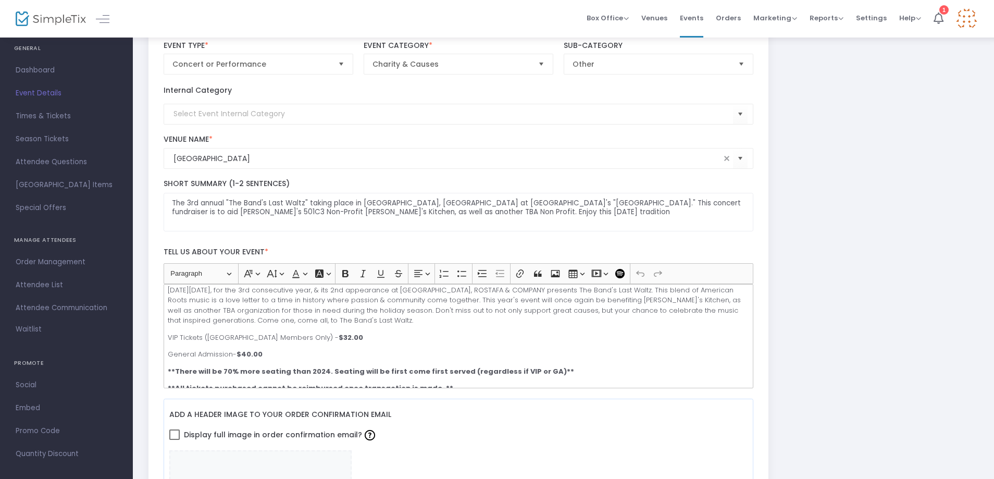
click at [393, 333] on p "VIP Tickets ([GEOGRAPHIC_DATA] Members Only) - $32.00" at bounding box center [458, 337] width 581 height 10
click at [286, 351] on p "General Admission- $40.00" at bounding box center [458, 354] width 581 height 10
drag, startPoint x: 303, startPoint y: 354, endPoint x: 263, endPoint y: 353, distance: 40.1
click at [263, 353] on p "General Admission- $40.00 (Plus Tax)" at bounding box center [458, 354] width 581 height 10
click at [349, 272] on icon "Editor toolbar" at bounding box center [345, 273] width 10 height 10
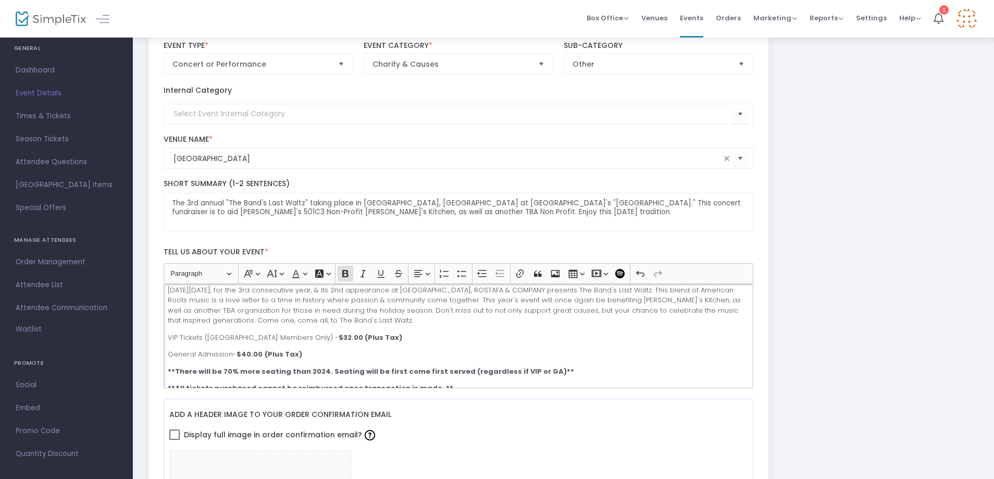
click at [486, 336] on p "VIP Tickets ([GEOGRAPHIC_DATA] Members Only) - $32.00 (Plus Tax)" at bounding box center [458, 337] width 581 height 10
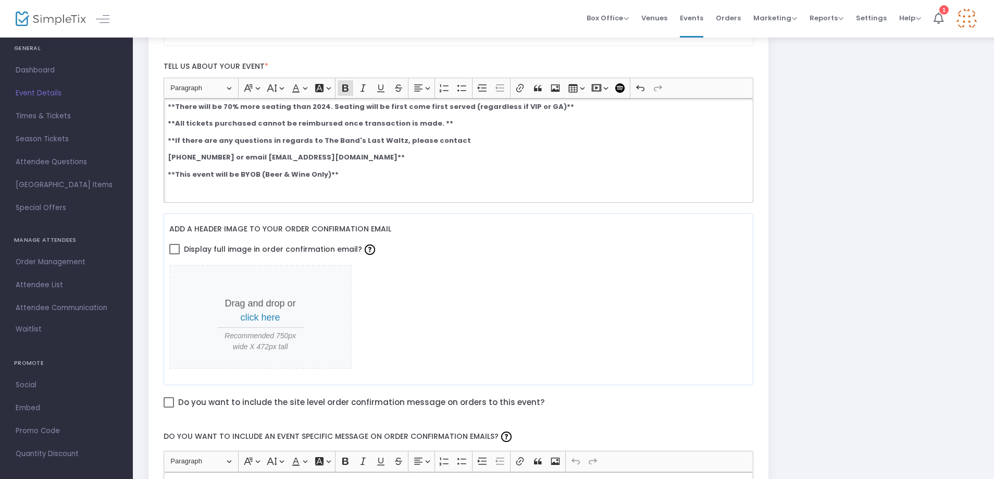
scroll to position [0, 0]
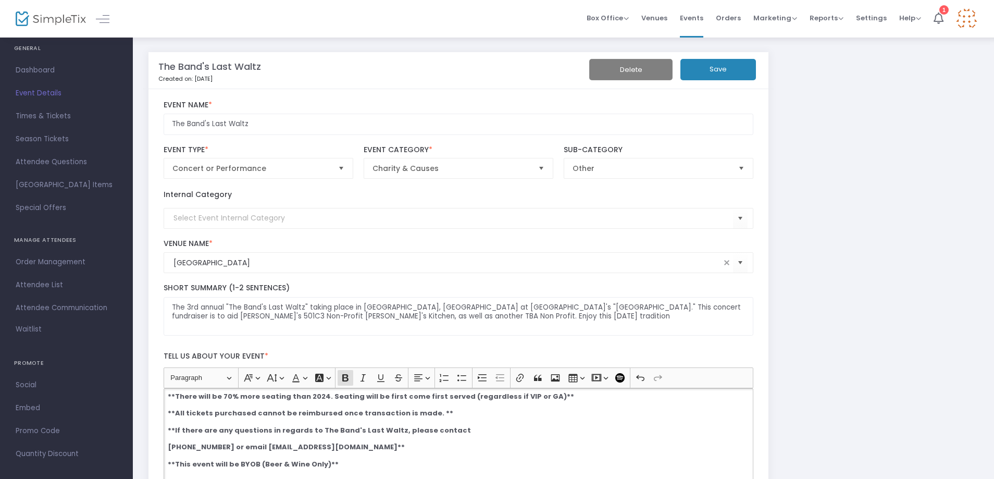
click at [725, 67] on button "Save" at bounding box center [718, 69] width 76 height 21
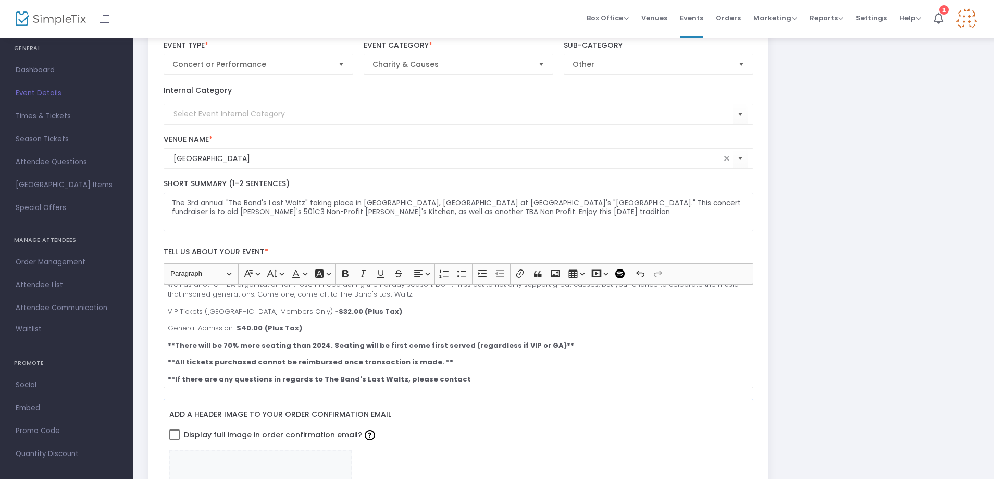
scroll to position [79, 0]
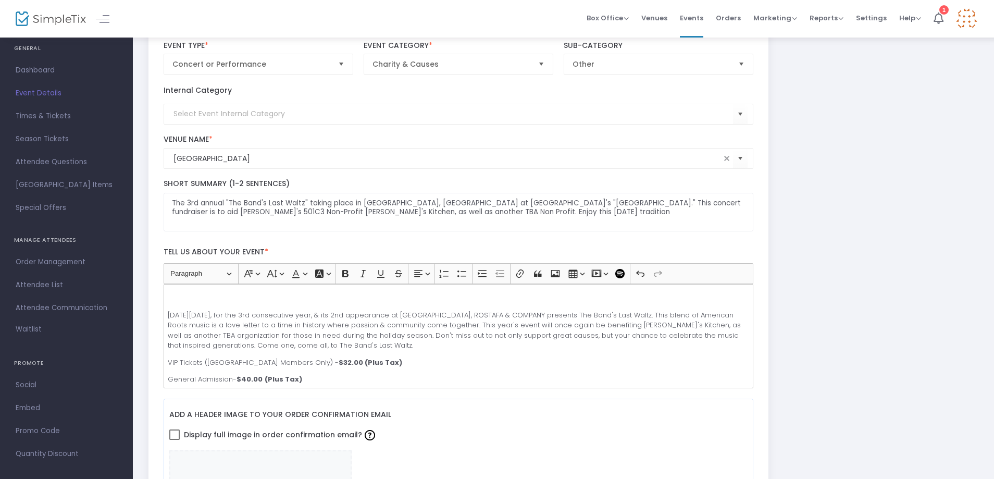
click at [168, 362] on p "VIP Tickets ([GEOGRAPHIC_DATA] Members Only) - $32.00 (Plus Tax)" at bounding box center [458, 362] width 581 height 10
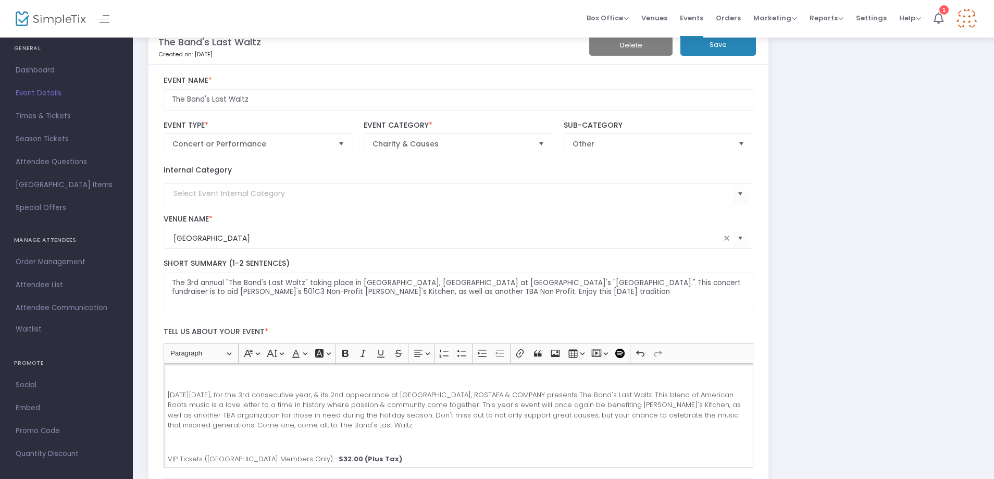
scroll to position [0, 0]
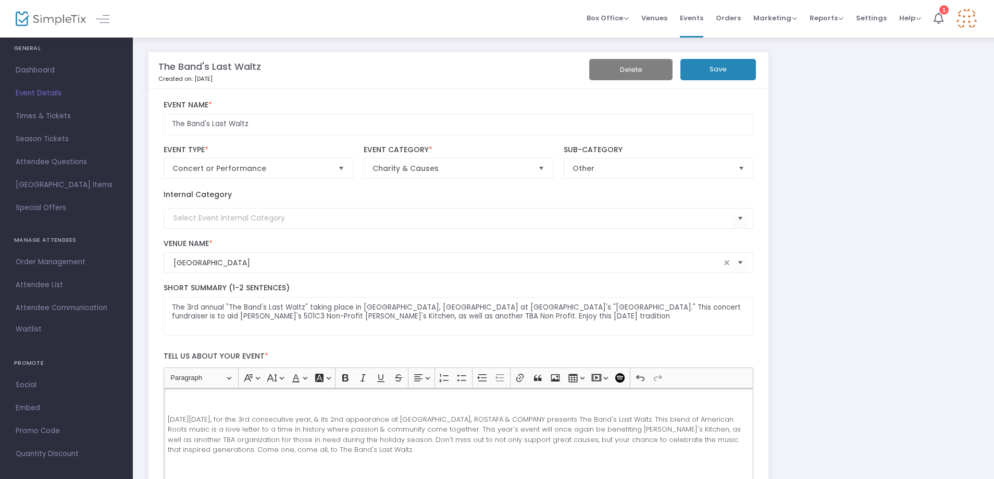
click at [718, 69] on button "Save" at bounding box center [718, 69] width 76 height 21
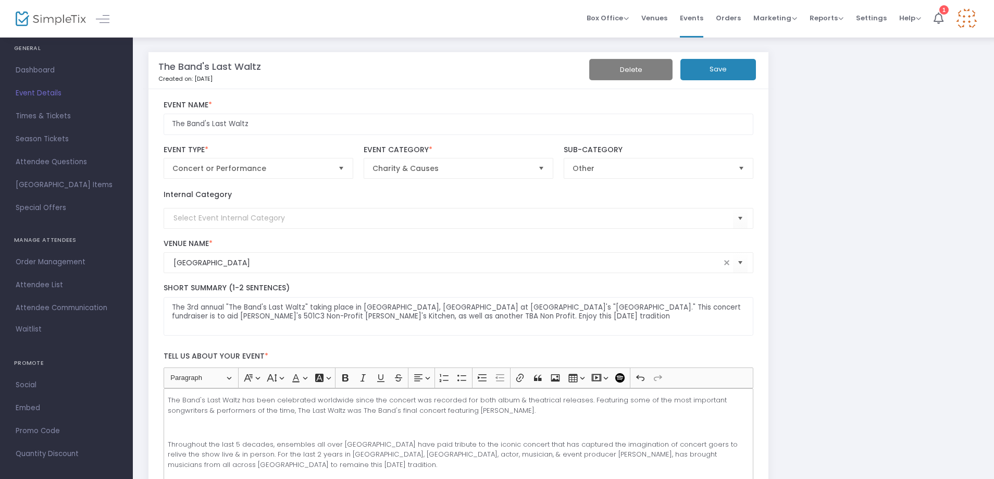
click at [168, 442] on p "Throughout the last 5 decades, ensembles all over [GEOGRAPHIC_DATA] have paid t…" at bounding box center [458, 454] width 581 height 31
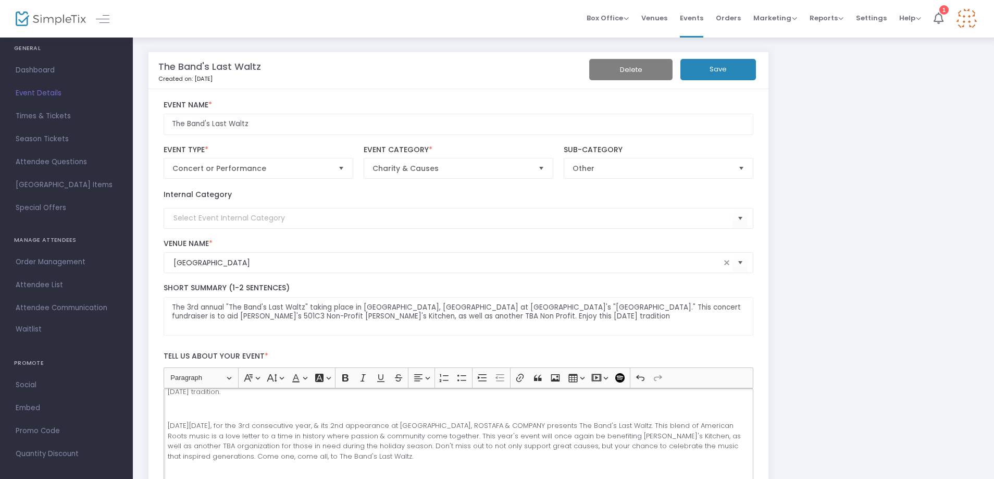
scroll to position [156, 0]
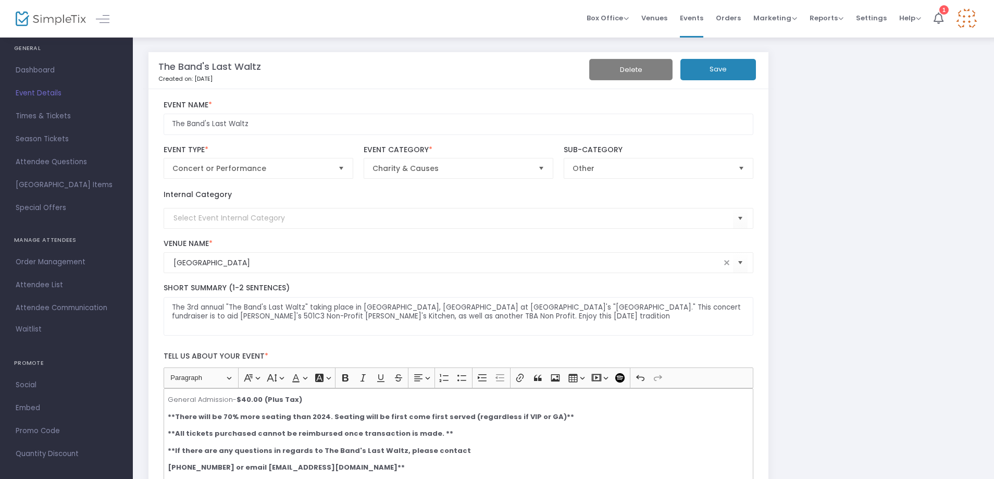
click at [730, 72] on button "Save" at bounding box center [718, 69] width 76 height 21
click at [369, 412] on strong "**There will be 70% more seating than 2024. Seating will be first come first se…" at bounding box center [371, 417] width 406 height 10
click at [370, 412] on strong "**There will be 70% more seating than 2024. Seating will be first come first se…" at bounding box center [371, 417] width 406 height 10
click at [706, 72] on button "Save" at bounding box center [718, 69] width 76 height 21
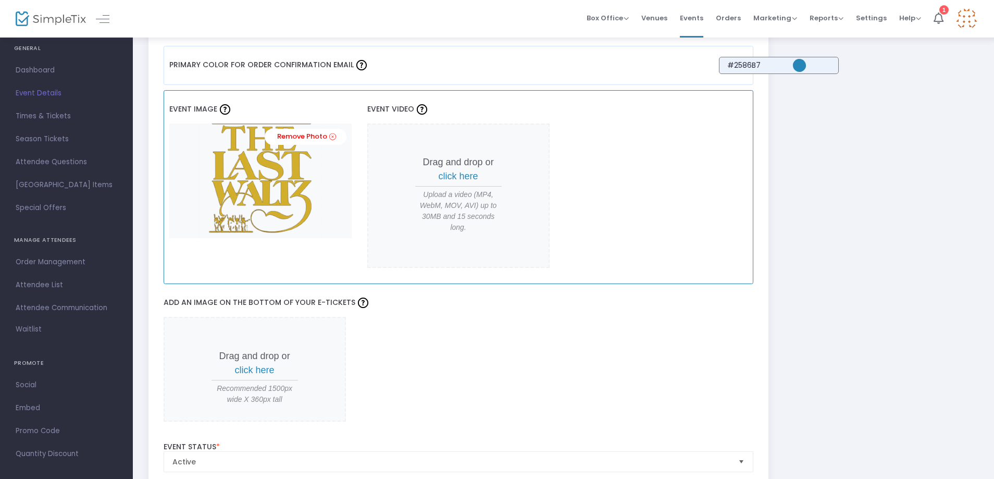
scroll to position [539, 0]
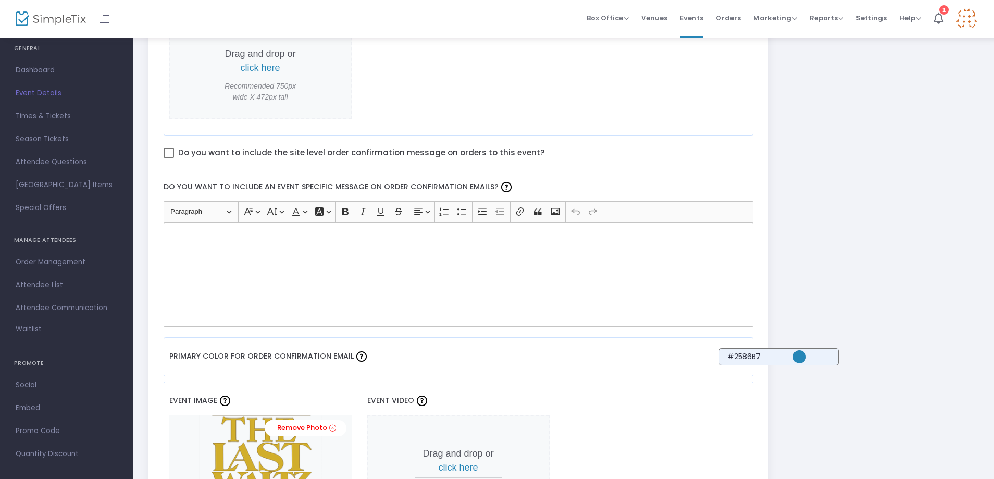
click at [253, 264] on div "Rich Text Editor, main" at bounding box center [459, 274] width 590 height 104
click at [430, 235] on p "Congratulations. You have successfully ordered" at bounding box center [458, 234] width 581 height 10
click at [361, 234] on p "Congratulations. You have successfully ordered tickets to The Band's Last Waltz…" at bounding box center [458, 234] width 581 height 10
click at [454, 231] on p "Congratulations. You have successfully ordered tickets to enjoy The Band's Last…" at bounding box center [458, 234] width 581 height 10
click at [740, 235] on p "Congratulations. You have successfully ordered tickets to enjoy The Band's Last…" at bounding box center [458, 234] width 581 height 10
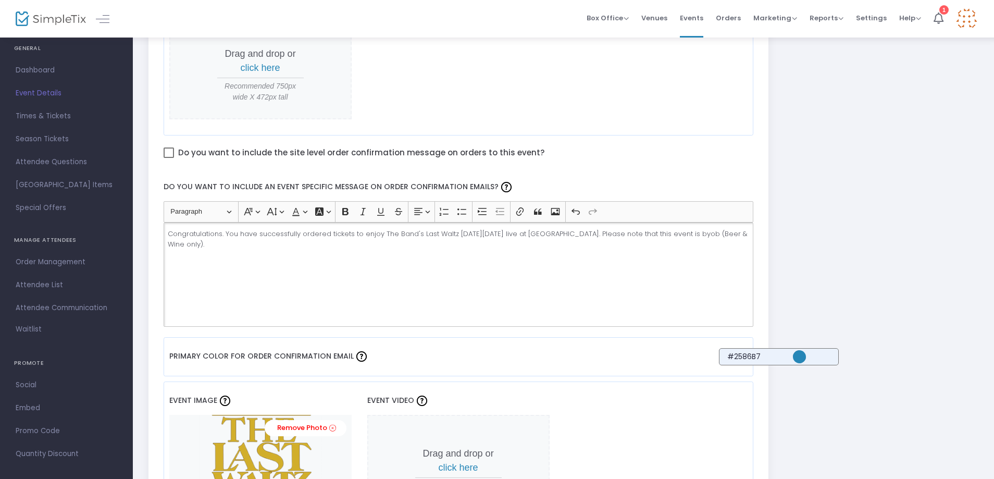
drag, startPoint x: 226, startPoint y: 246, endPoint x: 240, endPoint y: 242, distance: 14.5
click at [240, 246] on p "Congratulations. You have successfully ordered tickets to enjoy The Band's Last…" at bounding box center [458, 239] width 581 height 20
drag, startPoint x: 246, startPoint y: 244, endPoint x: 255, endPoint y: 245, distance: 8.9
click at [255, 245] on p "Congratulations. You have successfully ordered tickets to enjoy The Band's Last…" at bounding box center [458, 239] width 581 height 20
click at [250, 245] on p "Congratulations. You have successfully ordered tickets to enjoy The Band's Last…" at bounding box center [458, 239] width 581 height 20
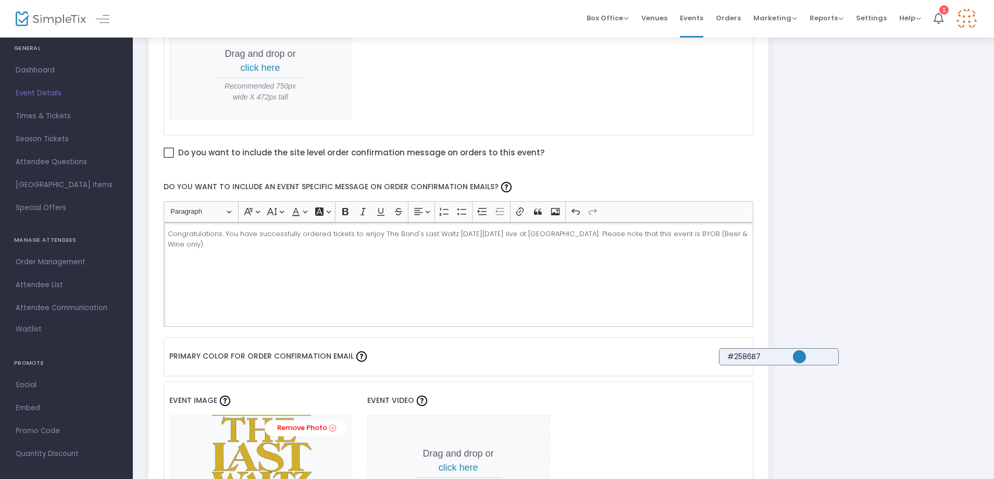
drag, startPoint x: 243, startPoint y: 244, endPoint x: 304, endPoint y: 246, distance: 61.0
click at [304, 246] on p "Congratulations. You have successfully ordered tickets to enjoy The Band's Last…" at bounding box center [458, 239] width 581 height 20
click at [346, 208] on icon "Editor toolbar" at bounding box center [345, 211] width 6 height 7
click at [321, 245] on p "Congratulations. You have successfully ordered tickets to enjoy The Band's Last…" at bounding box center [458, 239] width 581 height 20
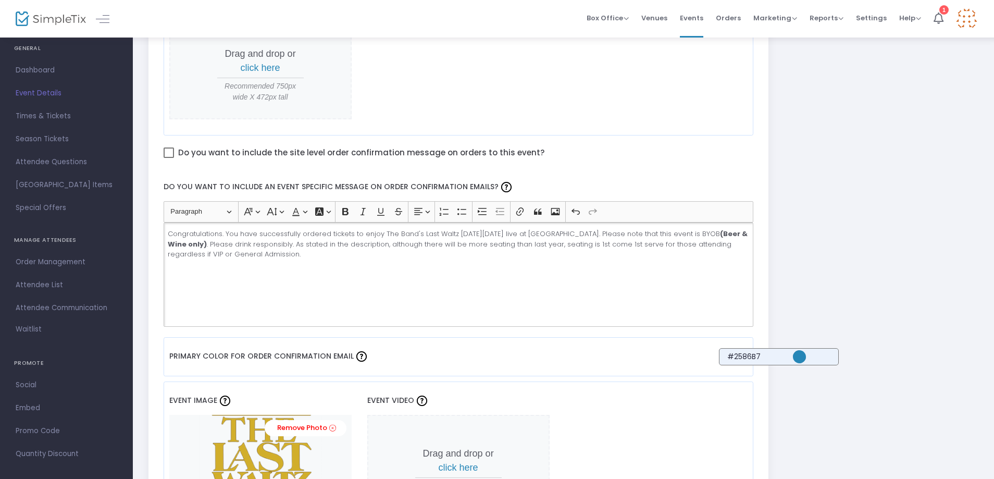
click at [410, 253] on p "Congratulations. You have successfully ordered tickets to enjoy The Band's Last…" at bounding box center [458, 244] width 581 height 31
click at [433, 251] on p "Congratulations. You have successfully ordered tickets to enjoy The Band's Last…" at bounding box center [458, 244] width 581 height 31
click at [345, 210] on icon "Editor toolbar" at bounding box center [345, 211] width 10 height 10
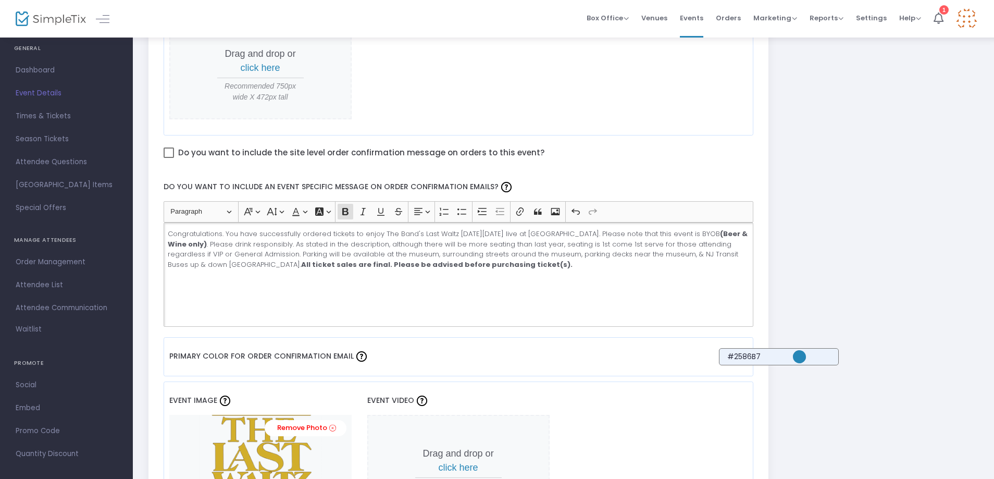
click at [451, 265] on strong "​​​​​​​All ticket sales are final. Please be advised before purchasing ticket(s…" at bounding box center [436, 264] width 271 height 10
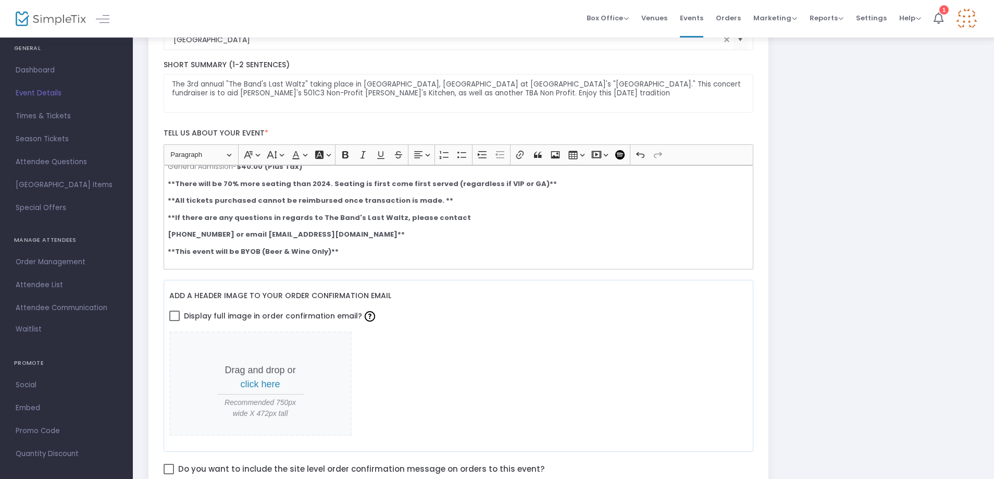
scroll to position [0, 0]
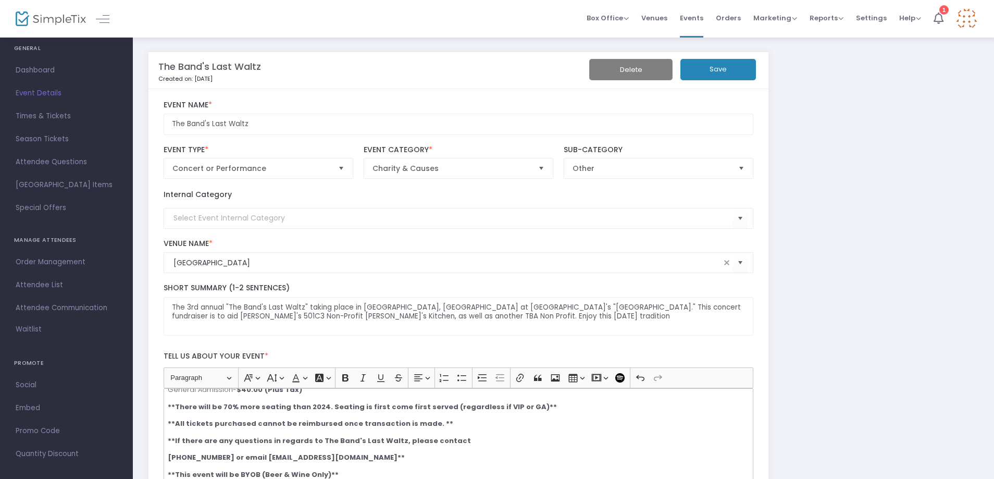
click at [737, 69] on button "Save" at bounding box center [718, 69] width 76 height 21
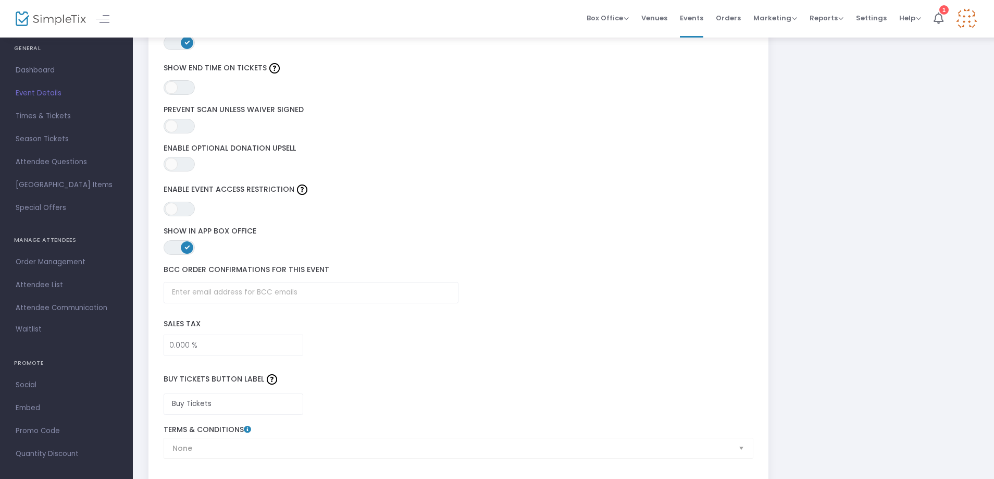
scroll to position [1529, 0]
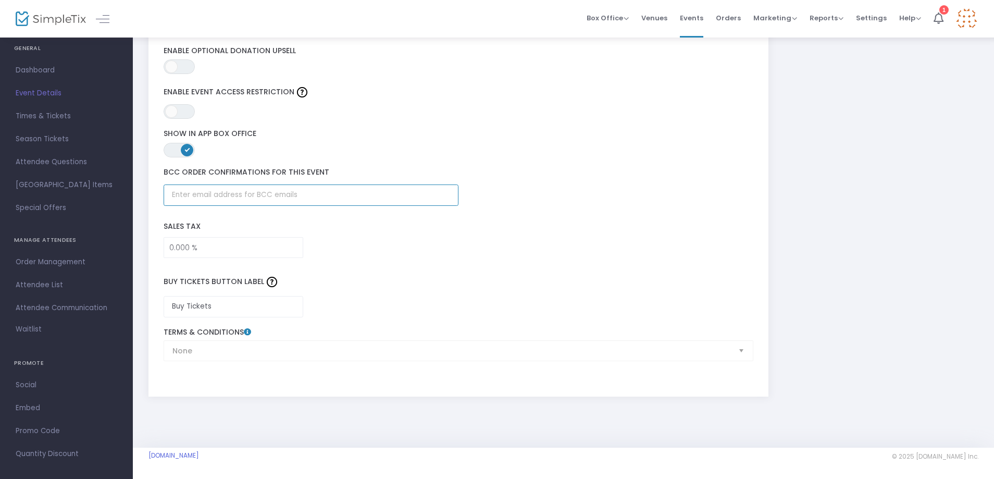
click at [275, 202] on input "text" at bounding box center [311, 194] width 295 height 21
click at [290, 166] on div "BCC order confirmations for this event" at bounding box center [458, 187] width 600 height 48
drag, startPoint x: 162, startPoint y: 171, endPoint x: 265, endPoint y: 171, distance: 103.7
click at [265, 171] on div "BCC order confirmations for this event" at bounding box center [458, 187] width 600 height 38
copy label "BCC order confirmations"
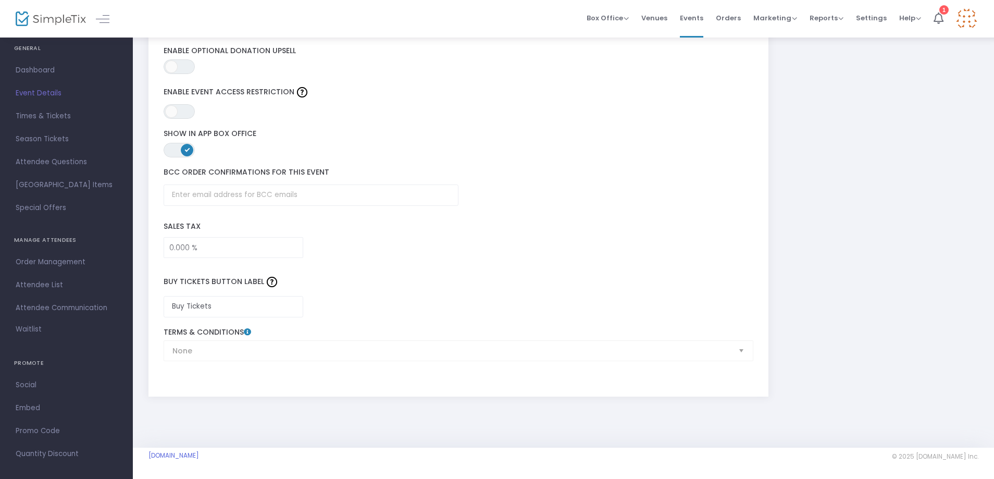
click at [462, 266] on div "Buy Tickets Button Label Buy Tickets" at bounding box center [458, 292] width 600 height 59
click at [689, 356] on div "None Terms & Conditions" at bounding box center [458, 344] width 600 height 33
click at [688, 354] on div "None Terms & Conditions" at bounding box center [458, 344] width 600 height 33
click at [737, 348] on div "None Terms & Conditions" at bounding box center [458, 344] width 600 height 33
click at [738, 350] on div "None Terms & Conditions" at bounding box center [458, 344] width 600 height 33
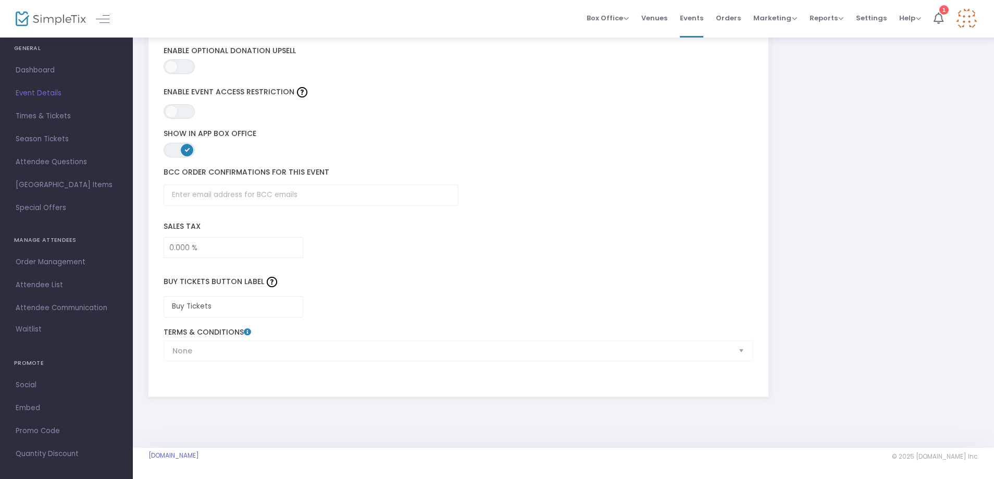
drag, startPoint x: 741, startPoint y: 350, endPoint x: 632, endPoint y: 351, distance: 109.4
click at [733, 351] on div "None Terms & Conditions" at bounding box center [458, 344] width 600 height 33
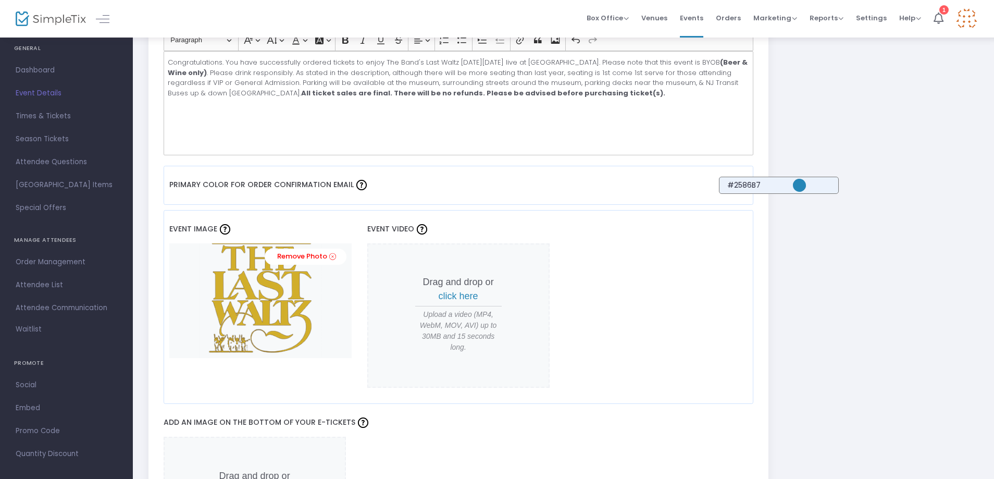
scroll to position [539, 0]
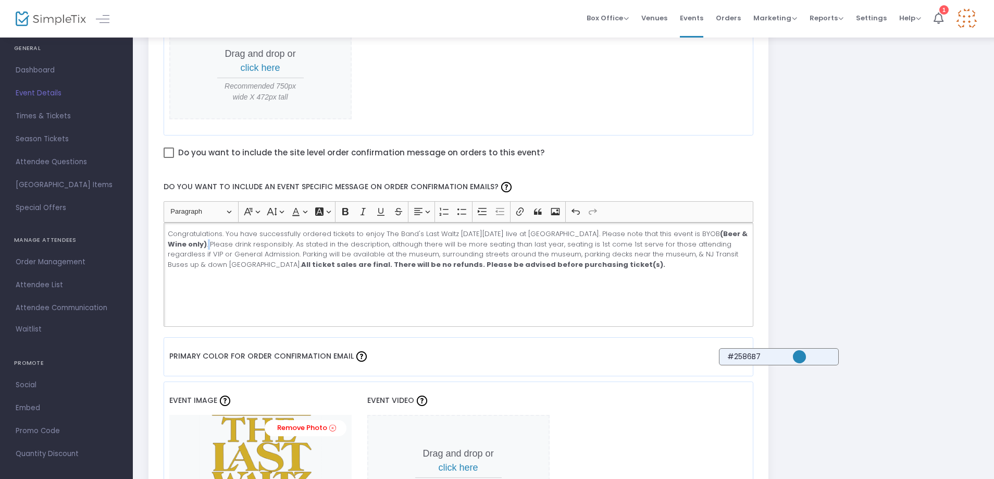
click at [312, 243] on p "Congratulations. You have successfully ordered tickets to enjoy The Band's Last…" at bounding box center [458, 249] width 581 height 41
drag, startPoint x: 537, startPoint y: 244, endPoint x: 617, endPoint y: 245, distance: 80.8
click at [617, 245] on p "Congratulations. You have successfully ordered tickets to enjoy The Band's Last…" at bounding box center [458, 254] width 581 height 51
copy p "Please drink responsibly."
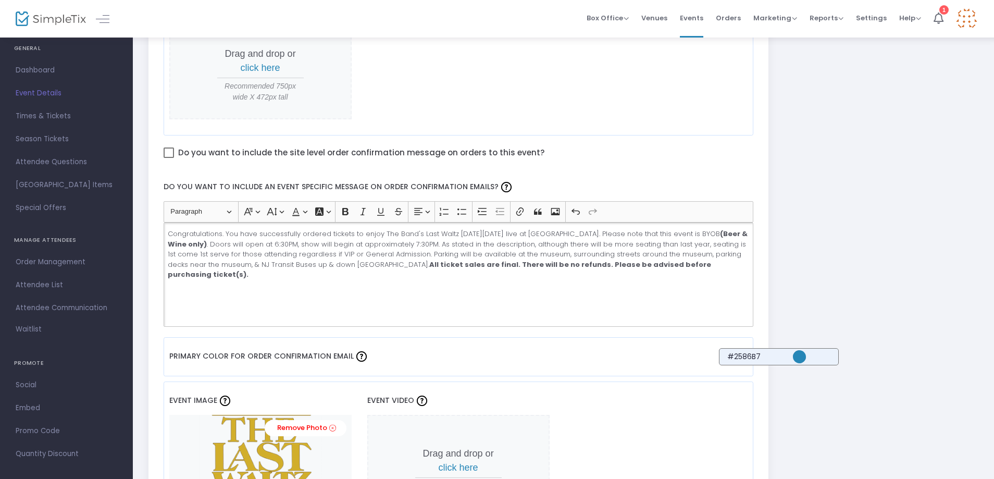
click at [311, 244] on p "Congratulations. You have successfully ordered tickets to enjoy The Band's Last…" at bounding box center [458, 254] width 581 height 51
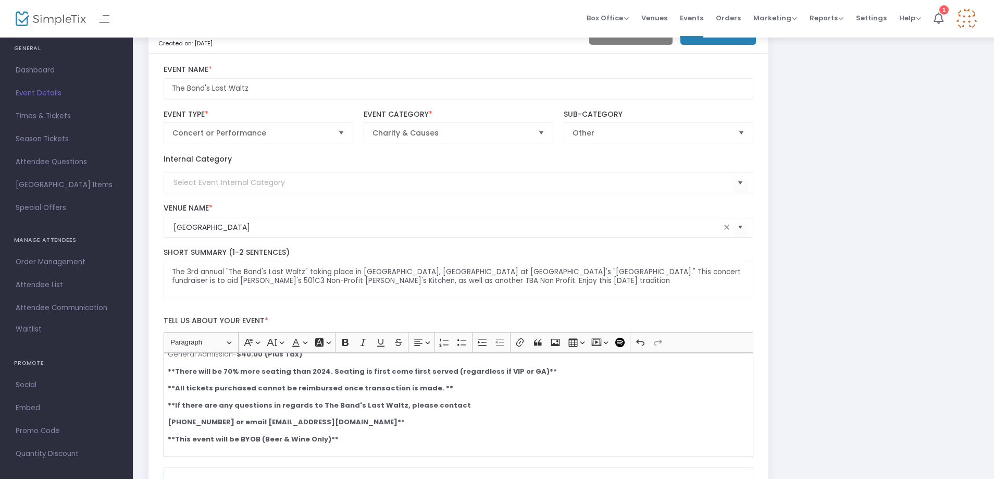
scroll to position [0, 0]
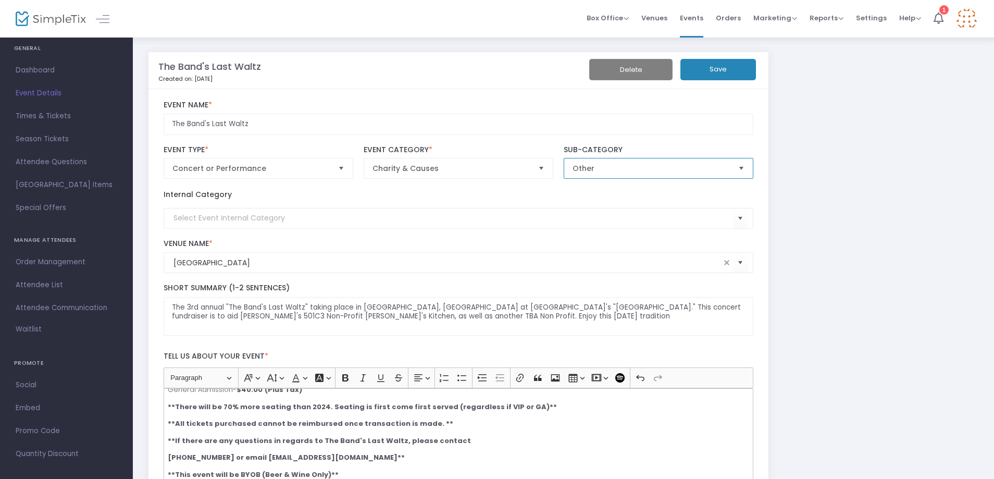
click at [728, 166] on span "Other" at bounding box center [652, 168] width 158 height 10
click at [727, 67] on button "Save" at bounding box center [718, 69] width 76 height 21
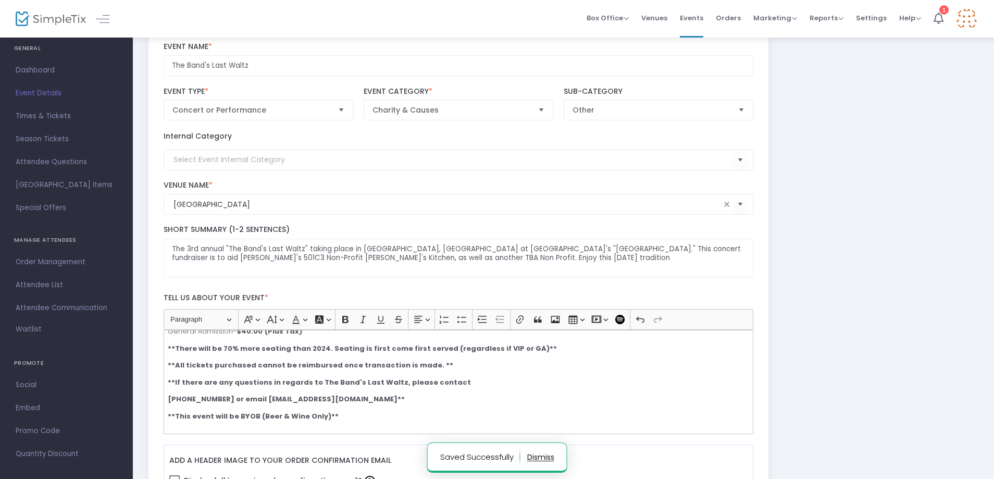
scroll to position [208, 0]
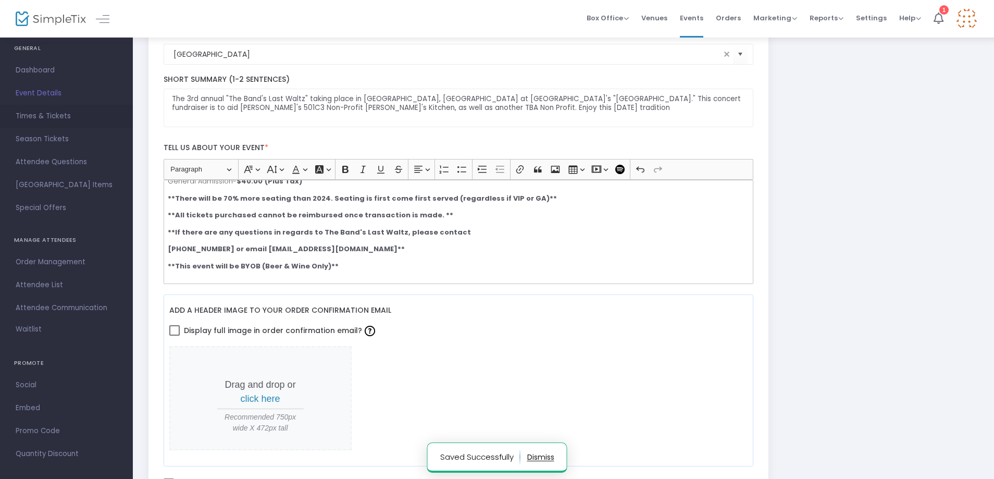
click at [43, 110] on span "Times & Tickets" at bounding box center [67, 116] width 102 height 14
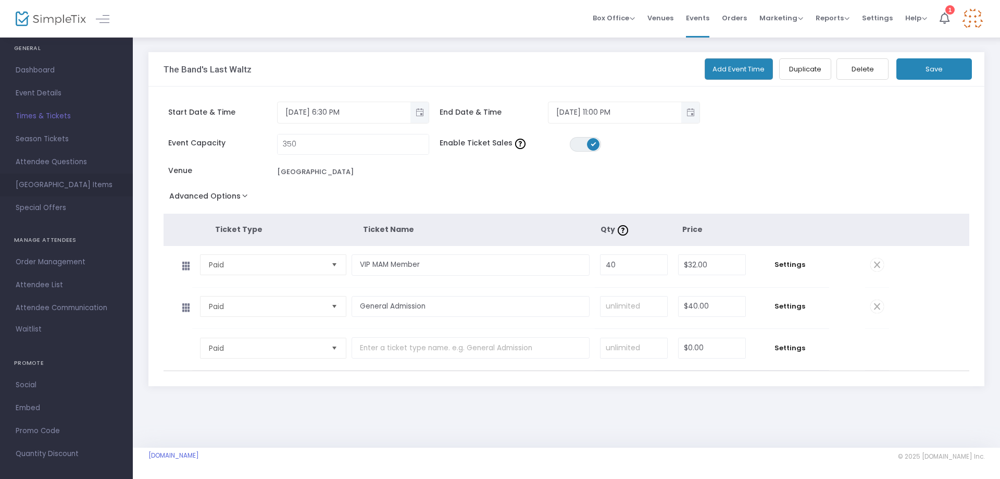
click at [37, 185] on span "[GEOGRAPHIC_DATA] Items" at bounding box center [67, 185] width 102 height 14
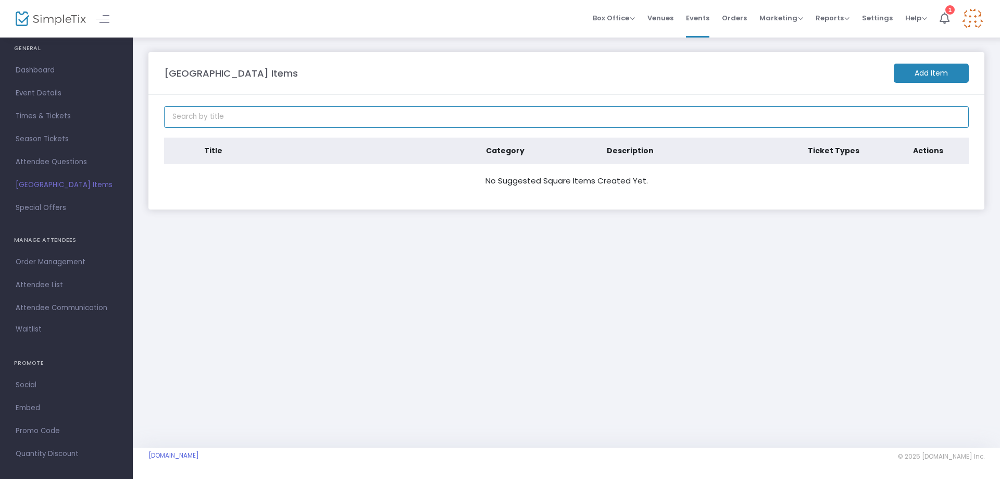
click at [263, 118] on input at bounding box center [566, 116] width 805 height 21
type input "The Band's Last Waltz"
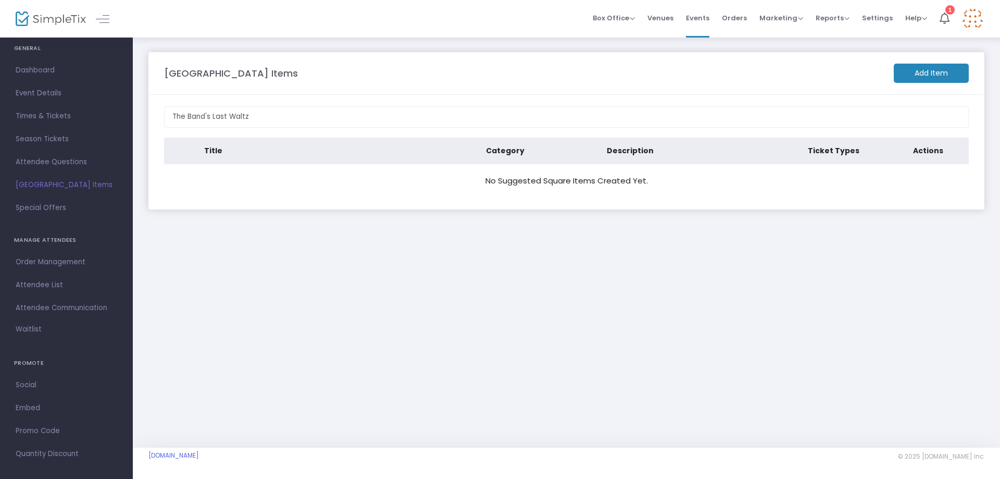
click at [304, 208] on m-panel-content "The Band's Last Waltz Title Category Description Ticket Types Actions No Sugges…" at bounding box center [566, 152] width 836 height 115
click at [61, 156] on span "Attendee Questions" at bounding box center [67, 162] width 102 height 14
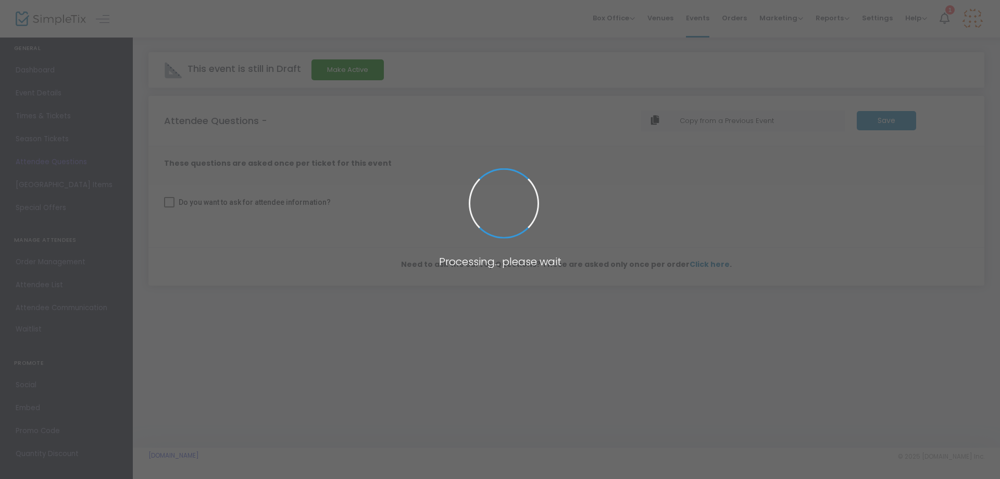
checkbox input "true"
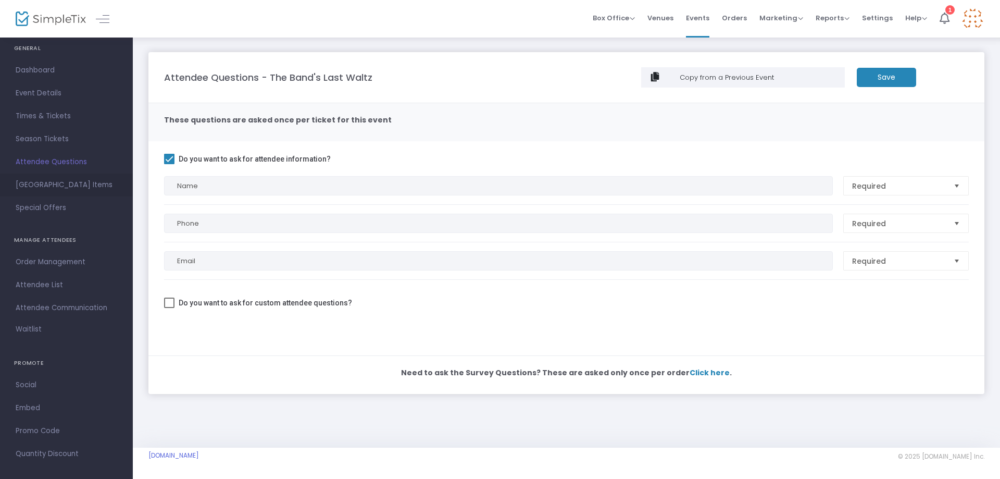
click at [68, 185] on span "[GEOGRAPHIC_DATA] Items" at bounding box center [67, 185] width 102 height 14
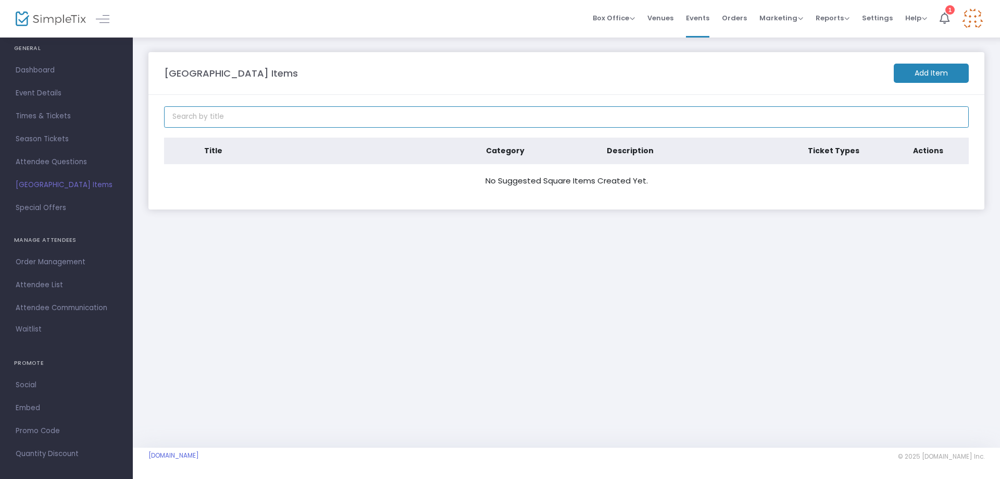
click at [232, 119] on input at bounding box center [566, 116] width 805 height 21
type input "The Band's Last Waltz"
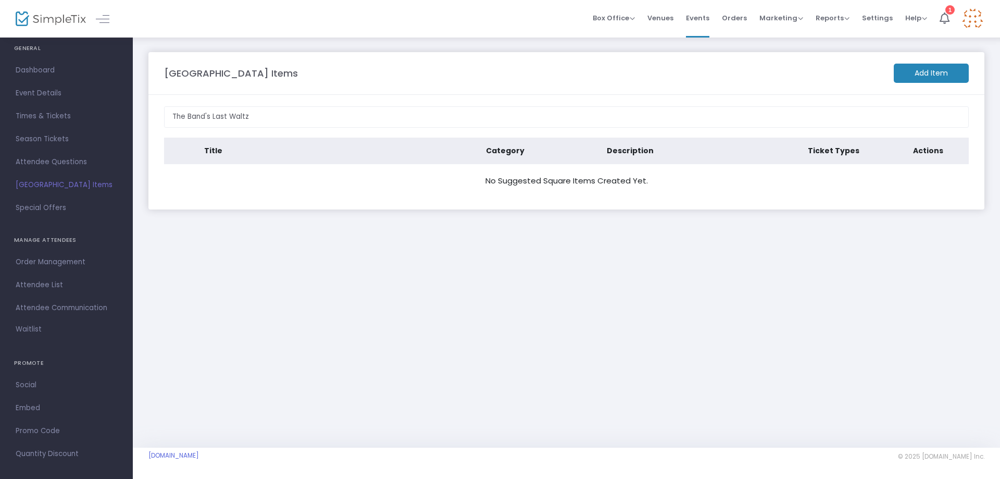
click at [931, 76] on m-button "Add Item" at bounding box center [931, 73] width 75 height 19
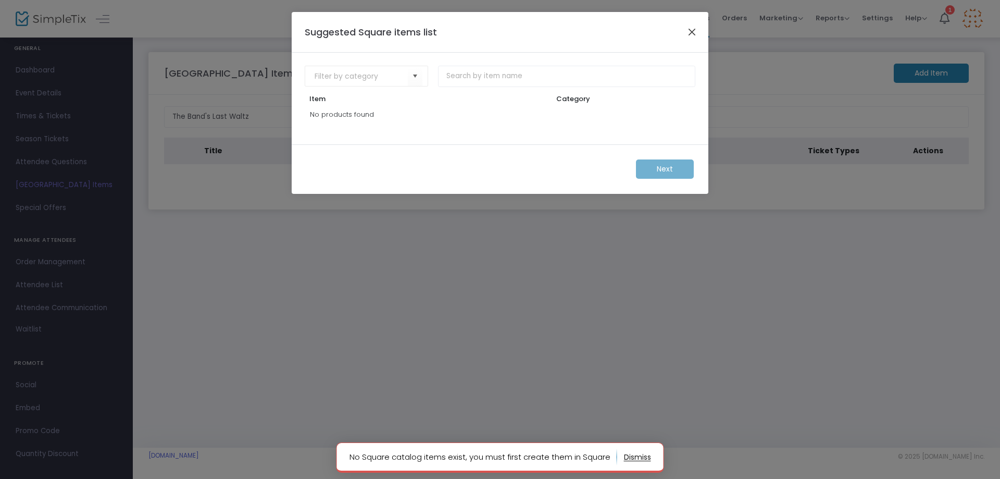
click at [697, 32] on button "Close" at bounding box center [693, 32] width 14 height 14
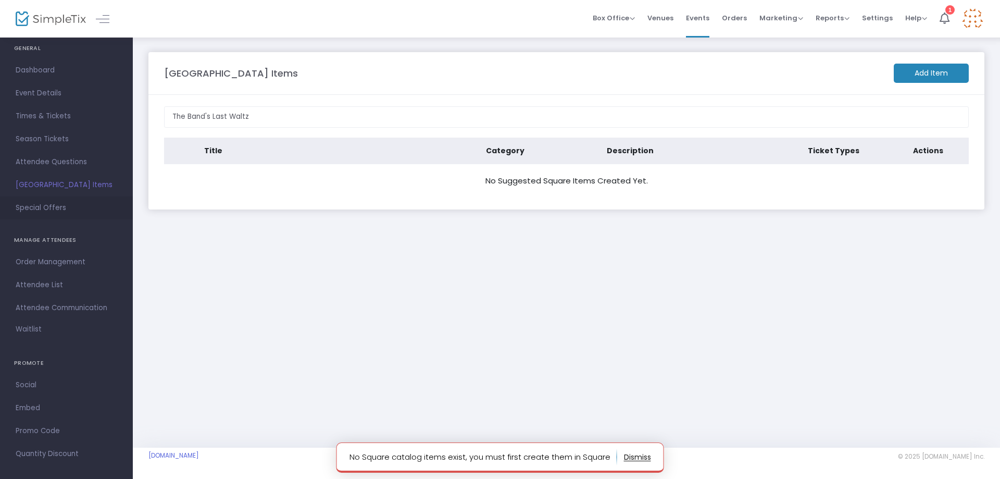
click at [73, 202] on span "Special Offers" at bounding box center [67, 208] width 102 height 14
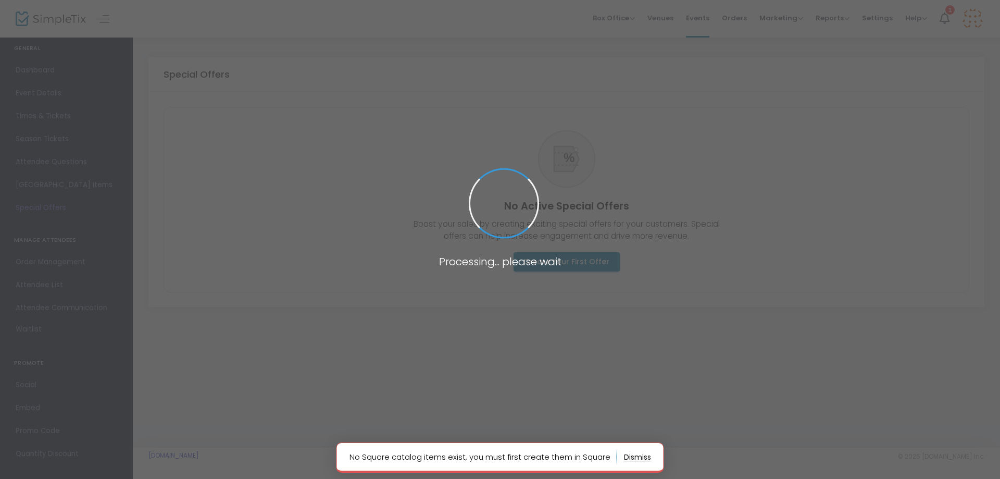
click at [728, 365] on body "Processing... please wait No Square catalog items exist, you must first create …" at bounding box center [500, 239] width 1000 height 479
